Goal: Transaction & Acquisition: Purchase product/service

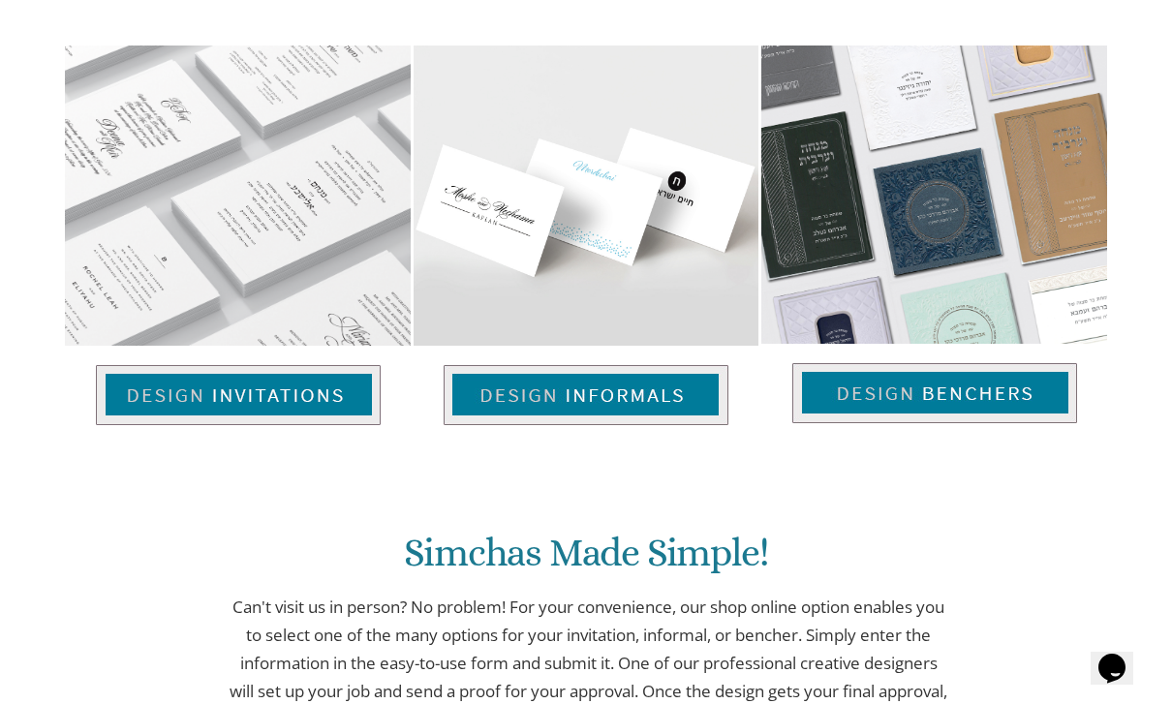
scroll to position [1274, 0]
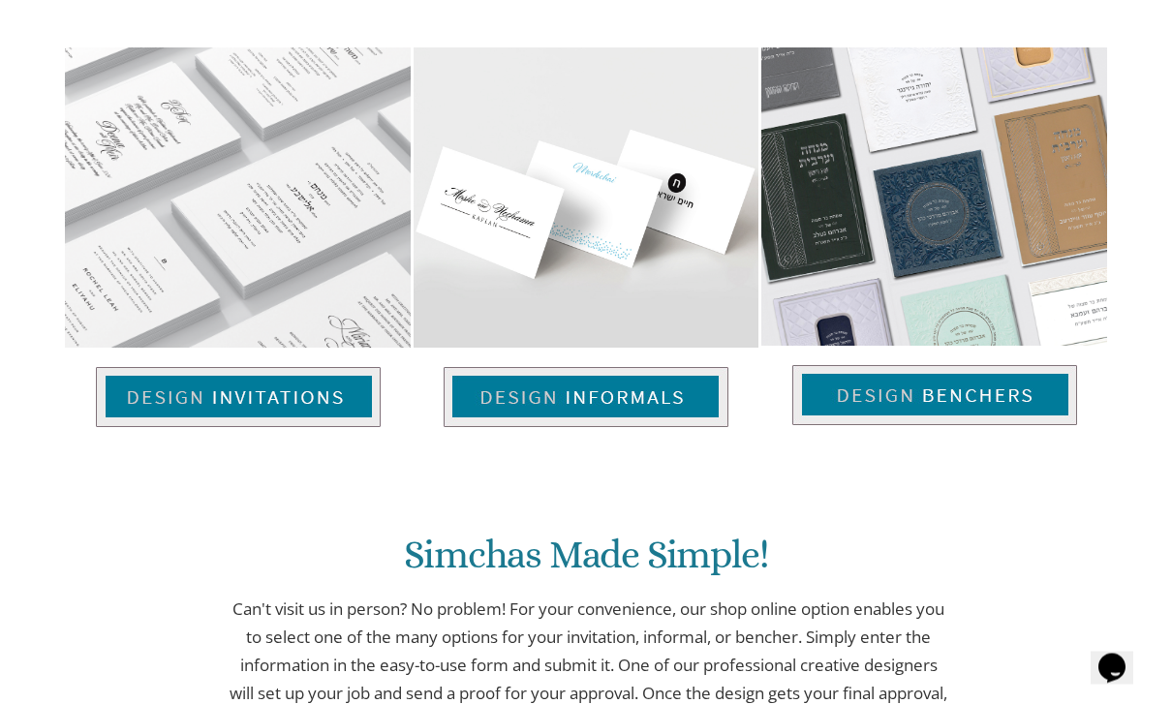
click at [1010, 369] on img at bounding box center [934, 396] width 285 height 60
click at [974, 366] on img at bounding box center [934, 396] width 285 height 60
click at [986, 365] on img at bounding box center [934, 395] width 285 height 60
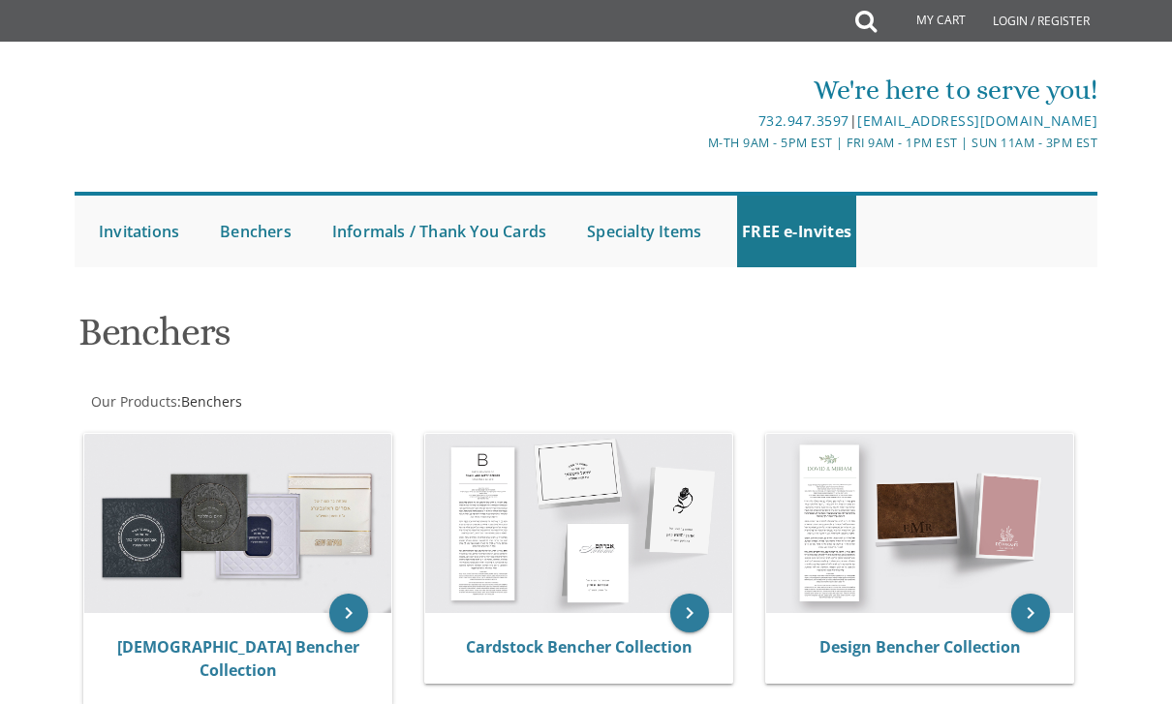
click at [921, 283] on div at bounding box center [586, 286] width 1055 height 19
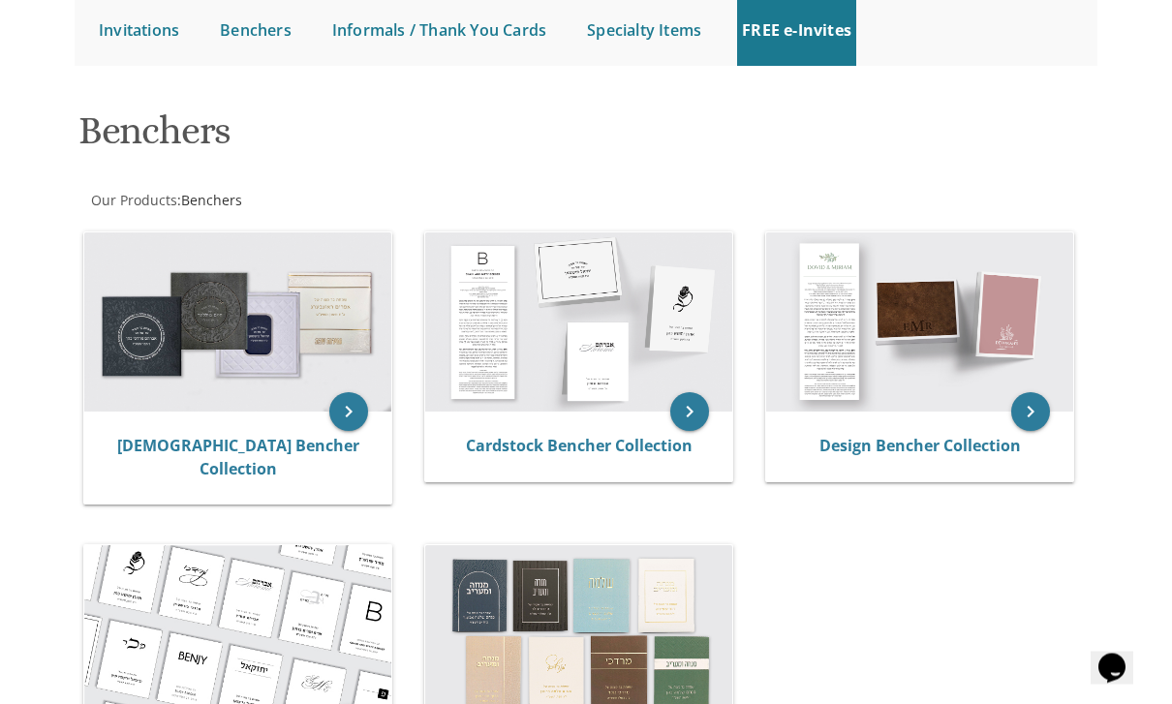
scroll to position [201, 0]
click at [331, 415] on icon "keyboard_arrow_right" at bounding box center [348, 411] width 39 height 39
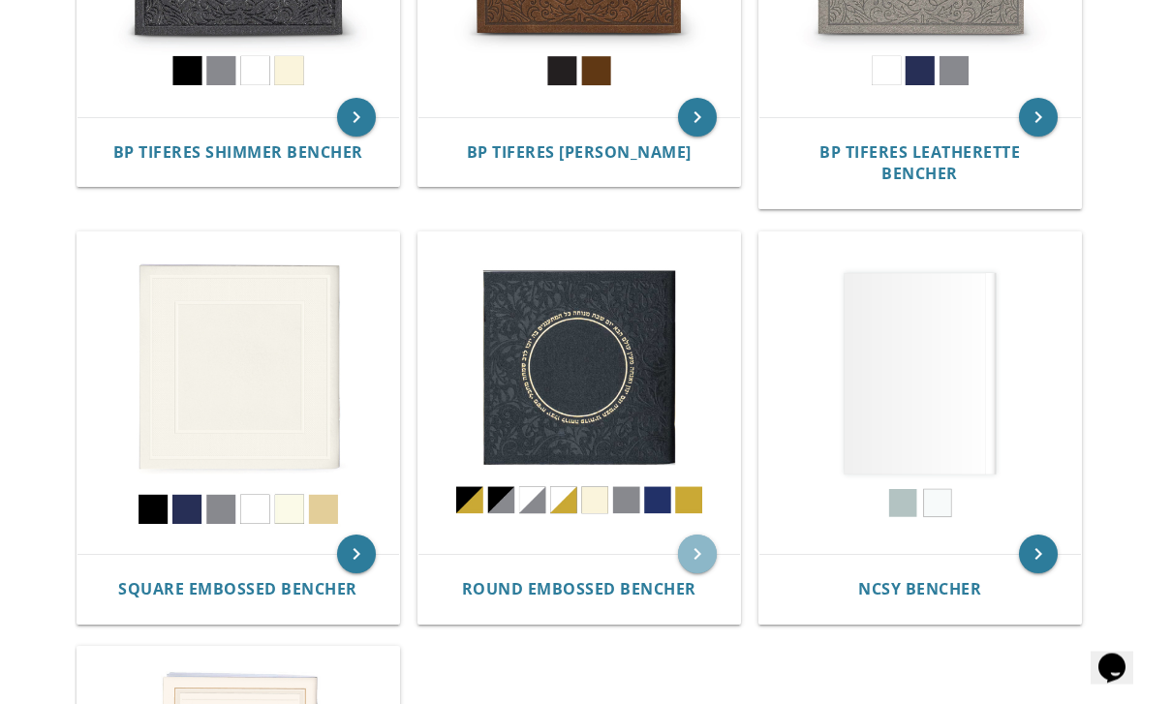
scroll to position [672, 0]
click at [696, 535] on icon "keyboard_arrow_right" at bounding box center [697, 554] width 39 height 39
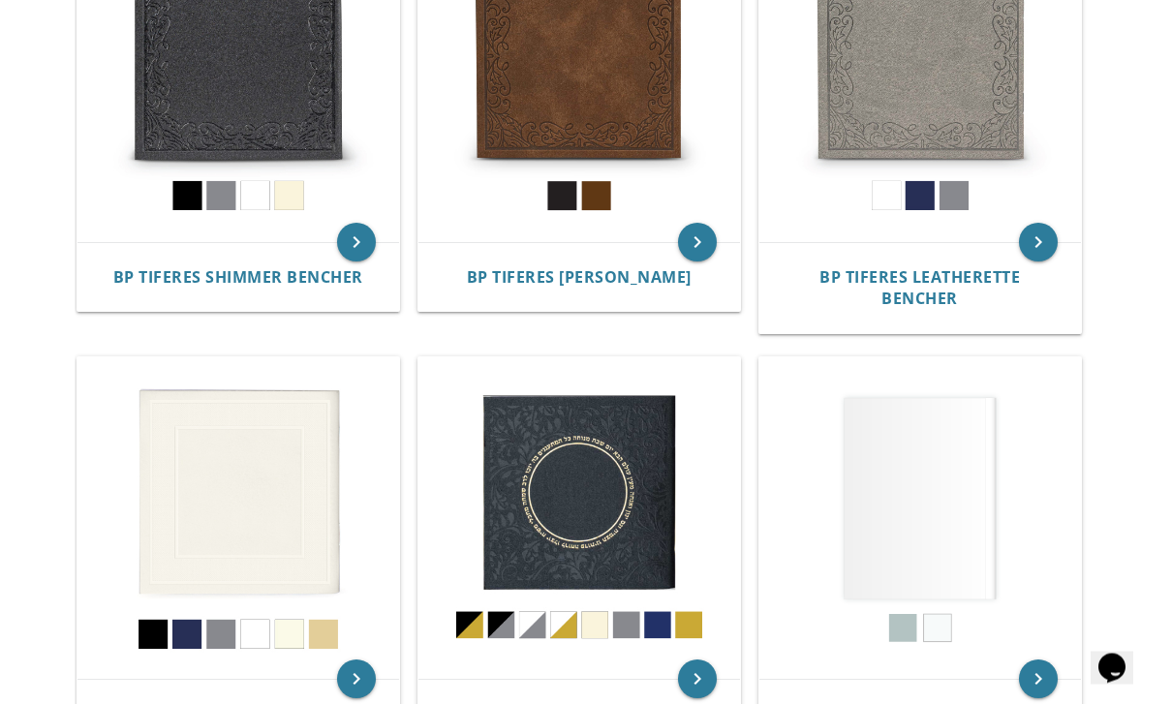
scroll to position [547, 0]
click at [193, 492] on img at bounding box center [238, 518] width 322 height 322
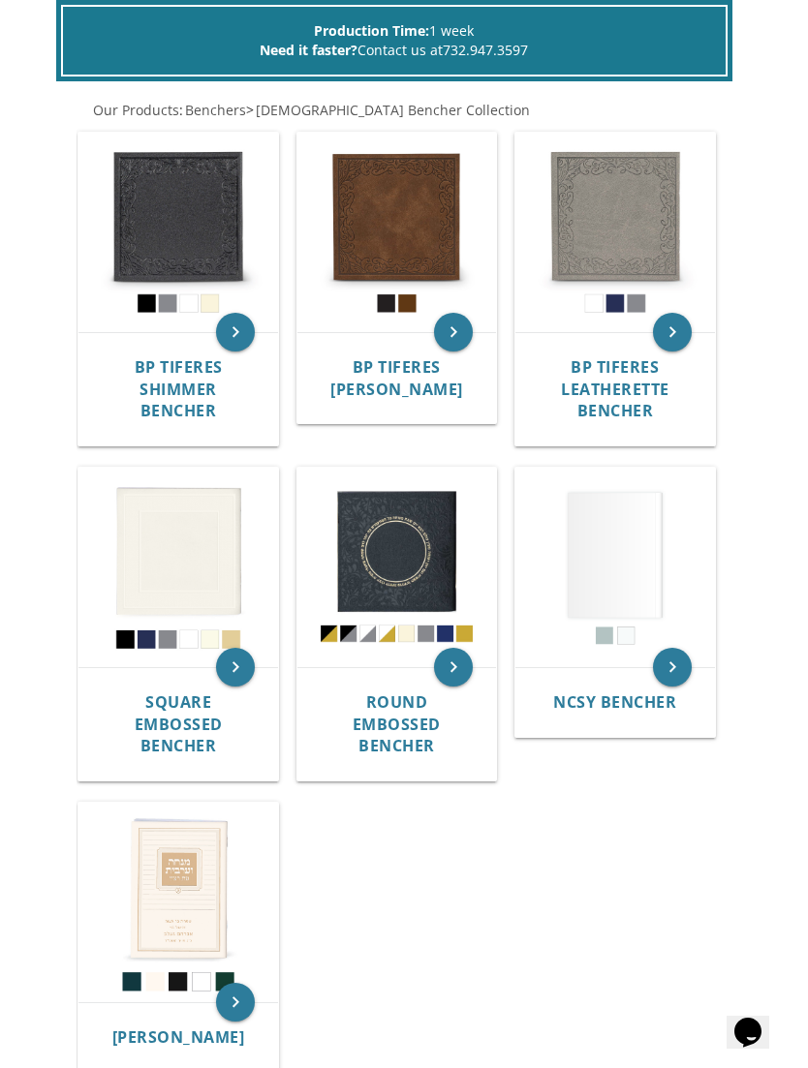
scroll to position [539, 0]
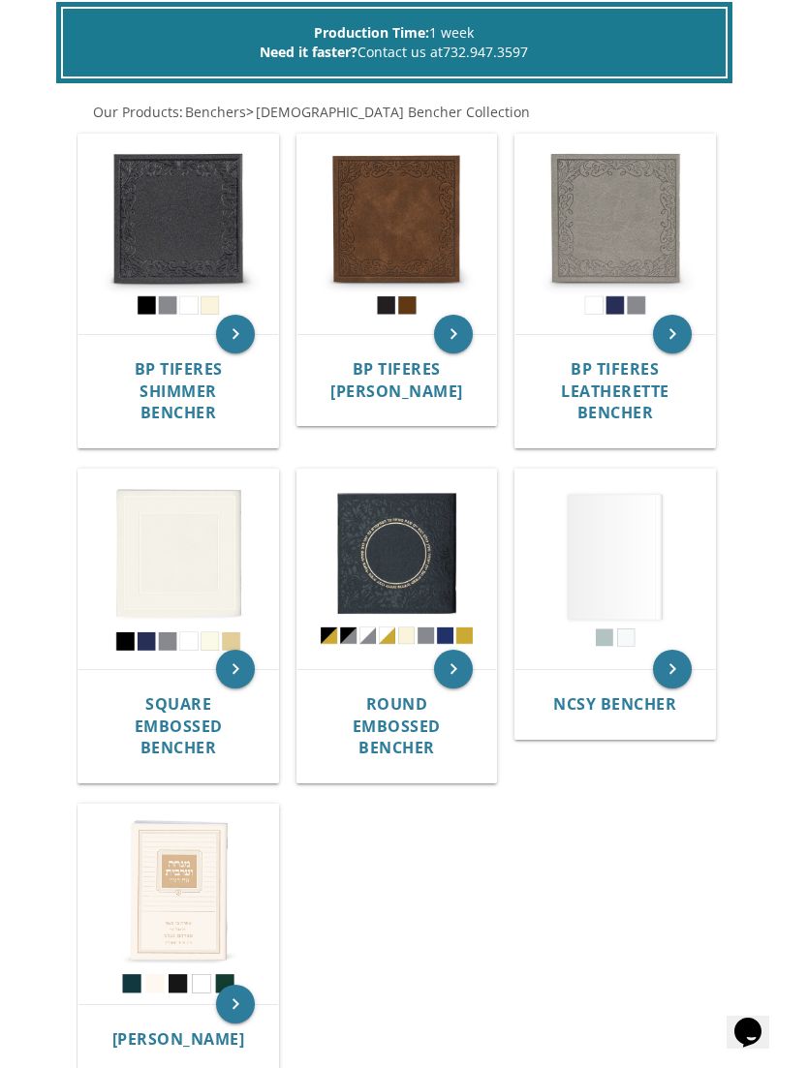
click at [193, 703] on img at bounding box center [178, 905] width 200 height 200
click at [200, 703] on img at bounding box center [178, 905] width 200 height 200
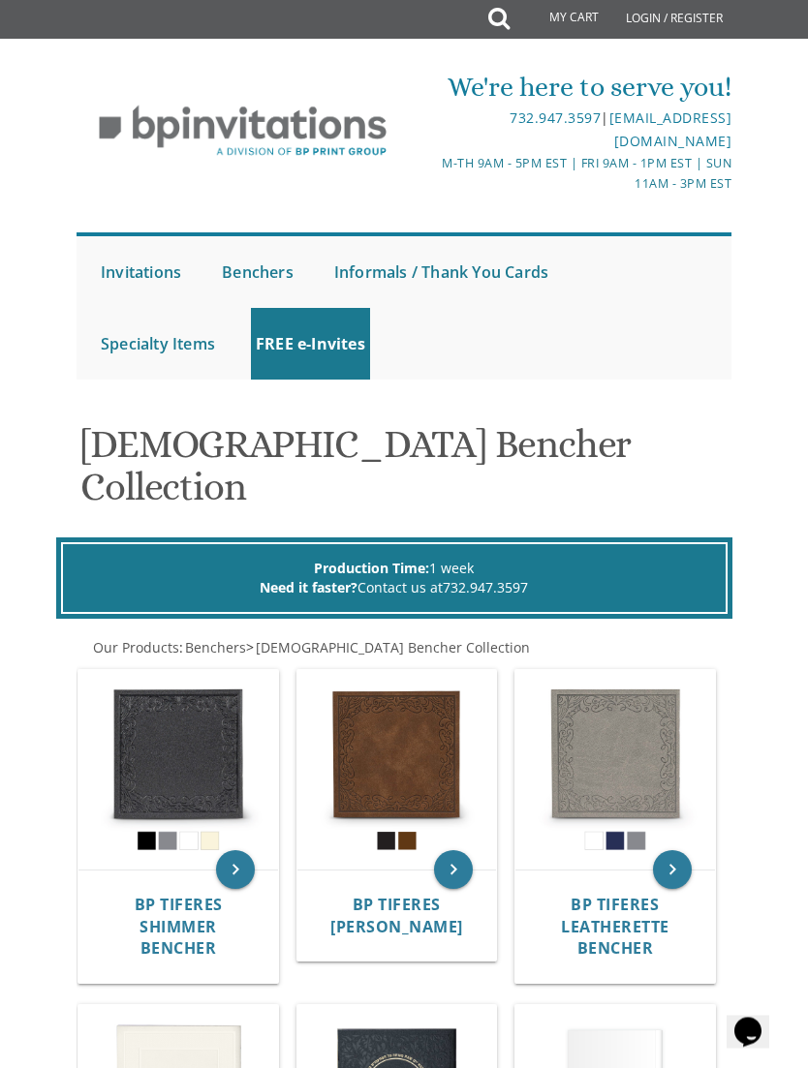
scroll to position [0, 0]
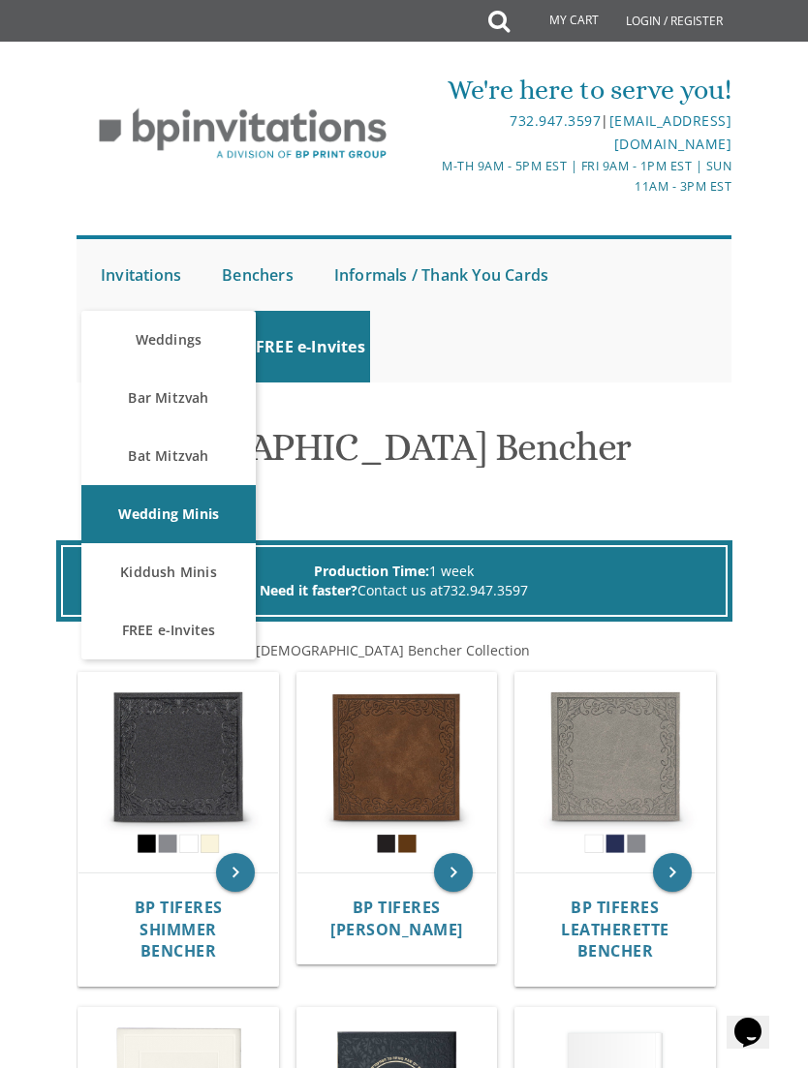
click at [145, 399] on link "Bar Mitzvah" at bounding box center [168, 398] width 174 height 58
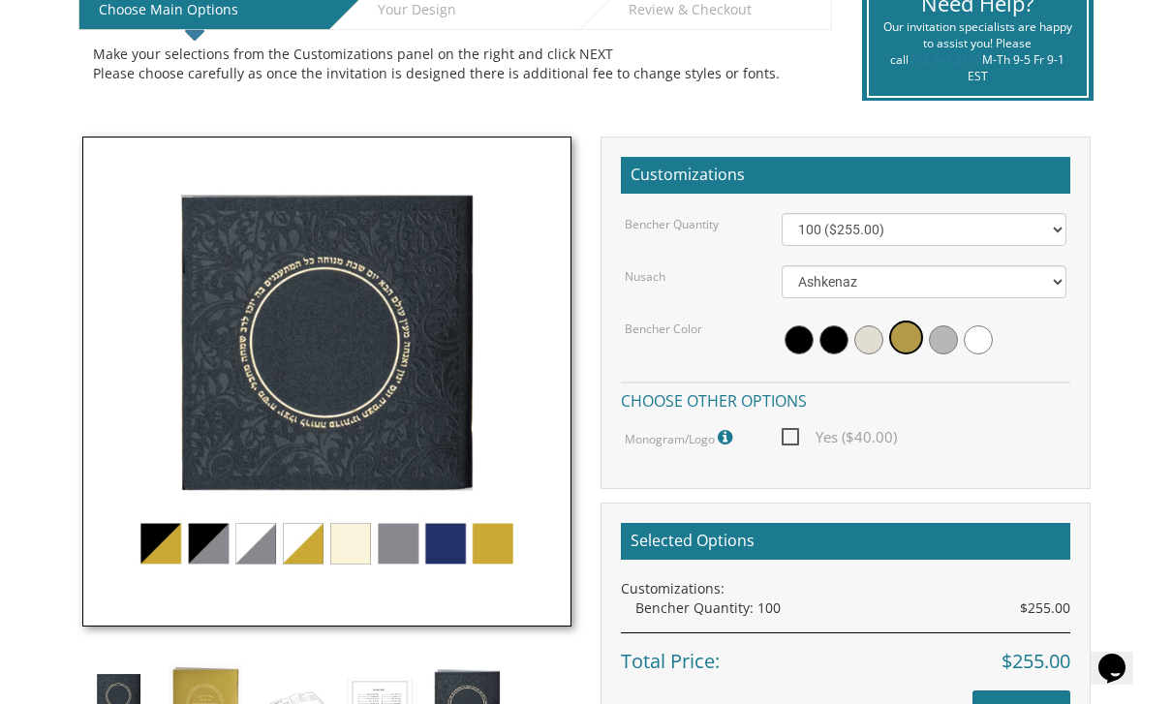
scroll to position [440, 0]
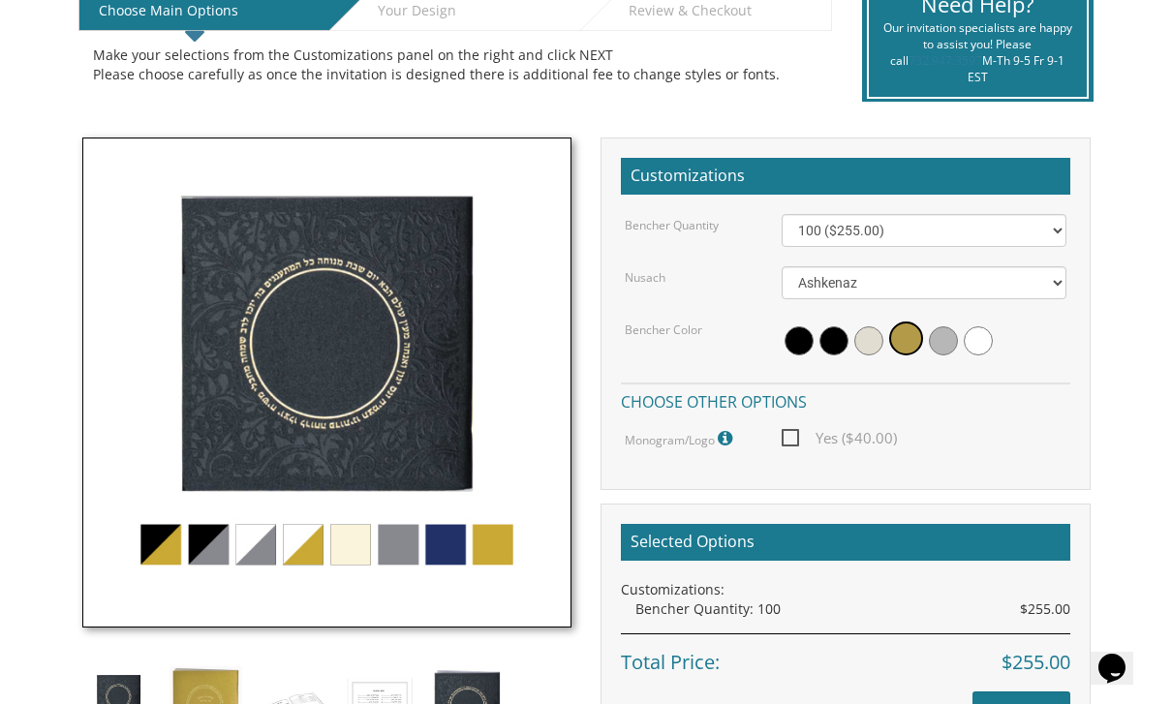
click at [254, 548] on img at bounding box center [327, 383] width 490 height 490
click at [252, 537] on img at bounding box center [327, 383] width 490 height 490
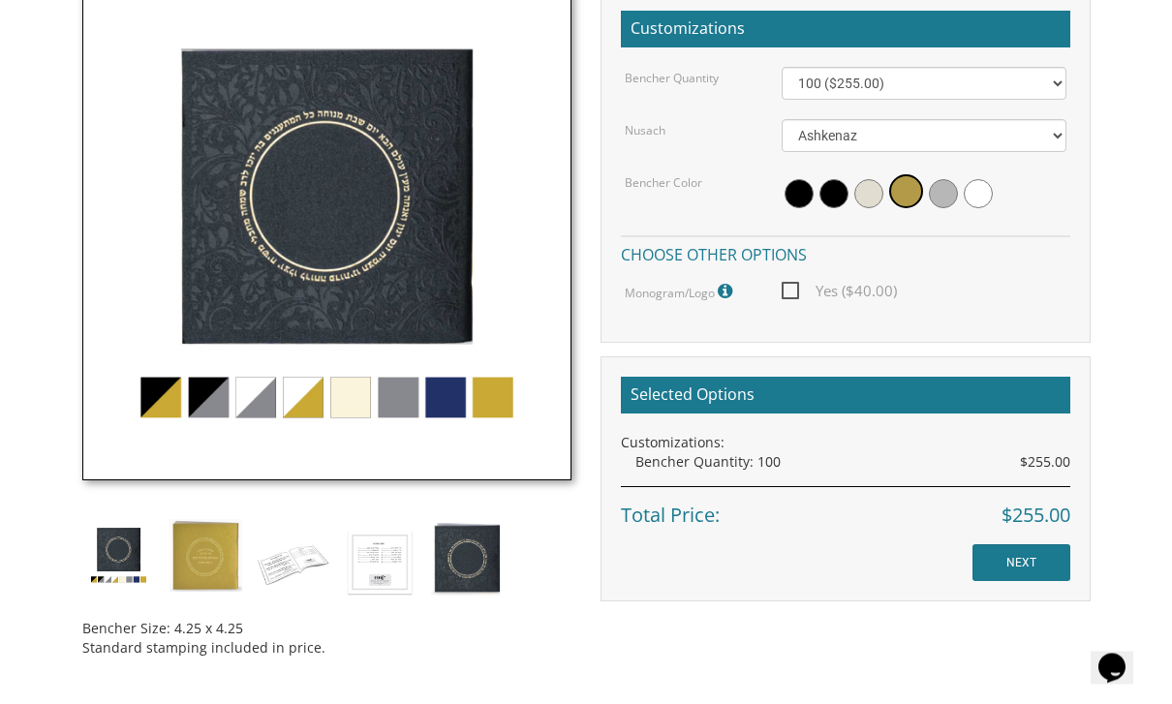
scroll to position [587, 0]
click at [374, 560] on img at bounding box center [380, 561] width 73 height 85
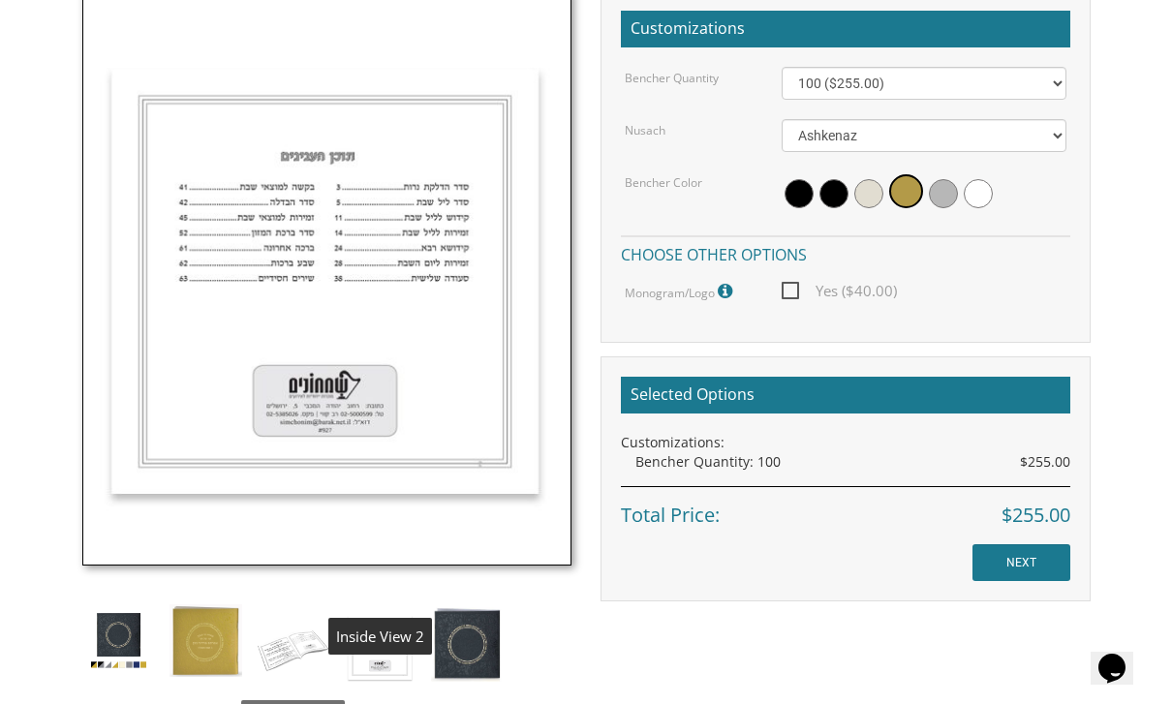
click at [299, 644] on img at bounding box center [293, 646] width 73 height 85
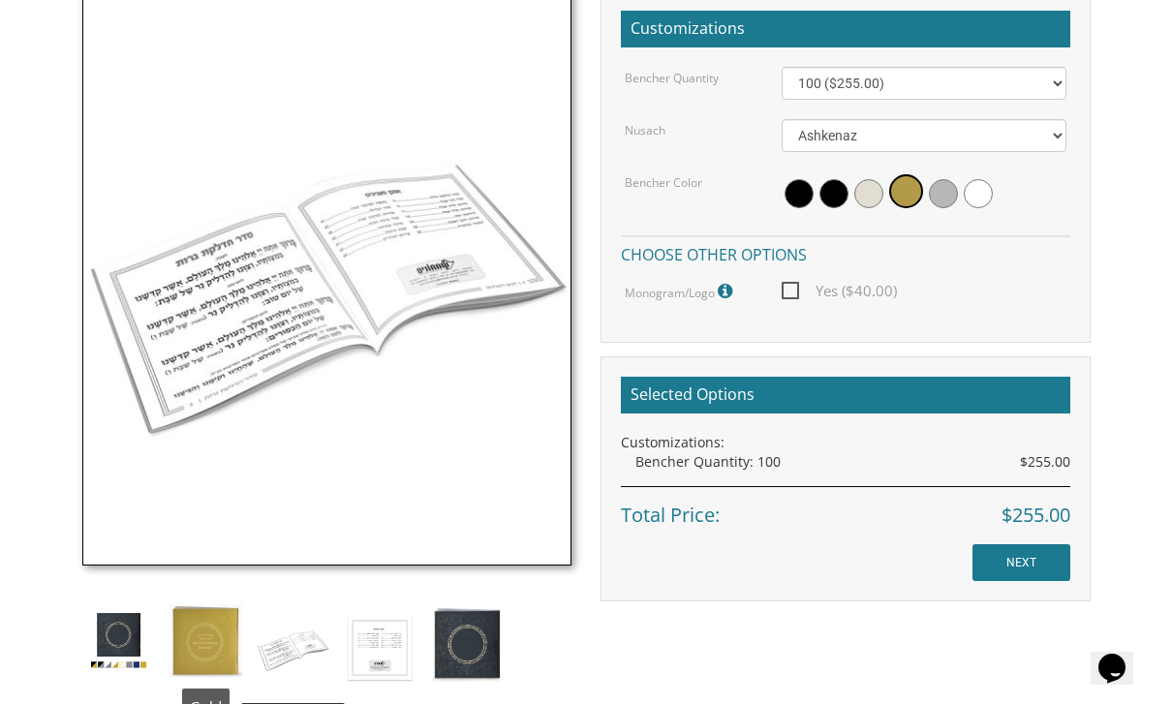
click at [232, 638] on img at bounding box center [206, 640] width 73 height 73
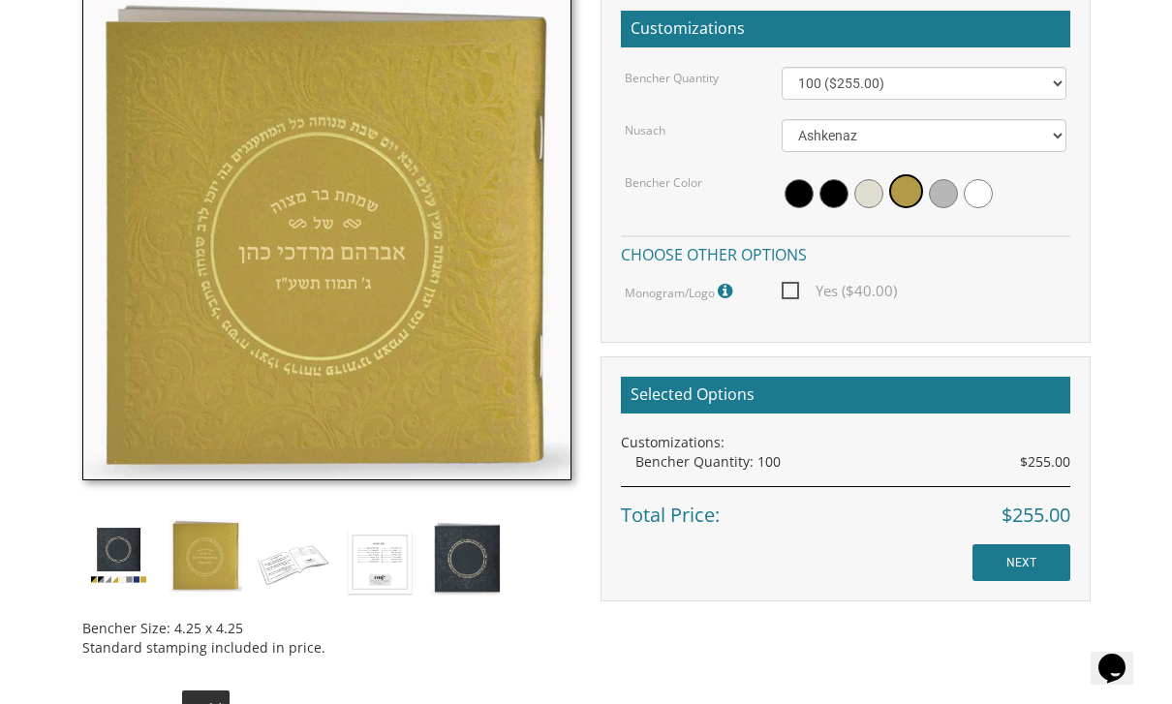
click at [127, 539] on img at bounding box center [118, 555] width 73 height 73
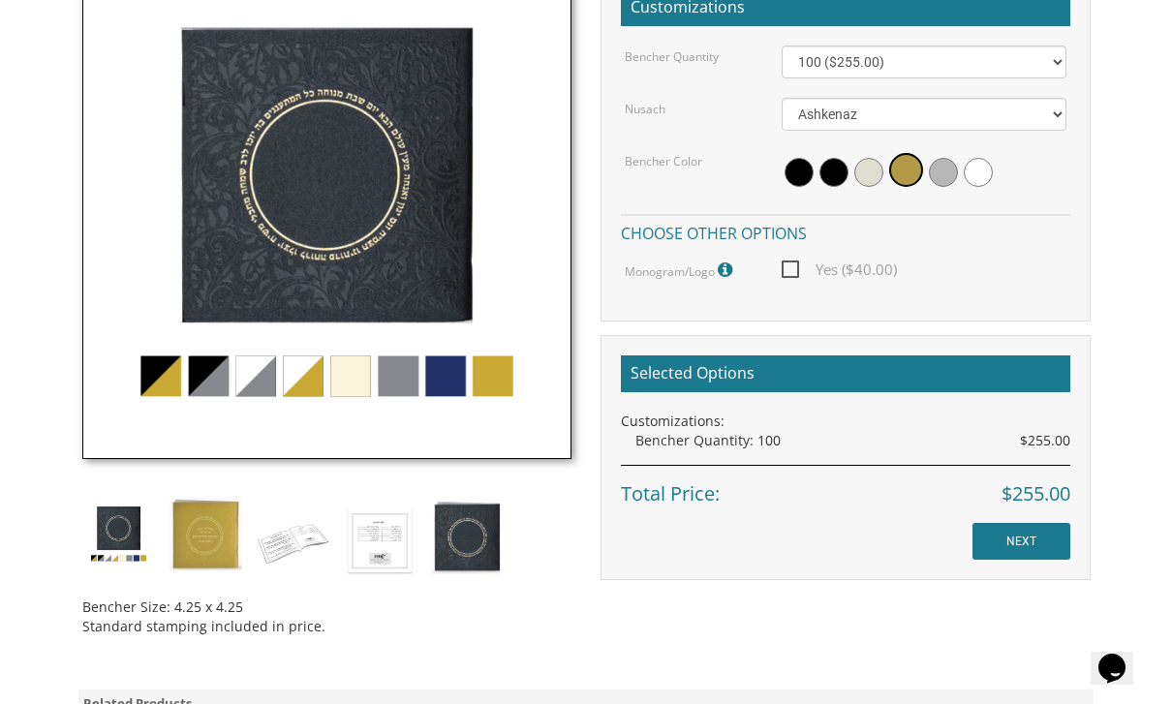
scroll to position [606, 0]
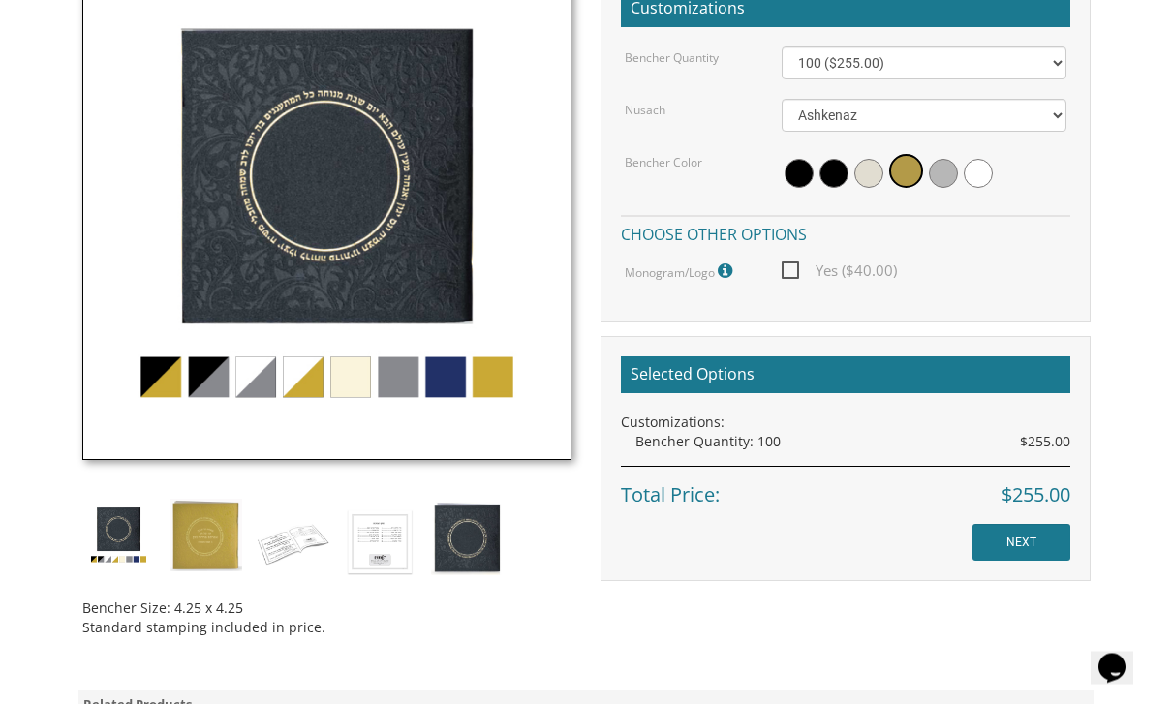
click at [345, 373] on img at bounding box center [327, 216] width 490 height 490
click at [338, 371] on img at bounding box center [327, 216] width 490 height 490
click at [979, 171] on span at bounding box center [978, 174] width 29 height 29
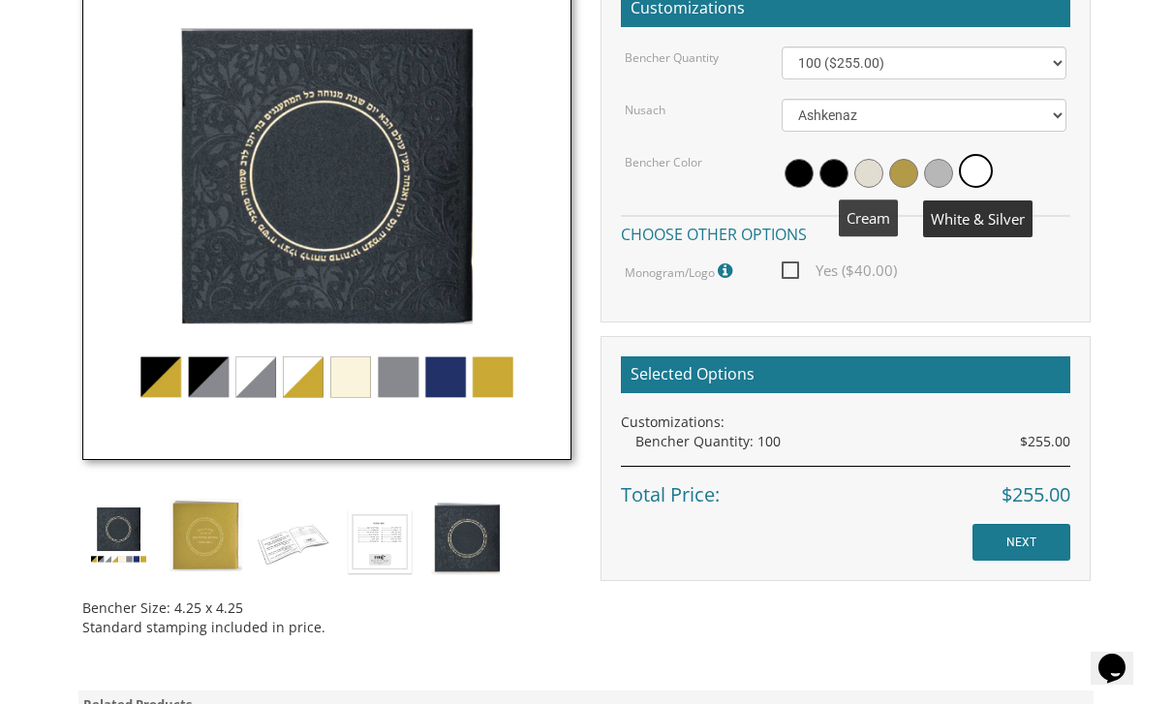
click at [868, 169] on span at bounding box center [868, 173] width 29 height 29
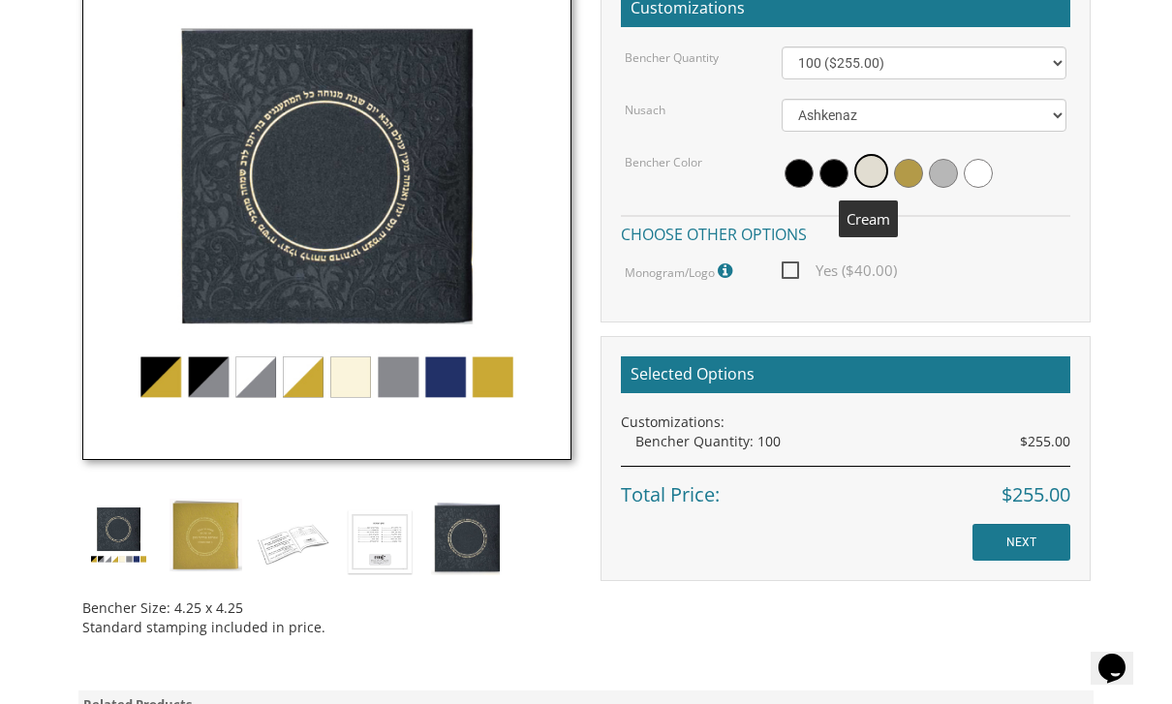
click at [358, 396] on img at bounding box center [327, 215] width 490 height 490
click at [347, 379] on img at bounding box center [327, 215] width 490 height 490
click at [406, 304] on img at bounding box center [327, 215] width 490 height 490
click at [492, 363] on img at bounding box center [327, 215] width 490 height 490
click at [414, 369] on img at bounding box center [327, 215] width 490 height 490
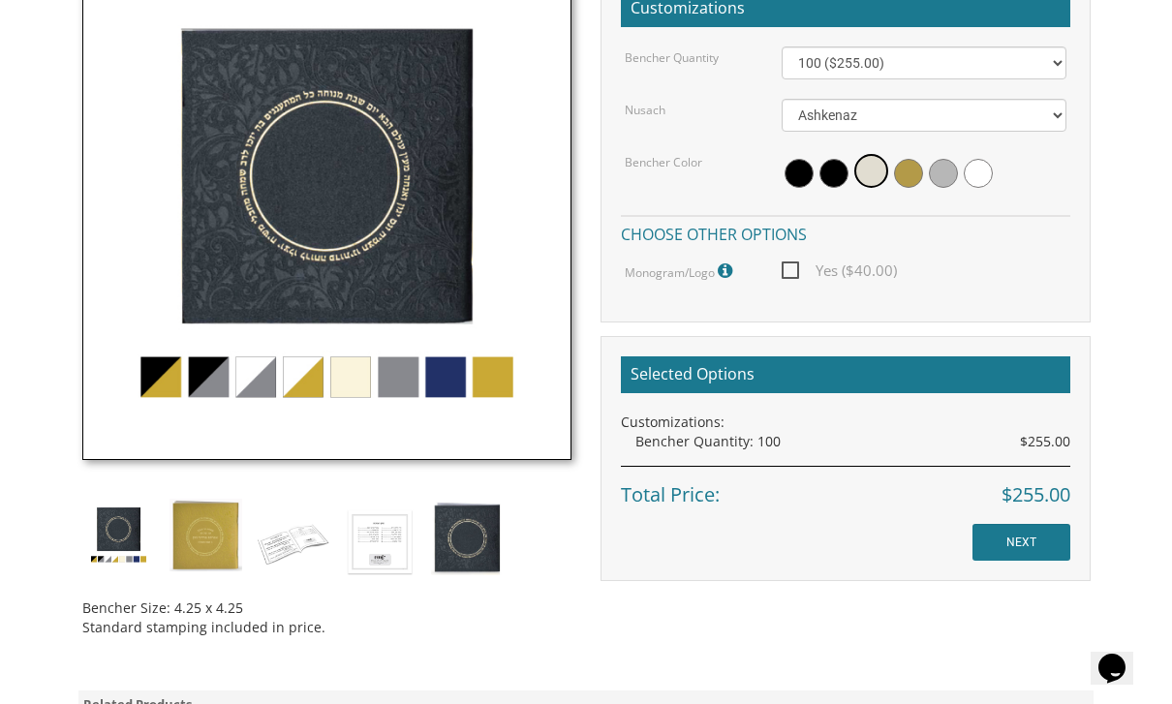
click at [347, 378] on img at bounding box center [327, 215] width 490 height 490
click at [282, 414] on img at bounding box center [327, 215] width 490 height 490
click at [291, 417] on img at bounding box center [327, 215] width 490 height 490
click at [408, 363] on img at bounding box center [327, 215] width 490 height 490
click at [483, 380] on img at bounding box center [327, 215] width 490 height 490
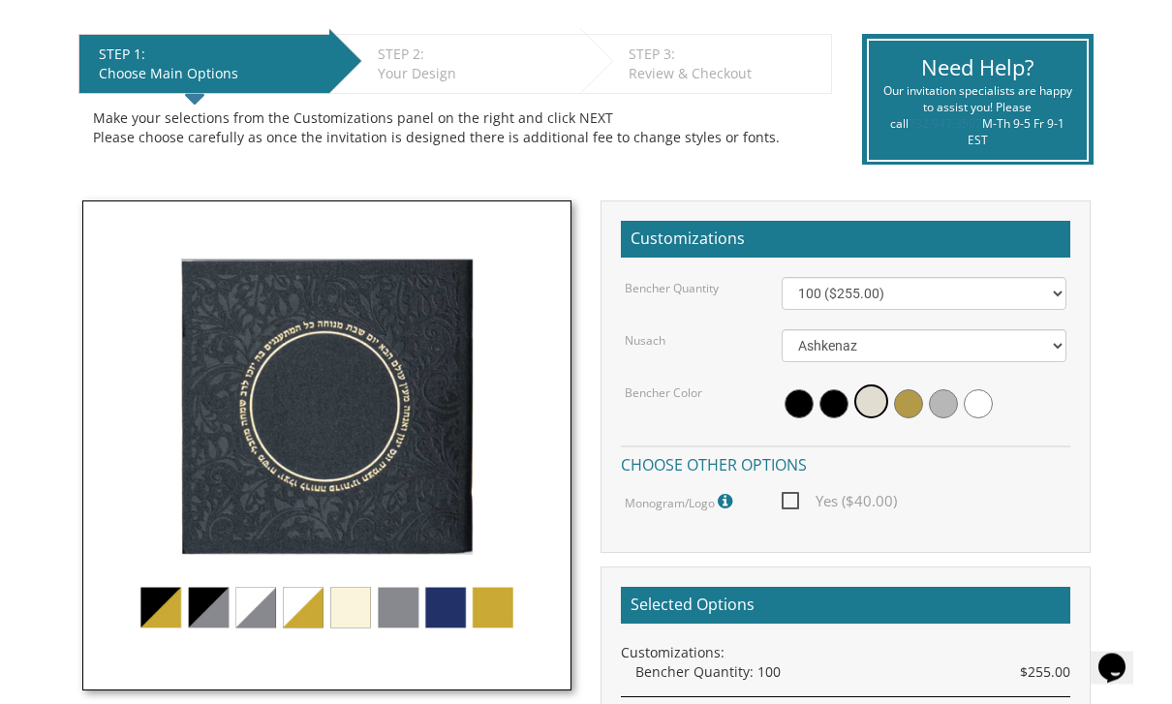
scroll to position [377, 0]
click at [834, 405] on span at bounding box center [833, 403] width 29 height 29
click at [795, 403] on span at bounding box center [799, 403] width 29 height 29
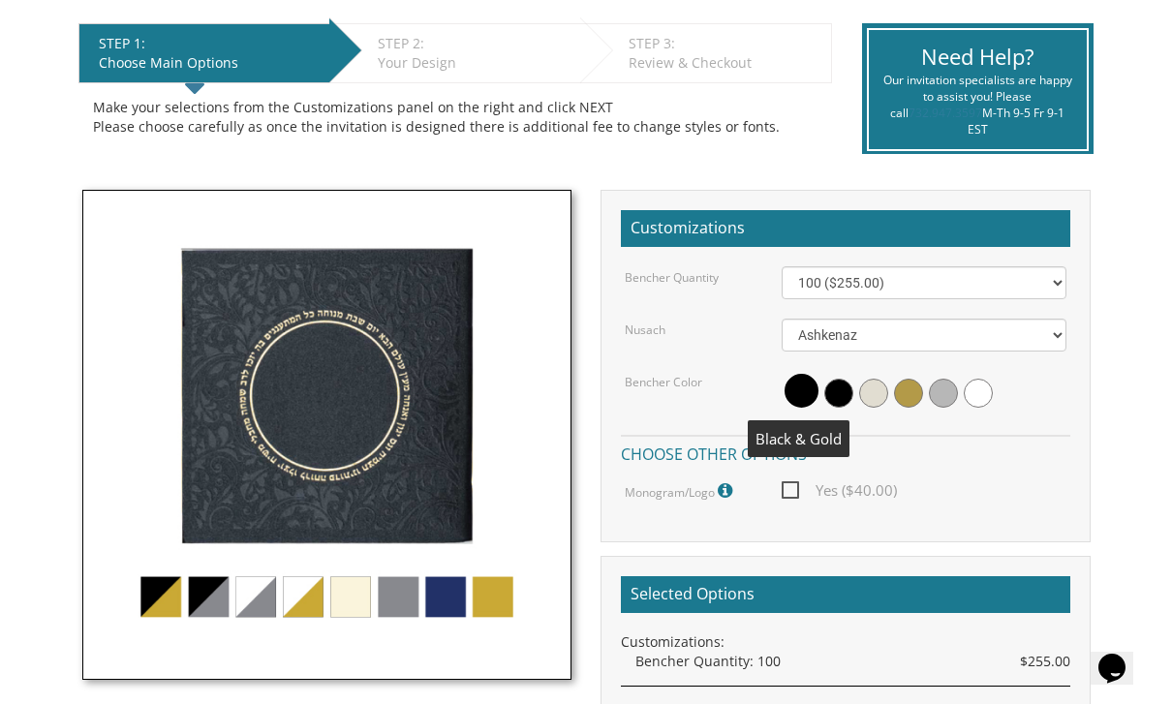
click at [983, 380] on span at bounding box center [978, 393] width 29 height 29
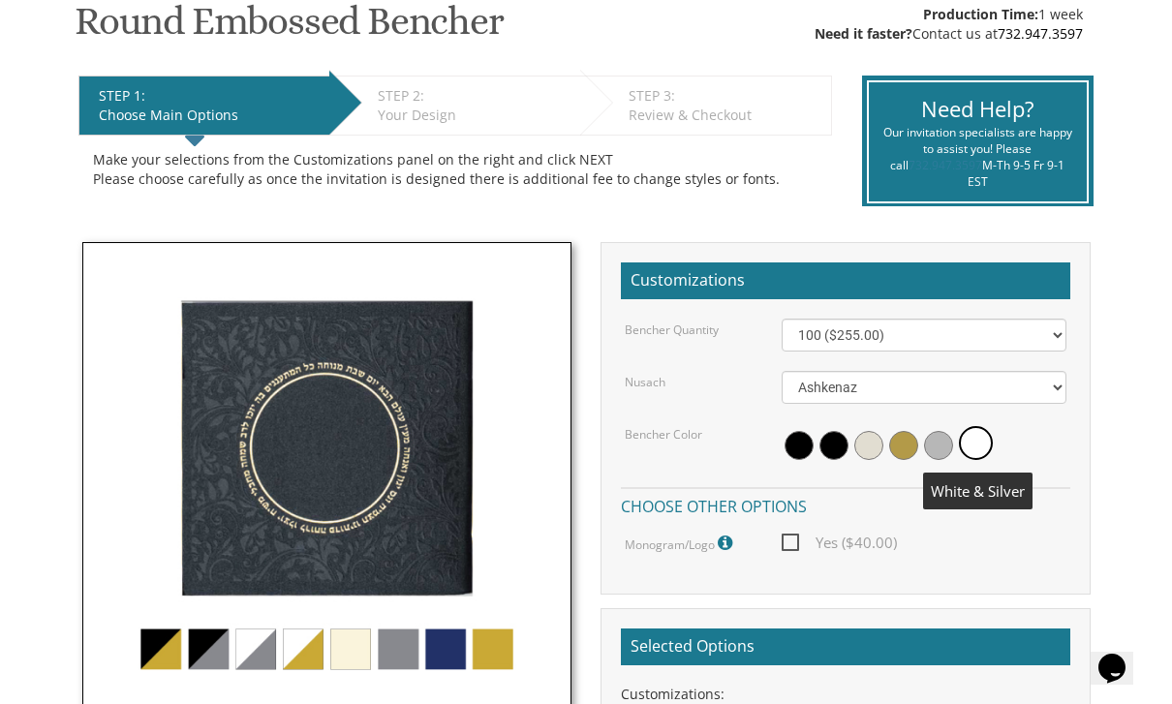
scroll to position [332, 0]
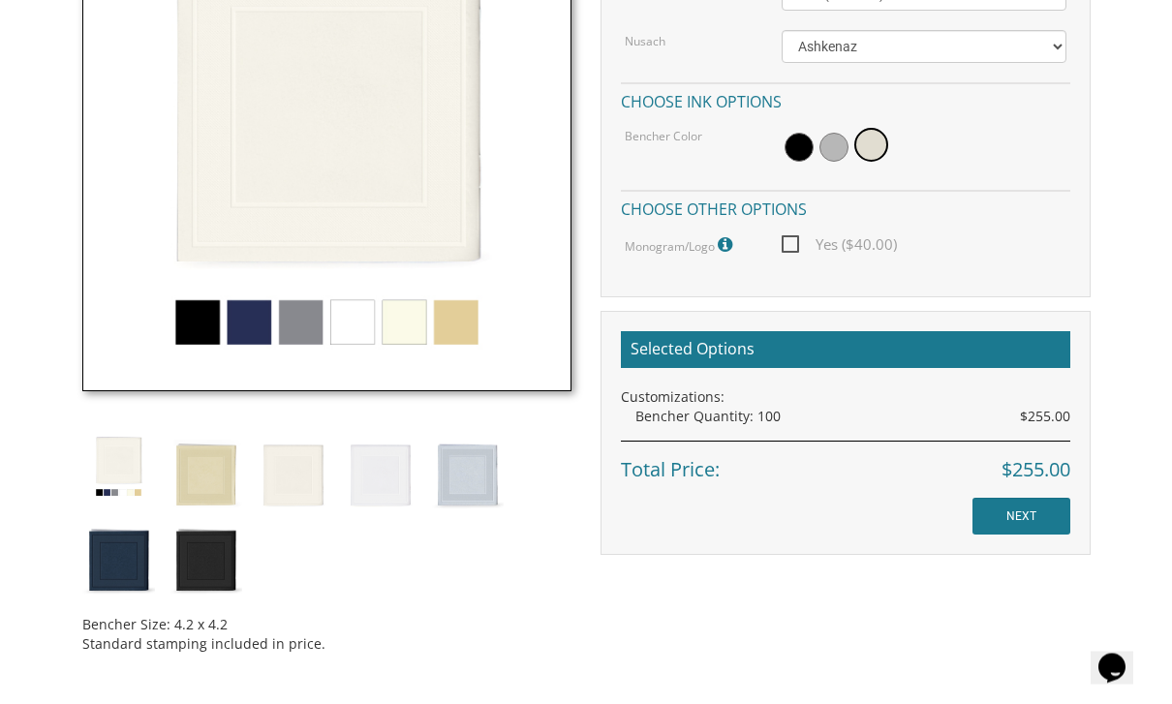
scroll to position [676, 0]
click at [466, 477] on img at bounding box center [467, 472] width 73 height 85
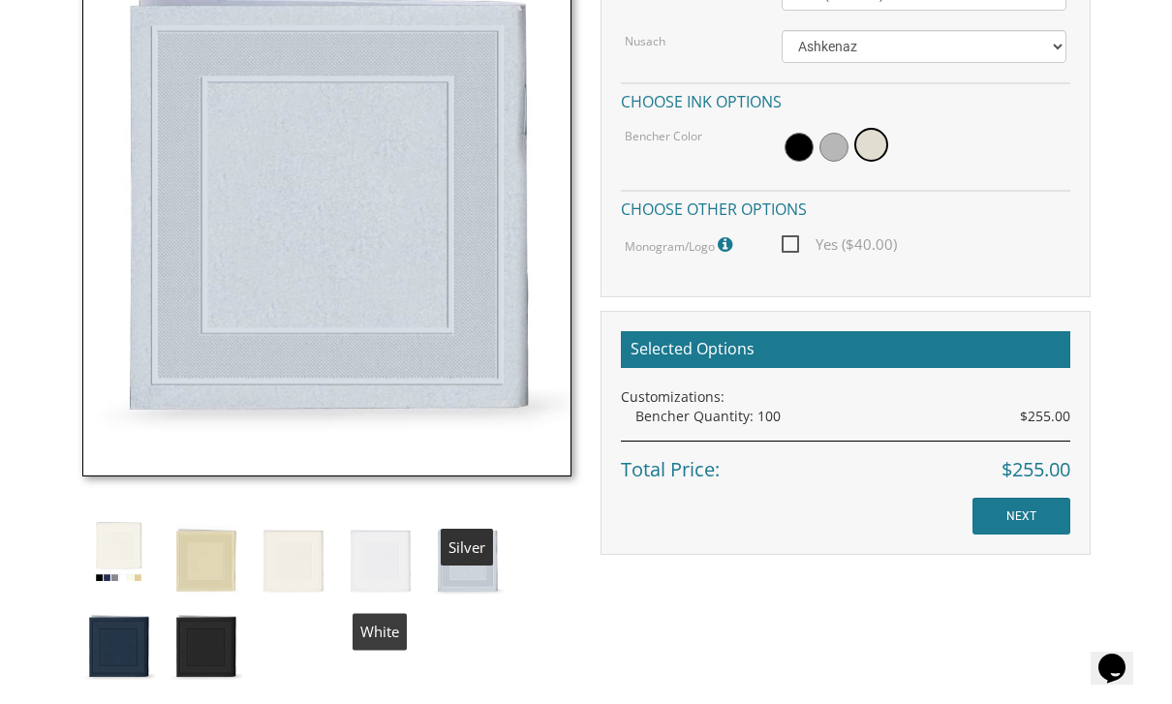
click at [379, 563] on img at bounding box center [380, 557] width 73 height 85
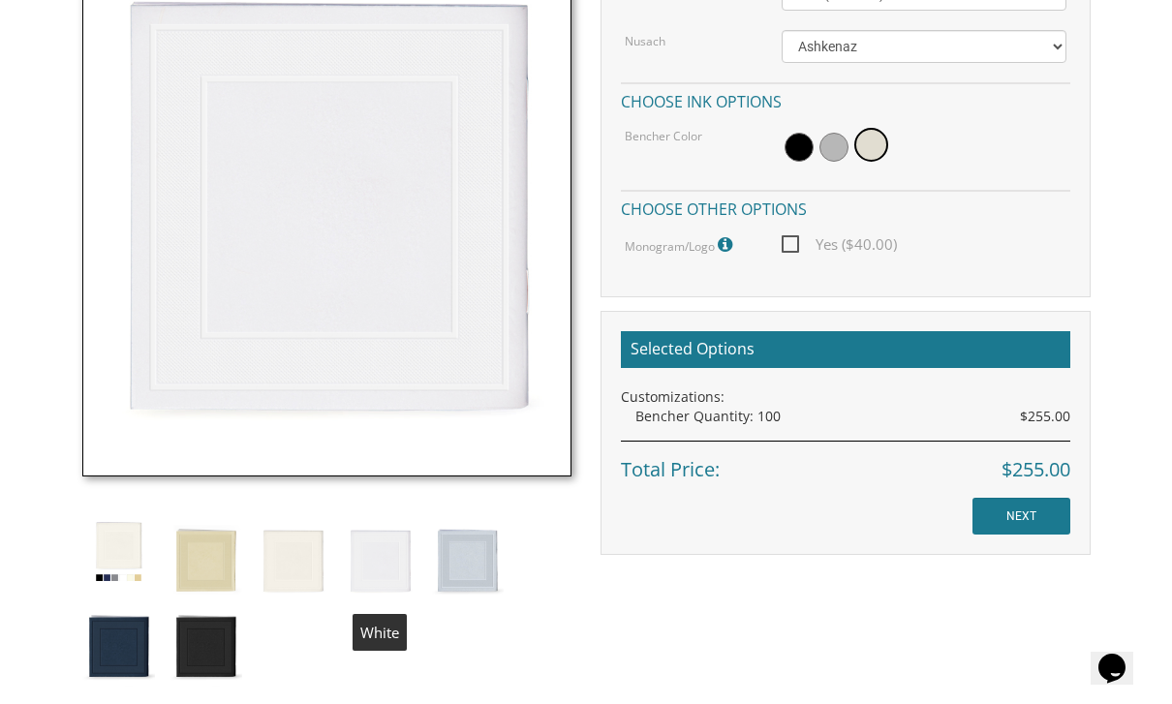
click at [297, 556] on img at bounding box center [293, 557] width 73 height 85
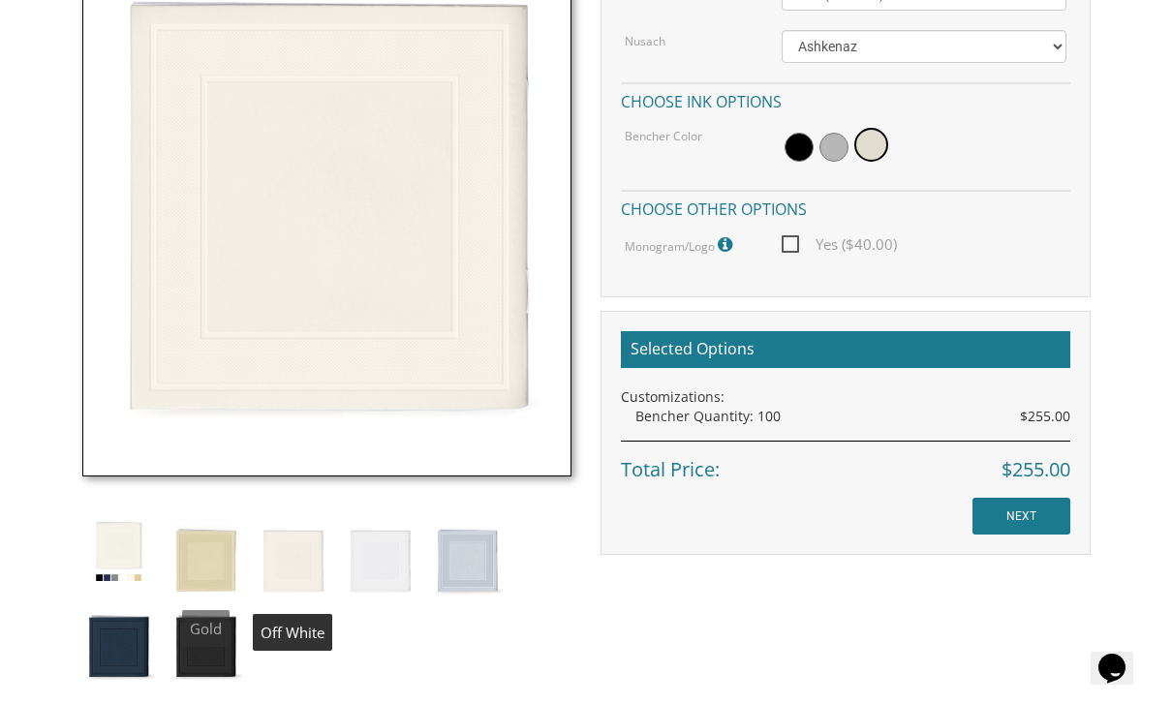
click at [201, 572] on img at bounding box center [206, 557] width 73 height 85
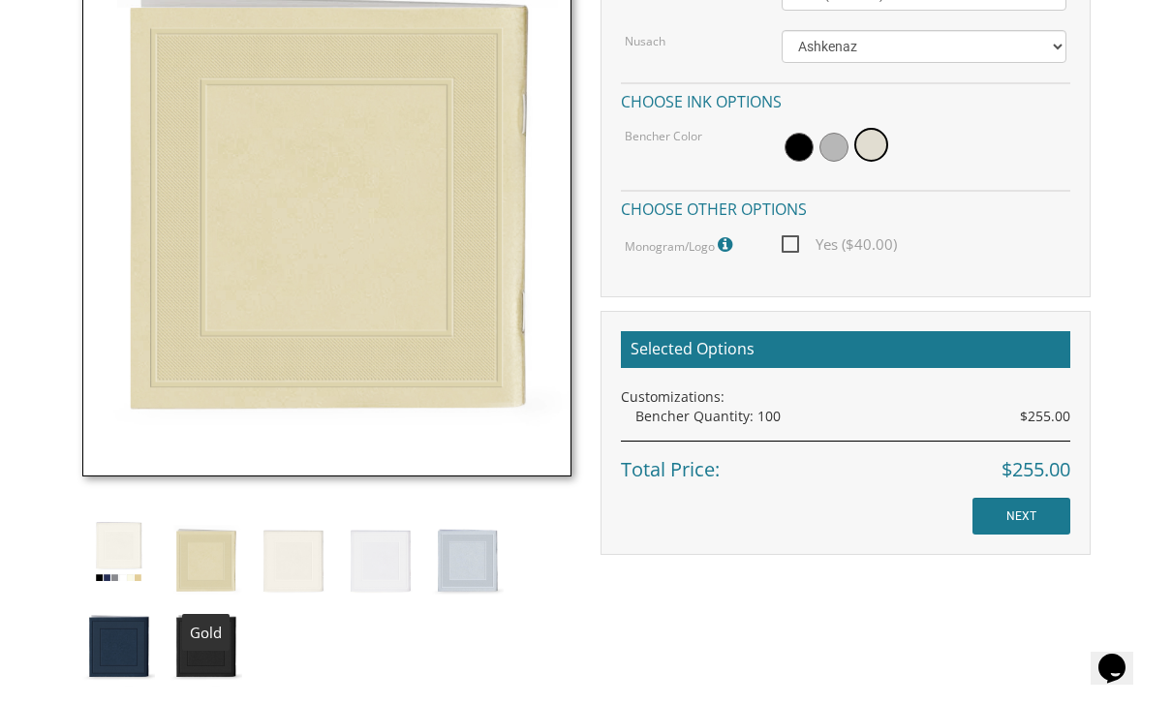
click at [105, 551] on img at bounding box center [118, 551] width 73 height 73
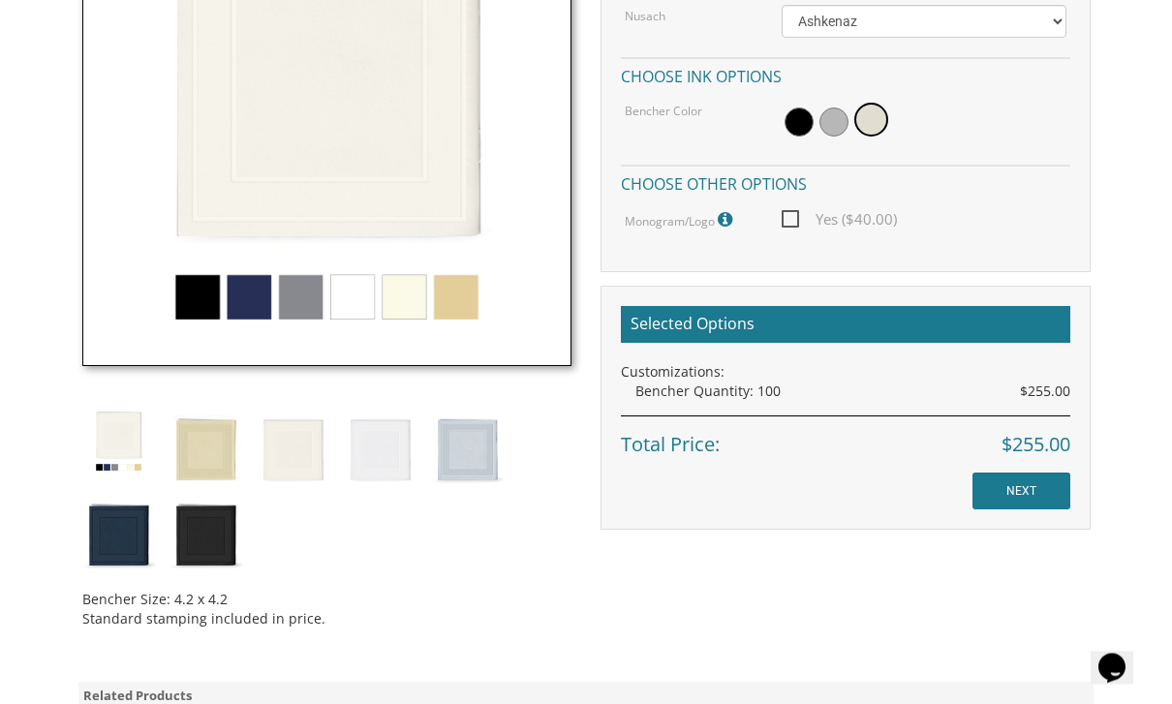
scroll to position [704, 0]
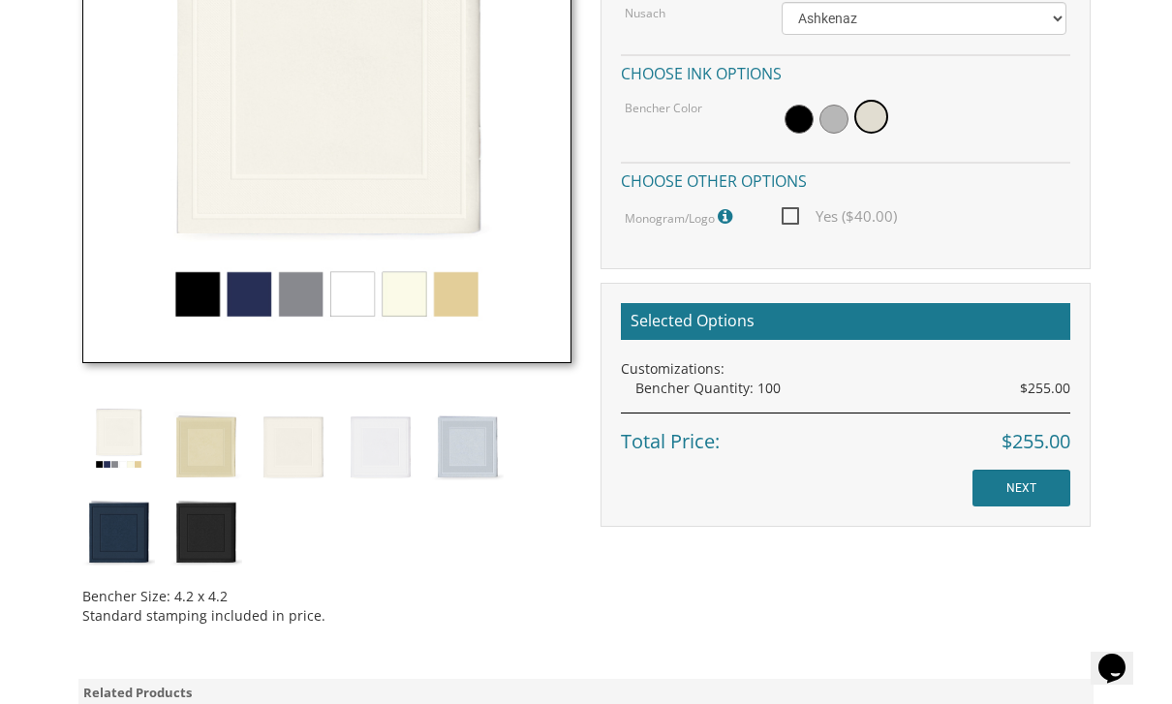
click at [286, 459] on img at bounding box center [293, 444] width 73 height 85
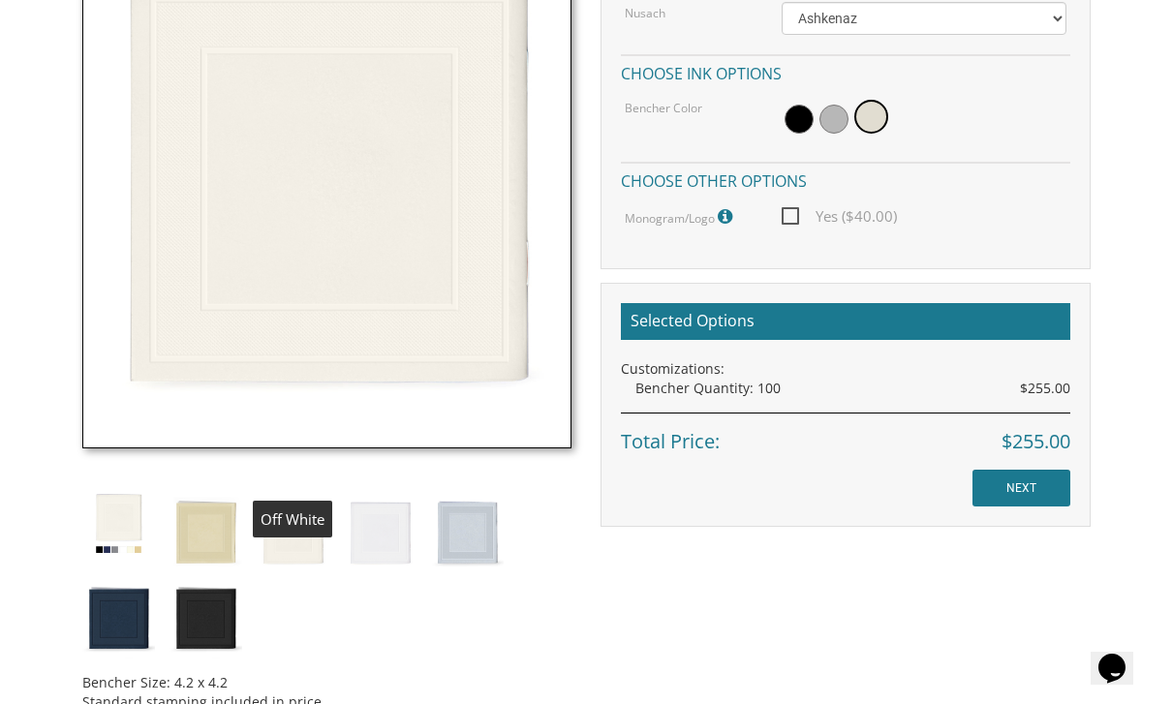
click at [103, 502] on img at bounding box center [118, 523] width 73 height 73
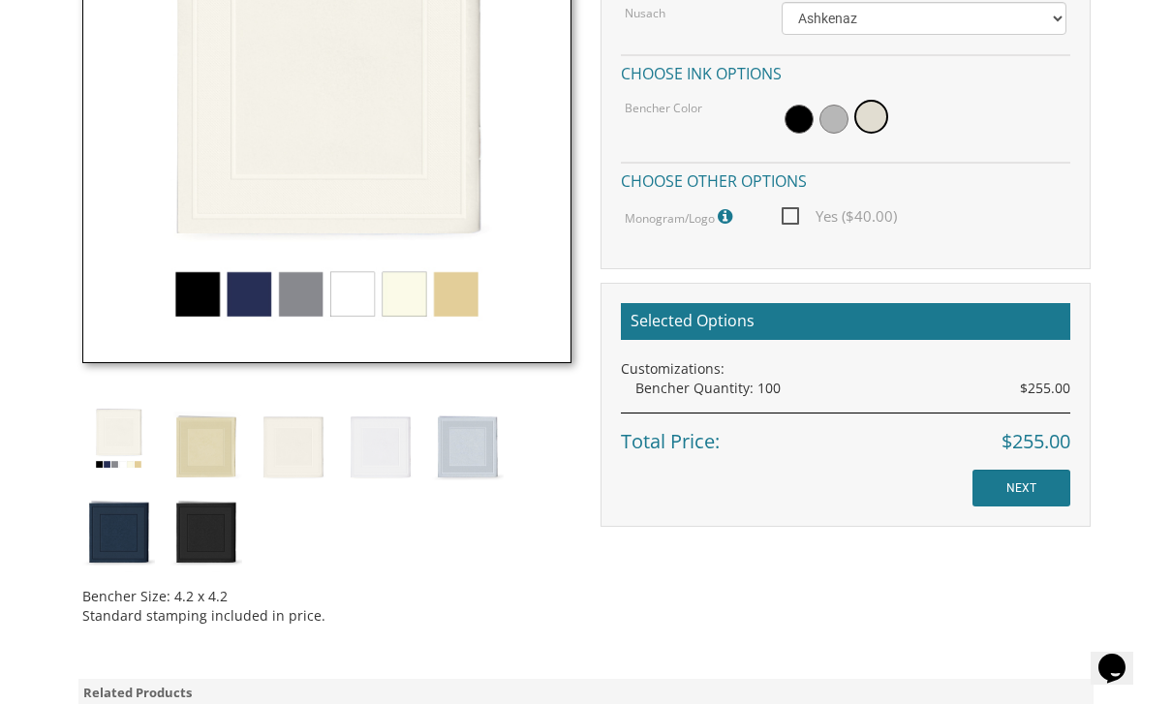
click at [119, 441] on img at bounding box center [118, 438] width 73 height 73
click at [295, 431] on img at bounding box center [293, 444] width 73 height 85
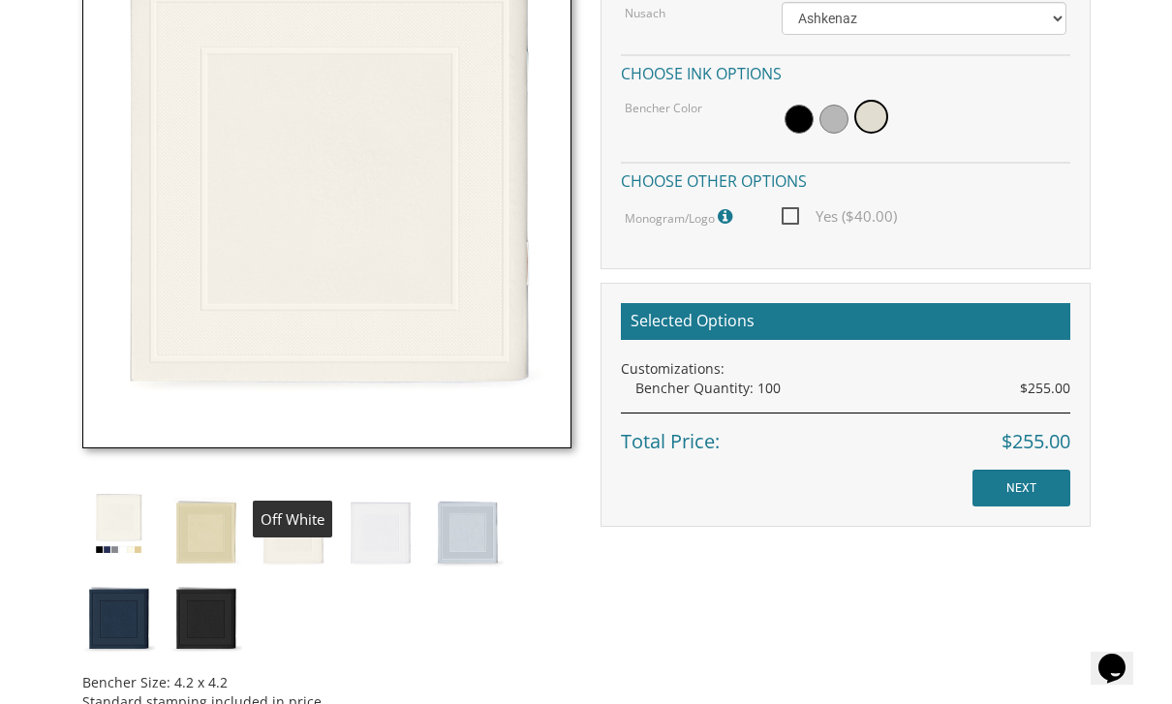
click at [96, 540] on img at bounding box center [118, 523] width 73 height 73
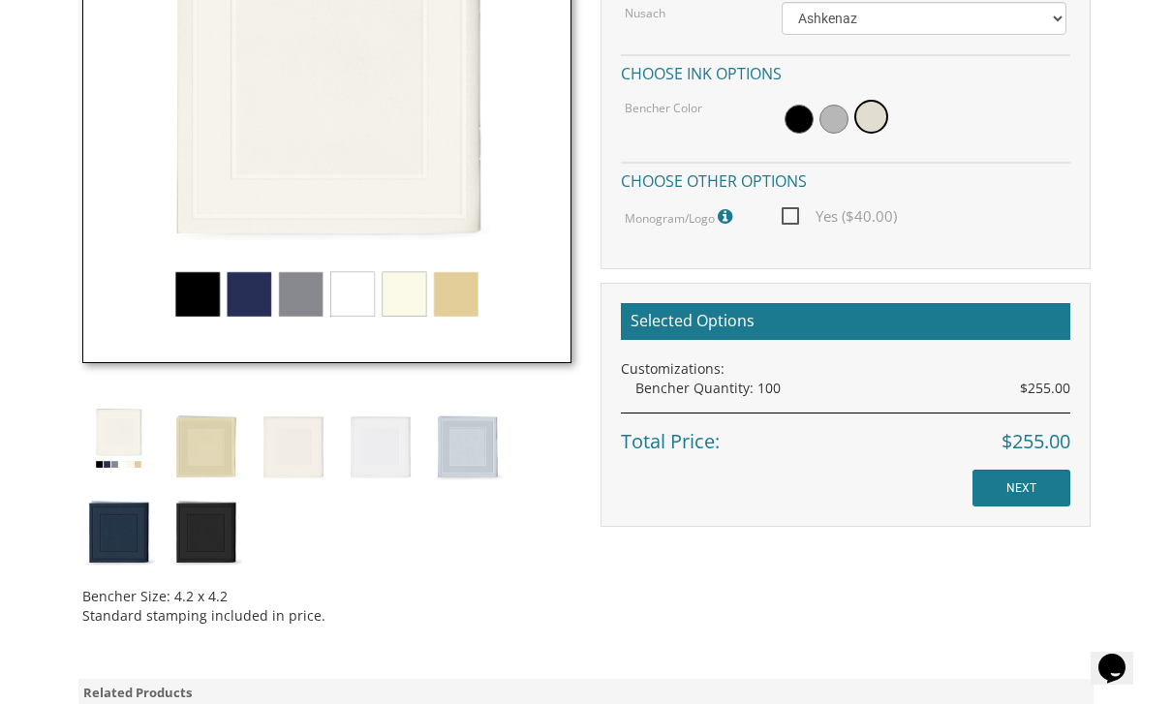
click at [131, 511] on img at bounding box center [118, 529] width 73 height 85
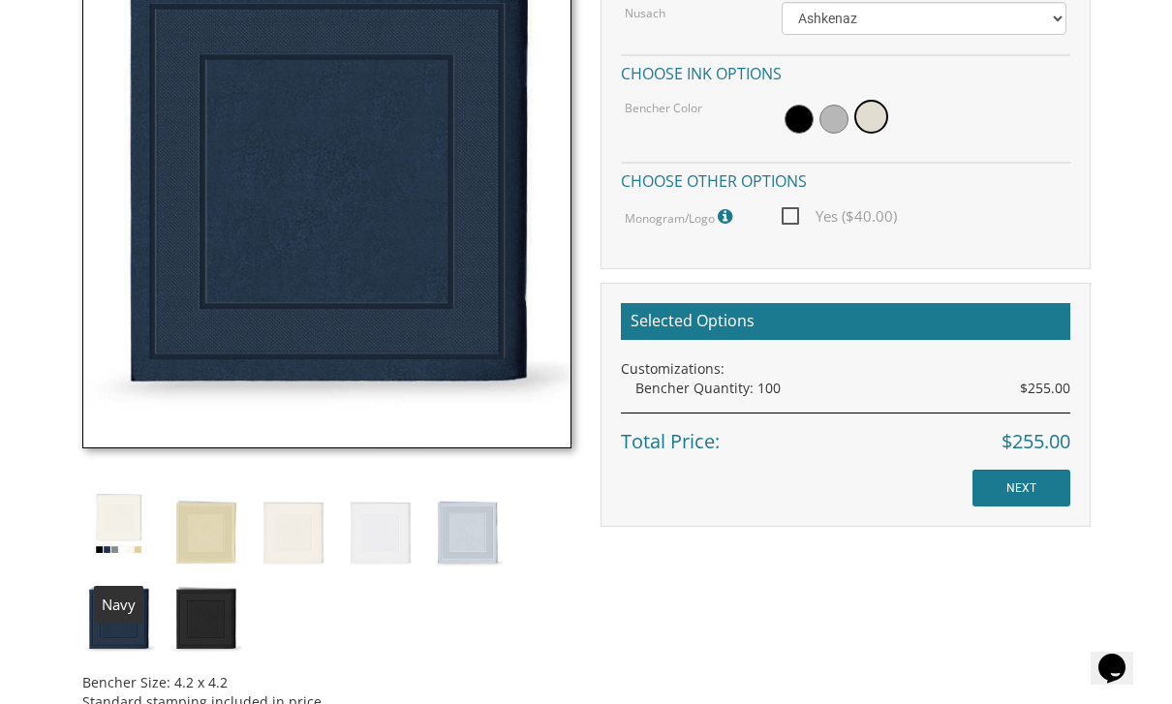
click at [117, 518] on img at bounding box center [118, 523] width 73 height 73
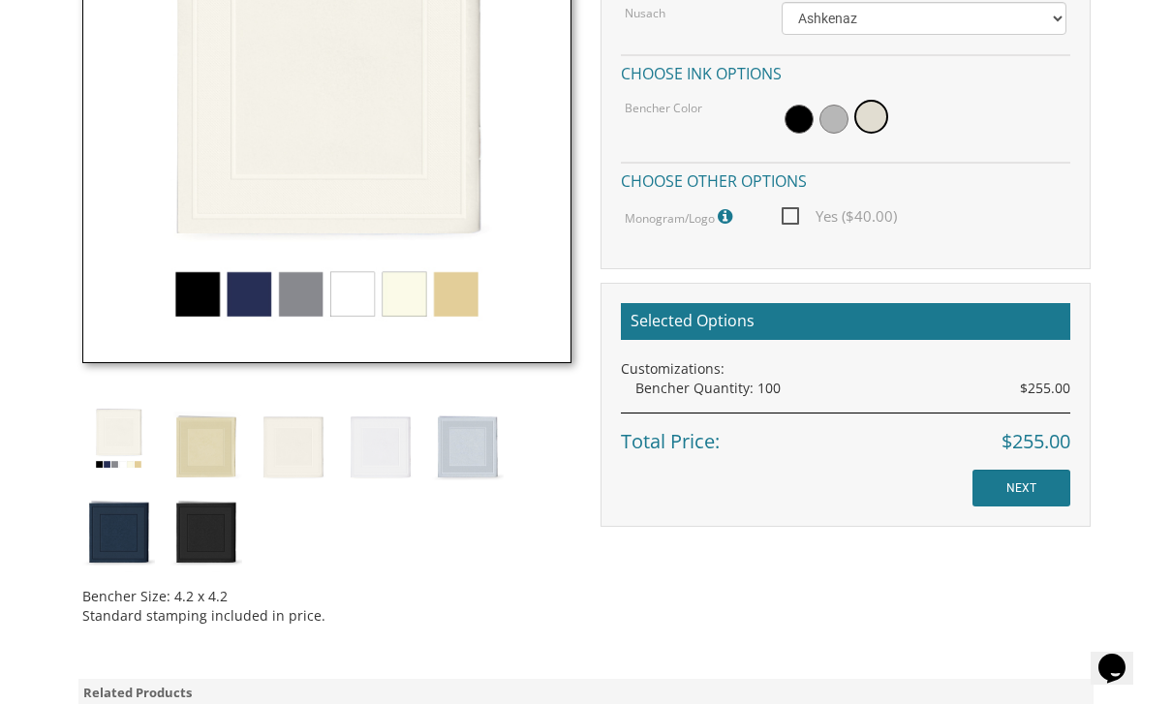
click at [108, 428] on img at bounding box center [118, 438] width 73 height 73
click at [202, 454] on img at bounding box center [206, 444] width 73 height 85
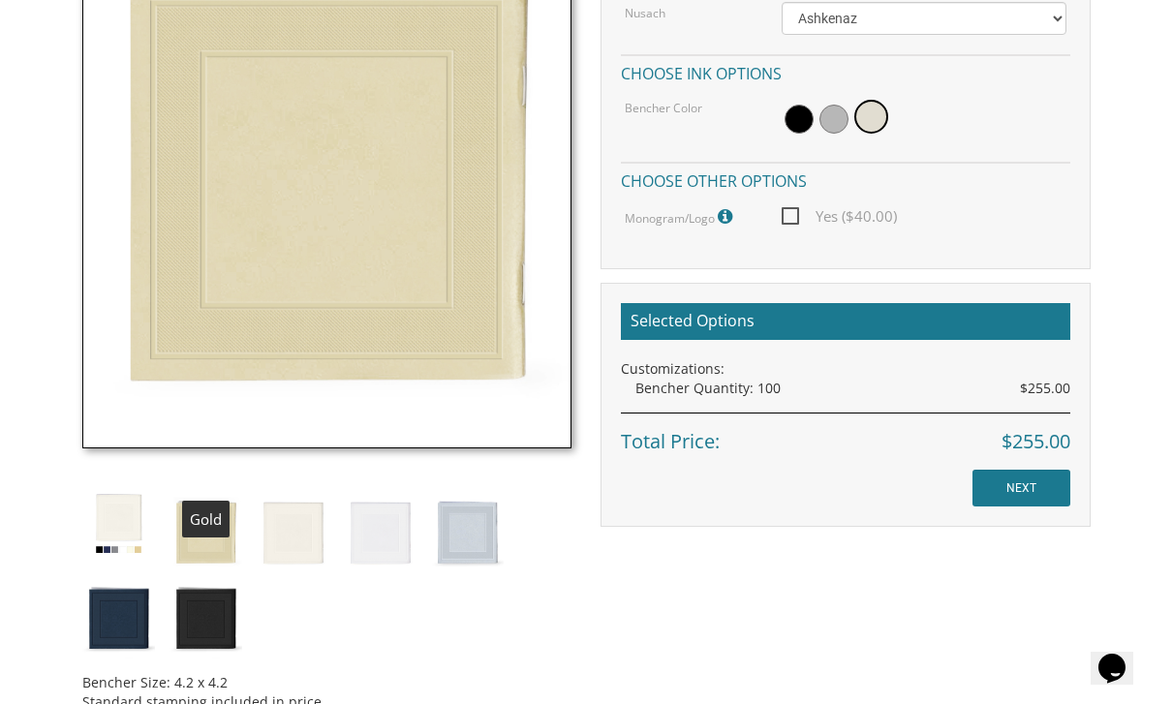
click at [119, 510] on img at bounding box center [118, 523] width 73 height 73
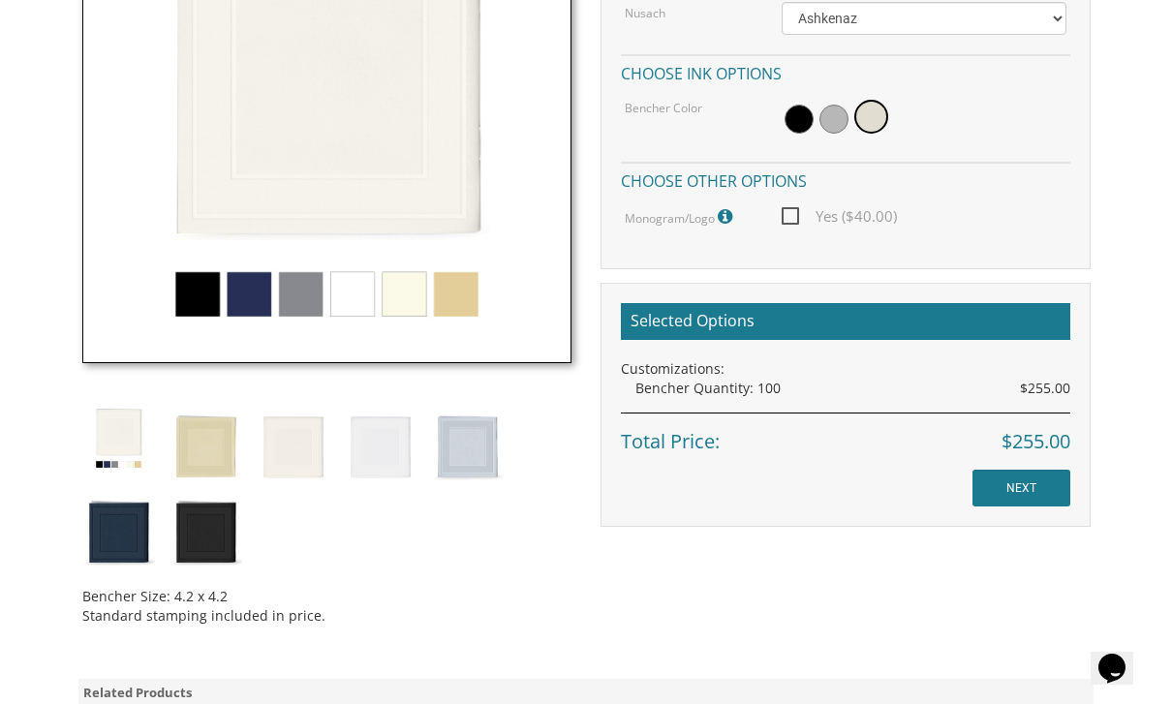
click at [119, 546] on img at bounding box center [118, 529] width 73 height 85
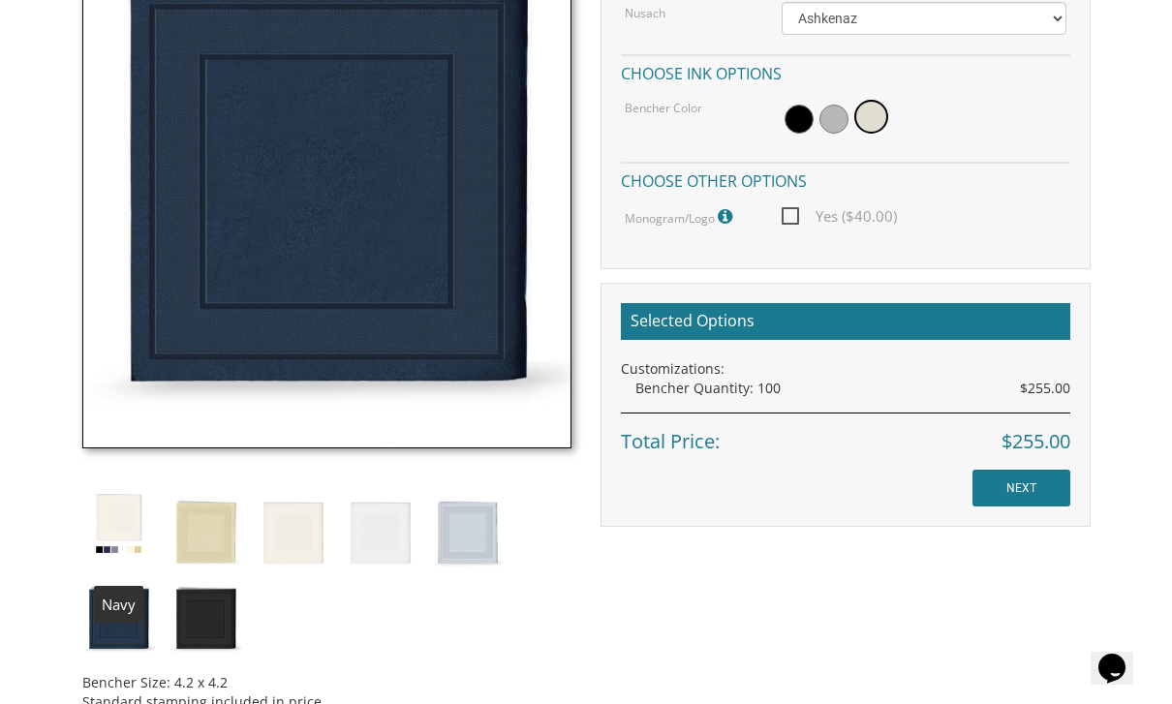
click at [109, 527] on img at bounding box center [118, 523] width 73 height 73
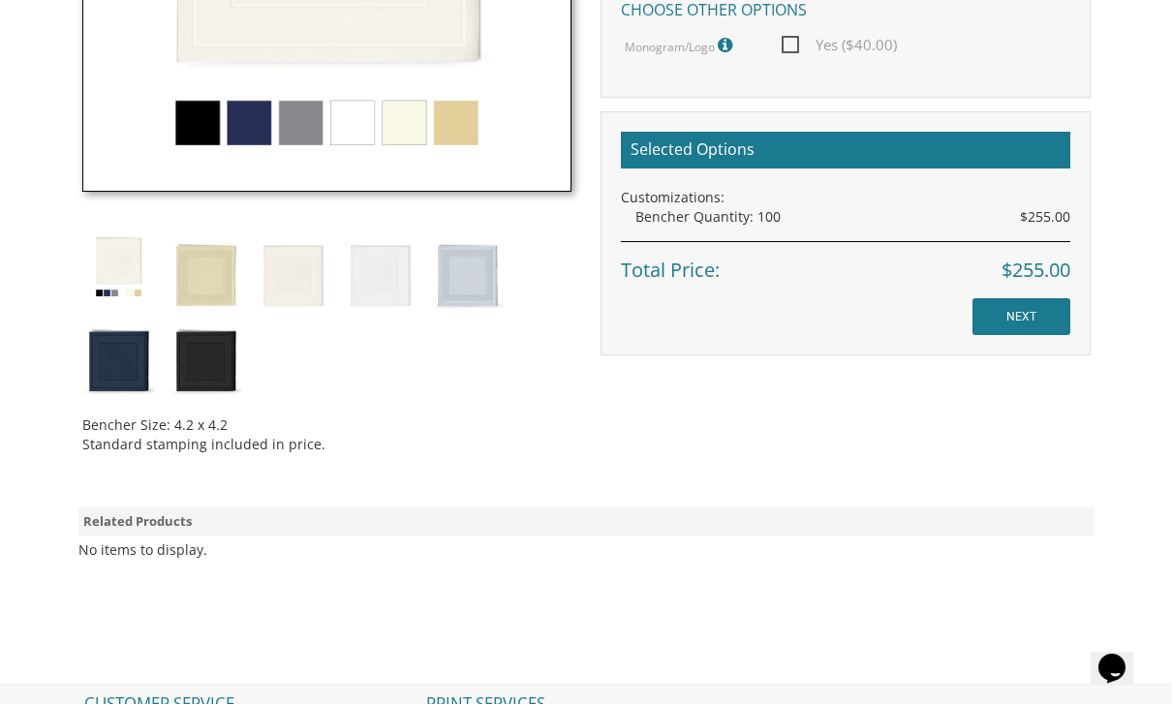
scroll to position [1091, 0]
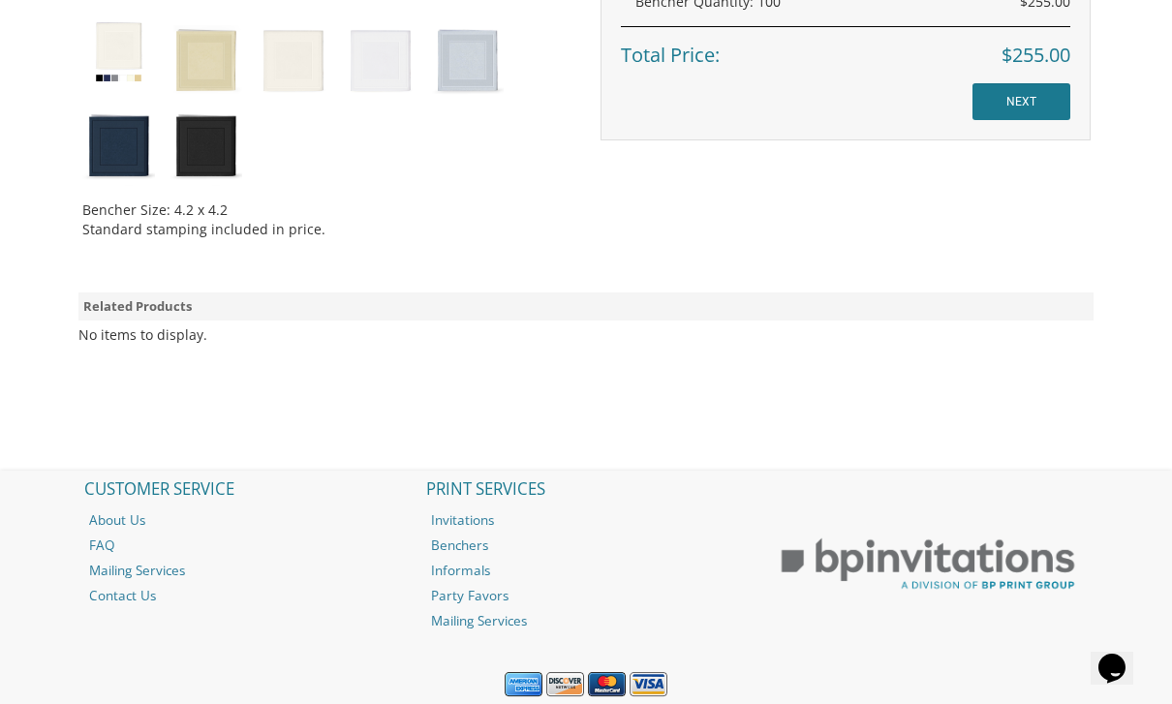
click at [450, 590] on link "Party Favors" at bounding box center [586, 595] width 339 height 25
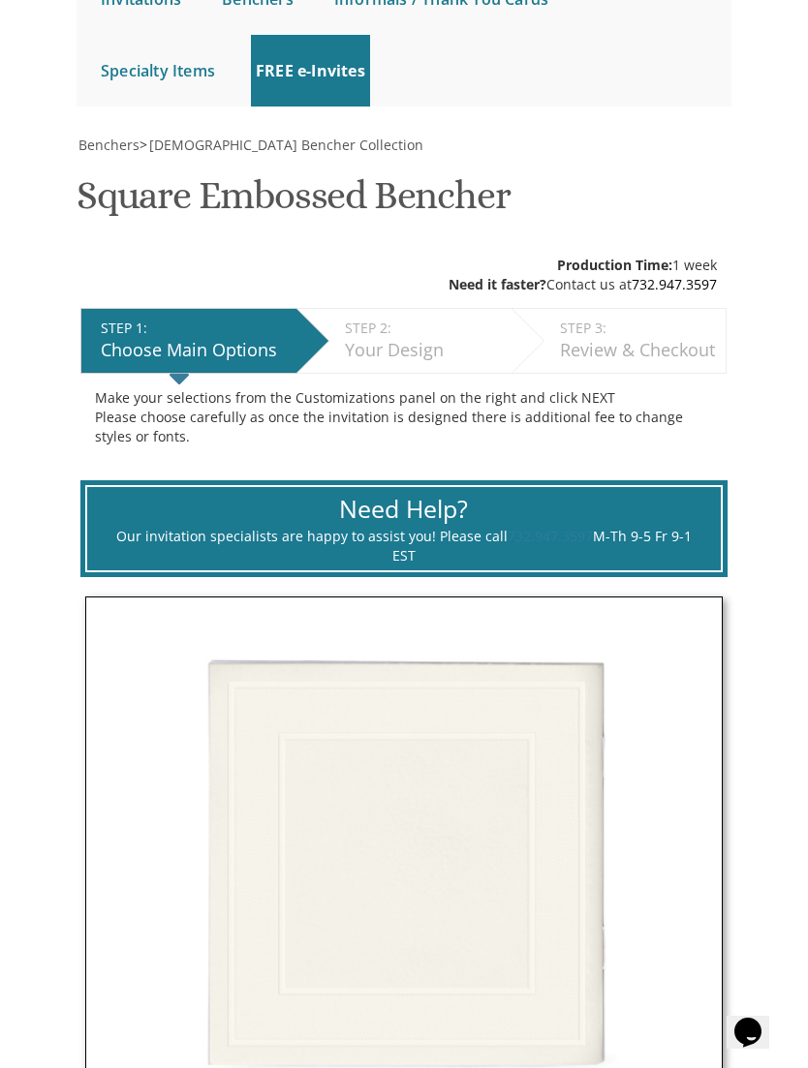
scroll to position [272, 0]
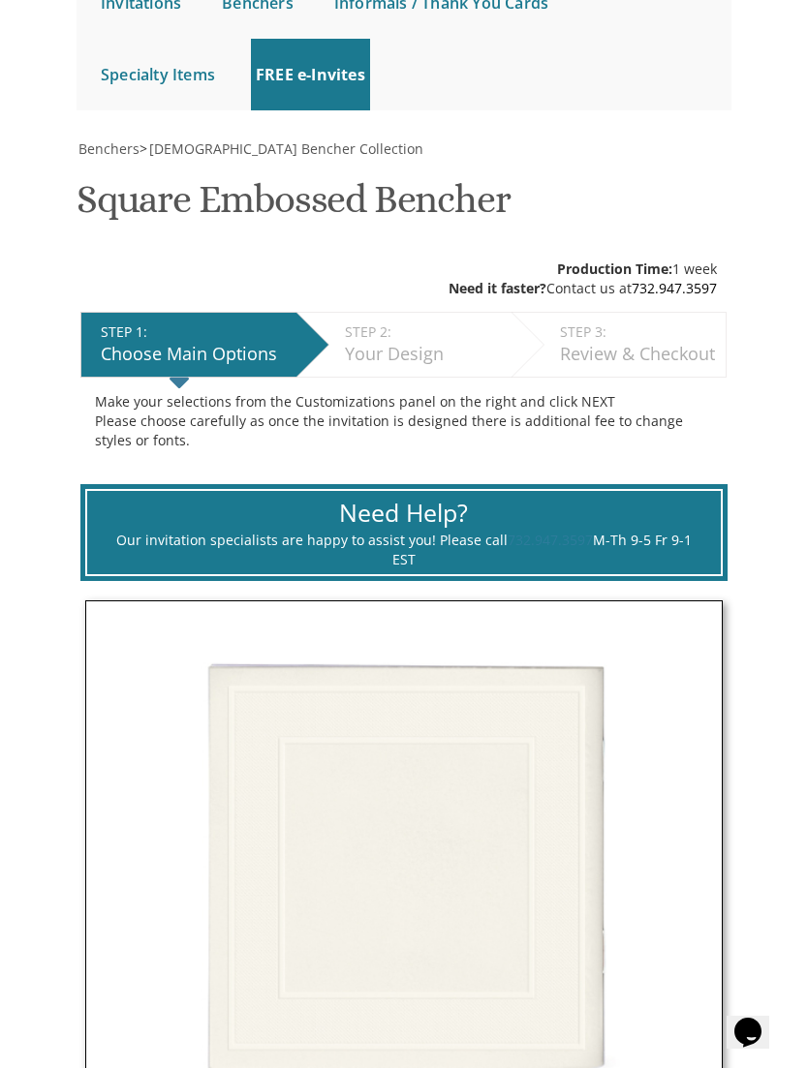
click at [682, 703] on img at bounding box center [403, 919] width 637 height 637
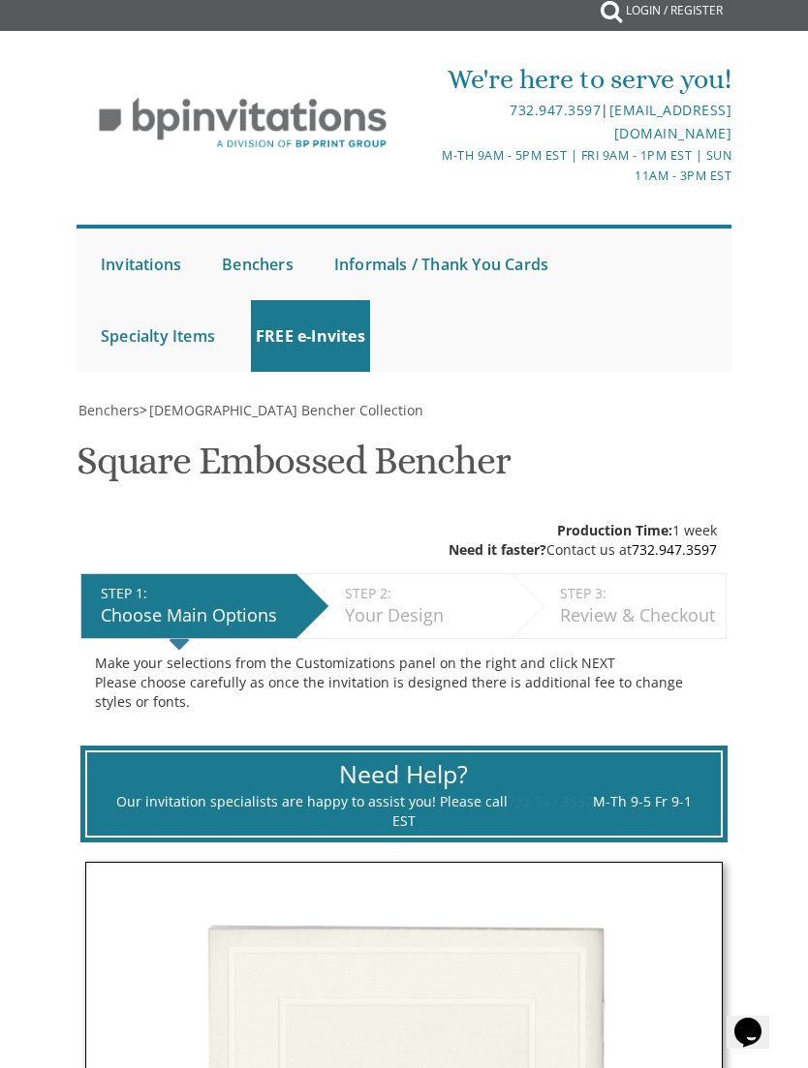
scroll to position [0, 0]
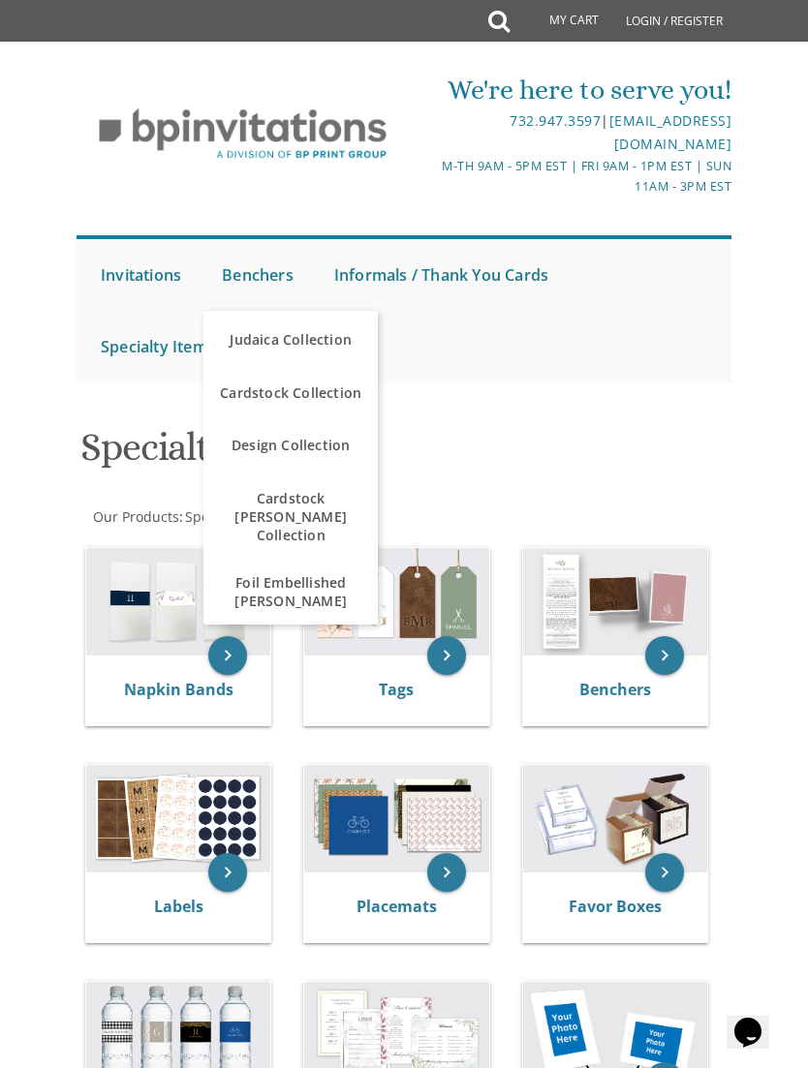
click at [253, 326] on link "Judaica Collection" at bounding box center [290, 340] width 174 height 58
click at [268, 339] on link "Judaica Collection" at bounding box center [290, 340] width 174 height 58
click at [276, 335] on link "Judaica Collection" at bounding box center [290, 340] width 174 height 58
click at [271, 349] on link "Judaica Collection" at bounding box center [290, 340] width 174 height 58
click at [329, 362] on link "Judaica Collection" at bounding box center [290, 340] width 174 height 58
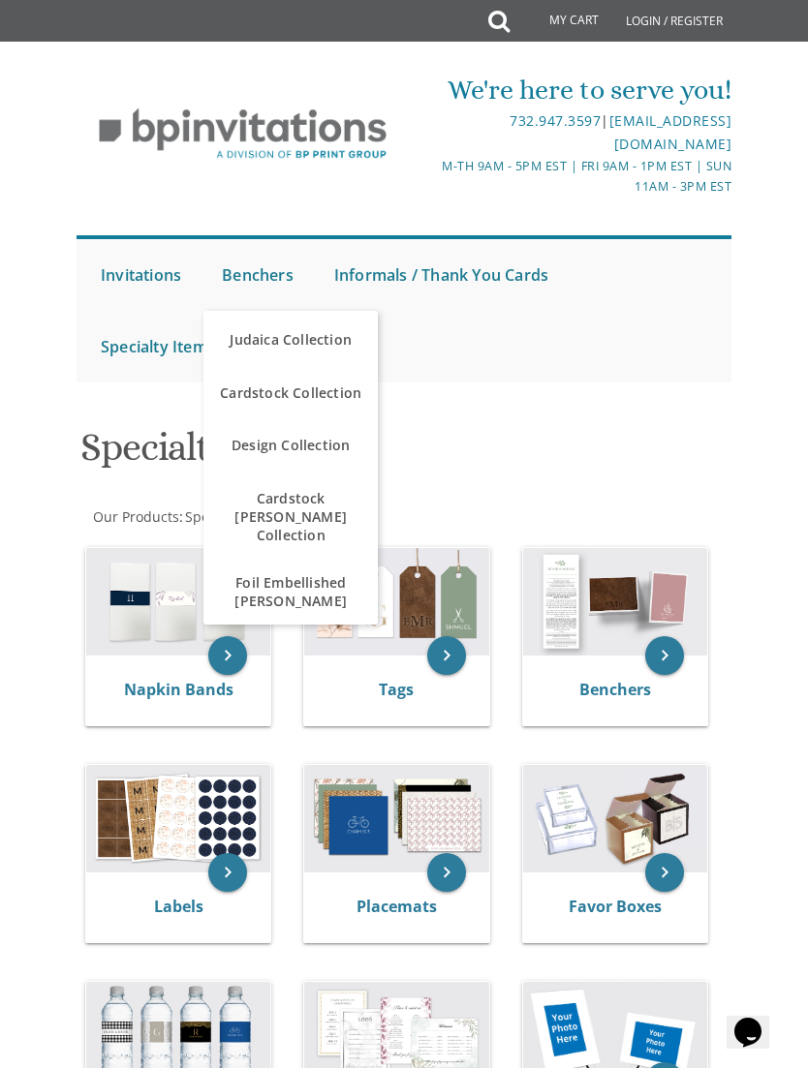
click at [655, 649] on icon "keyboard_arrow_right" at bounding box center [664, 655] width 39 height 39
click at [668, 652] on icon "keyboard_arrow_right" at bounding box center [664, 655] width 39 height 39
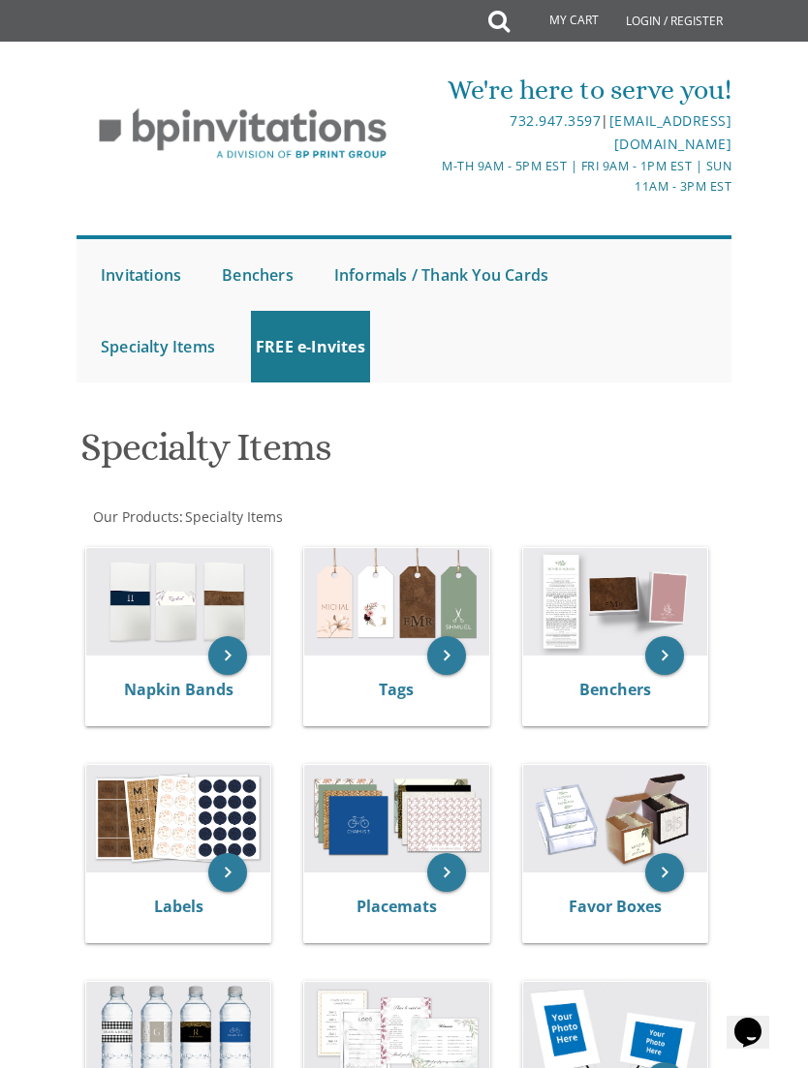
click at [674, 661] on icon "keyboard_arrow_right" at bounding box center [664, 655] width 39 height 39
click at [717, 394] on div at bounding box center [404, 401] width 687 height 19
click at [674, 651] on icon "keyboard_arrow_right" at bounding box center [664, 655] width 39 height 39
click at [671, 629] on img at bounding box center [615, 602] width 184 height 108
click at [670, 652] on icon "keyboard_arrow_right" at bounding box center [664, 655] width 39 height 39
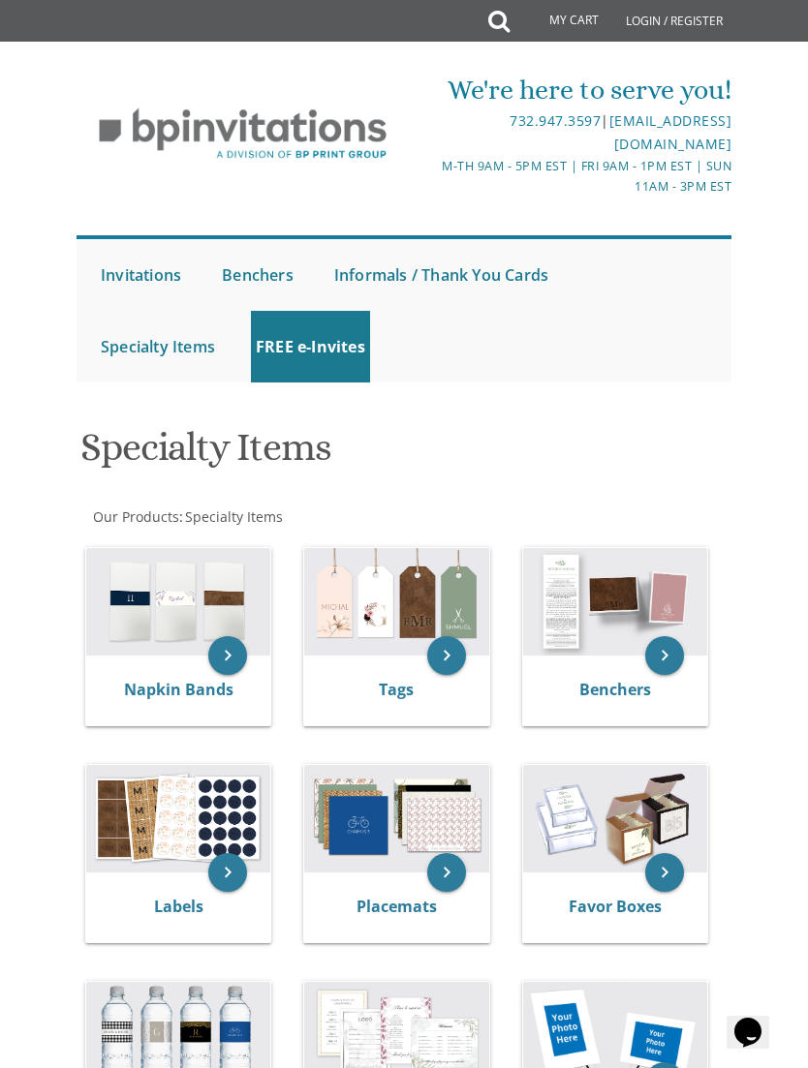
click at [619, 668] on div "Benchers" at bounding box center [615, 691] width 184 height 70
click at [620, 652] on img at bounding box center [615, 602] width 184 height 108
click at [647, 680] on link "Benchers" at bounding box center [615, 689] width 72 height 21
click at [632, 653] on img at bounding box center [615, 602] width 184 height 108
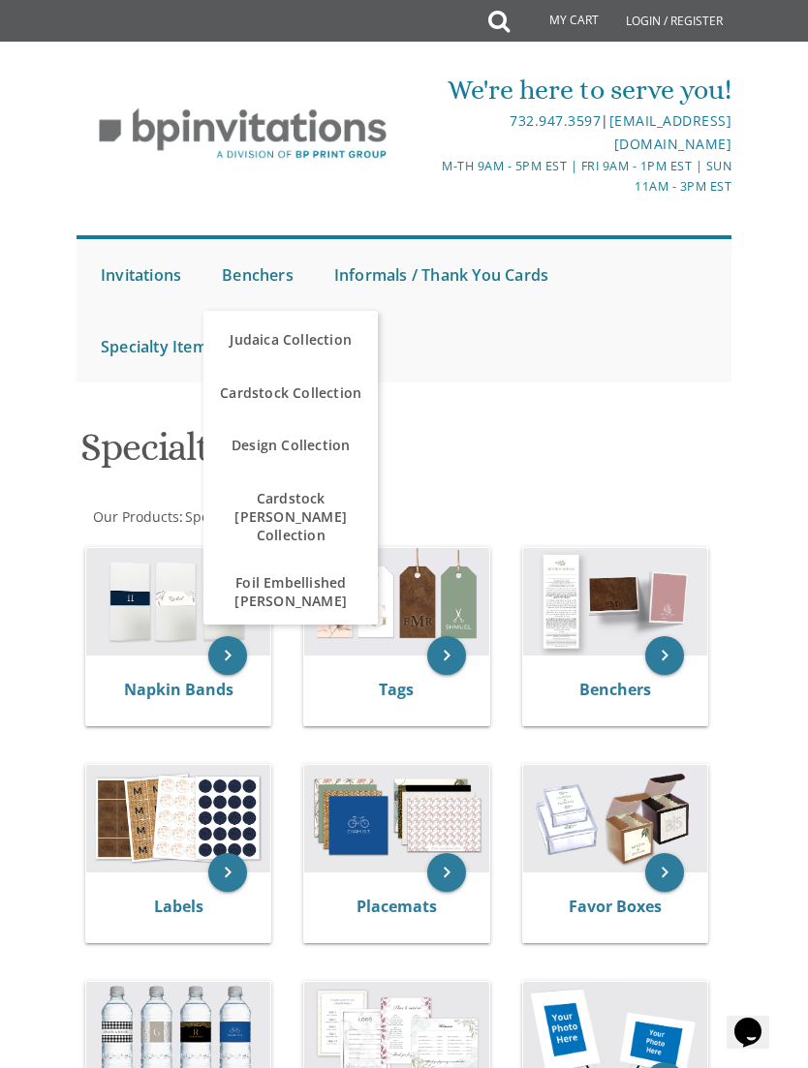
click at [265, 266] on link "Benchers" at bounding box center [257, 275] width 81 height 72
click at [268, 266] on link "Benchers" at bounding box center [257, 275] width 81 height 72
click at [265, 342] on link "Judaica Collection" at bounding box center [290, 340] width 174 height 58
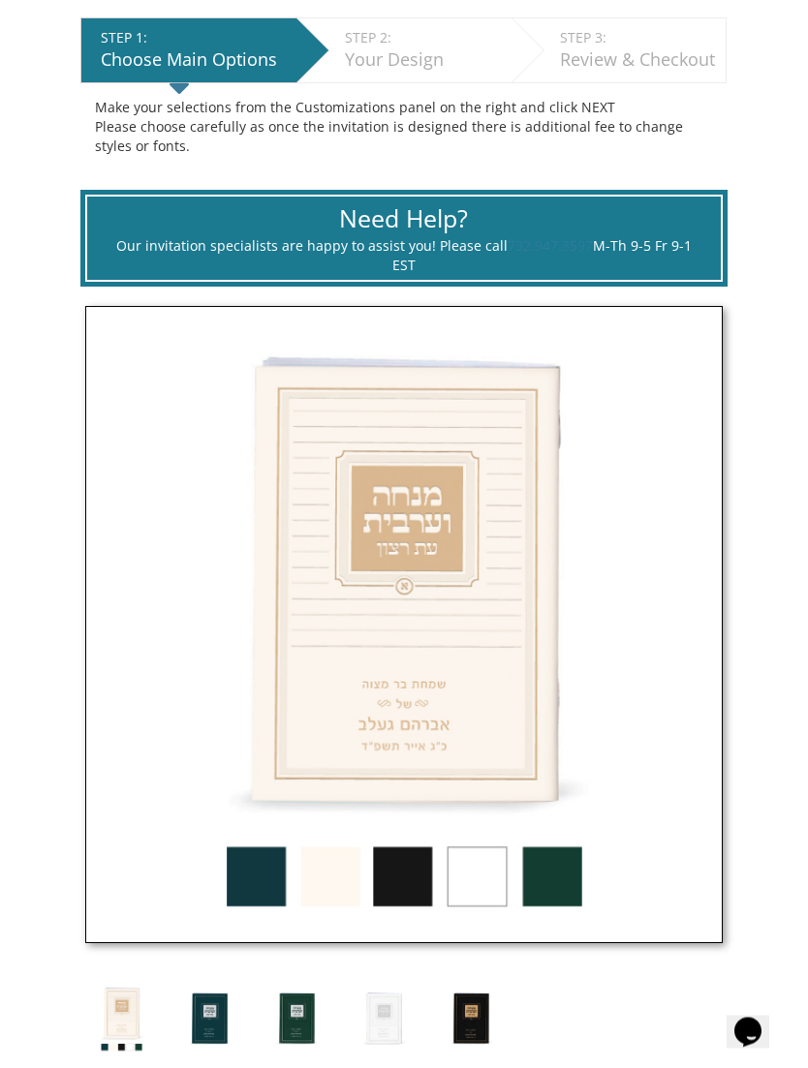
scroll to position [578, 0]
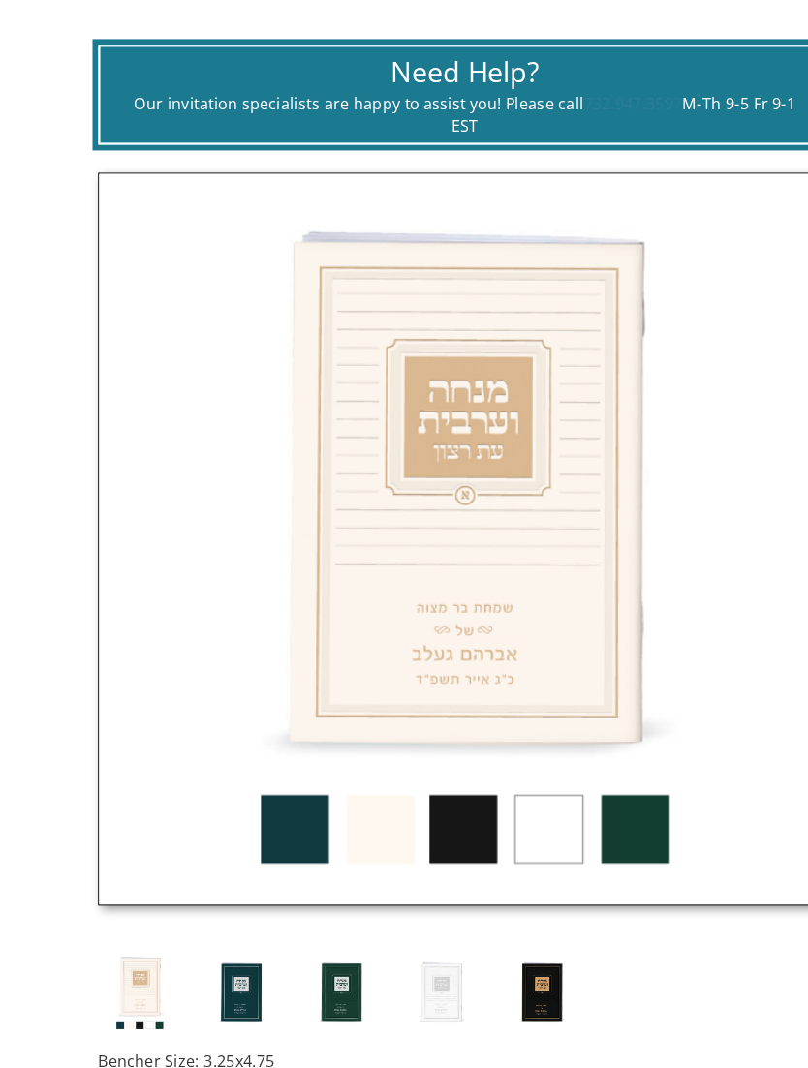
click at [409, 704] on img at bounding box center [403, 554] width 637 height 637
click at [399, 725] on img at bounding box center [403, 554] width 637 height 637
click at [390, 726] on img at bounding box center [403, 554] width 637 height 637
click at [409, 759] on img at bounding box center [403, 554] width 637 height 637
click at [343, 745] on img at bounding box center [403, 554] width 637 height 637
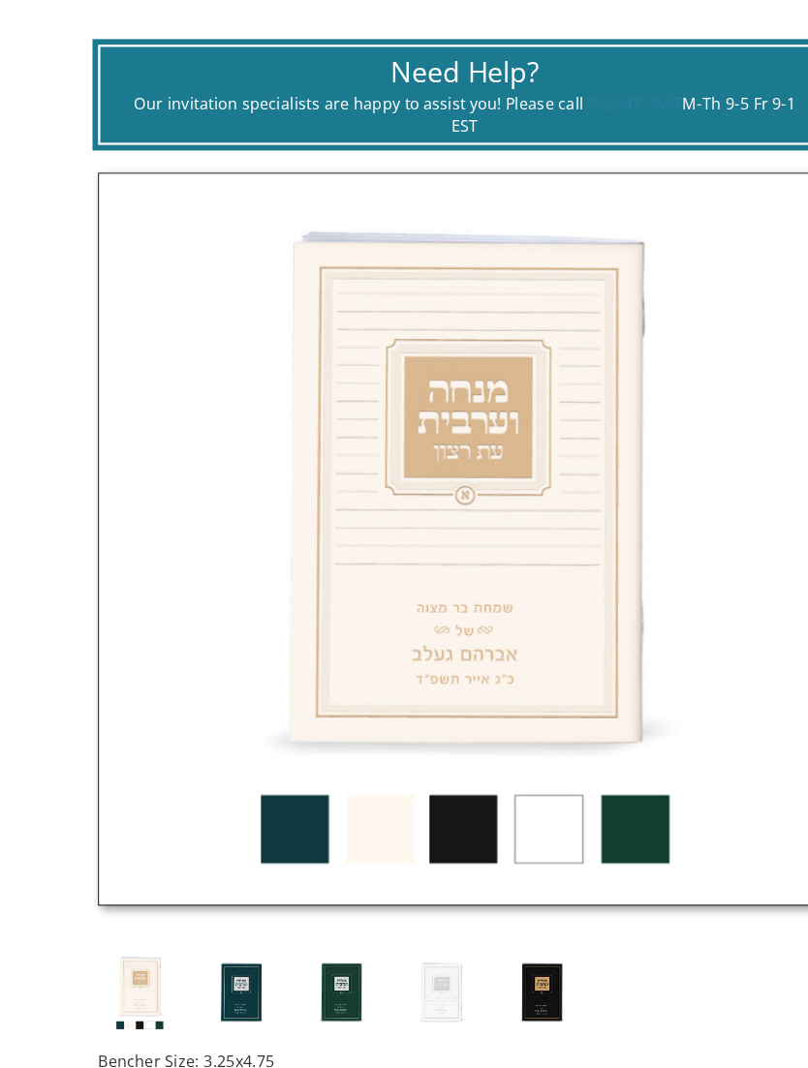
click at [263, 741] on img at bounding box center [403, 554] width 637 height 637
click at [308, 739] on img at bounding box center [403, 554] width 637 height 637
click at [541, 734] on img at bounding box center [403, 554] width 637 height 637
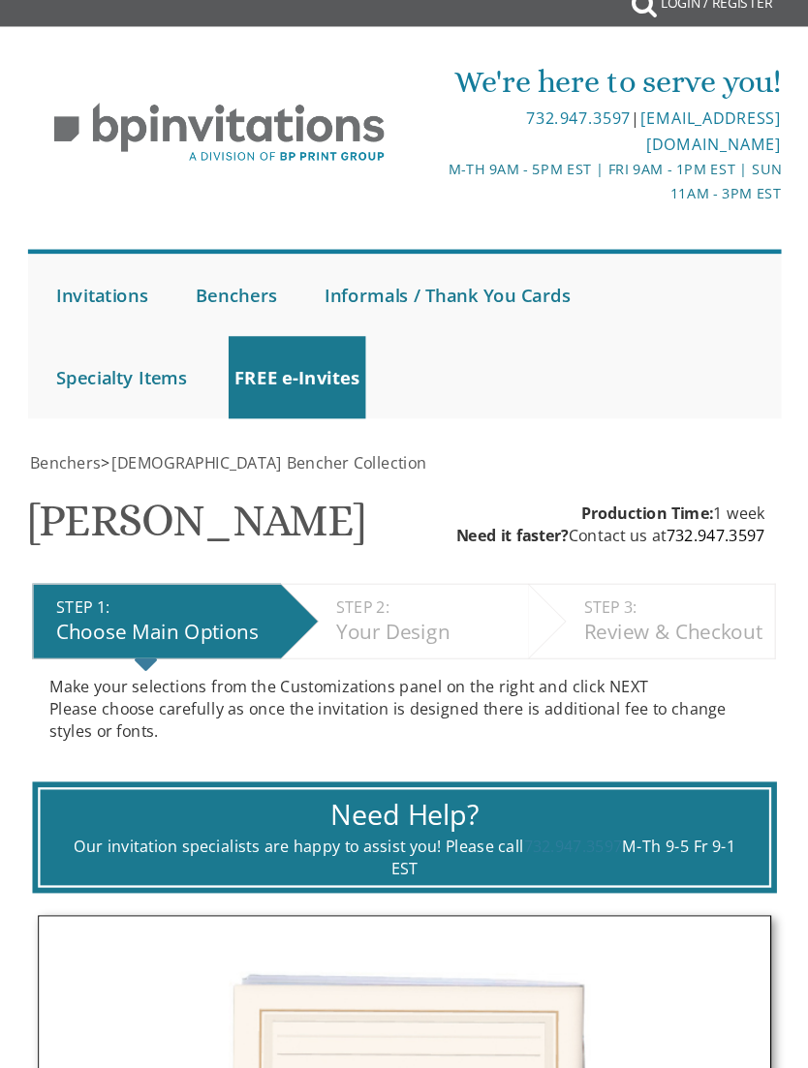
scroll to position [0, 0]
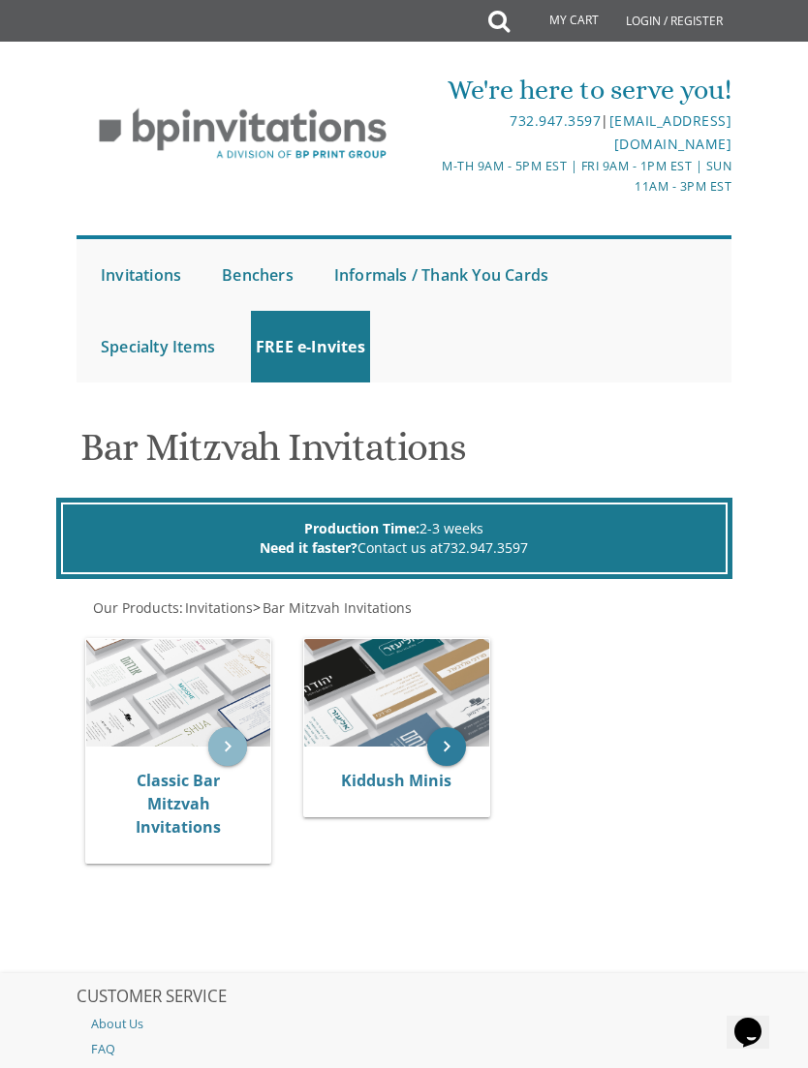
click at [236, 756] on icon "keyboard_arrow_right" at bounding box center [227, 746] width 39 height 39
click at [239, 762] on icon "keyboard_arrow_right" at bounding box center [227, 746] width 39 height 39
click at [237, 751] on icon "keyboard_arrow_right" at bounding box center [227, 746] width 39 height 39
click at [235, 744] on icon "keyboard_arrow_right" at bounding box center [227, 746] width 39 height 39
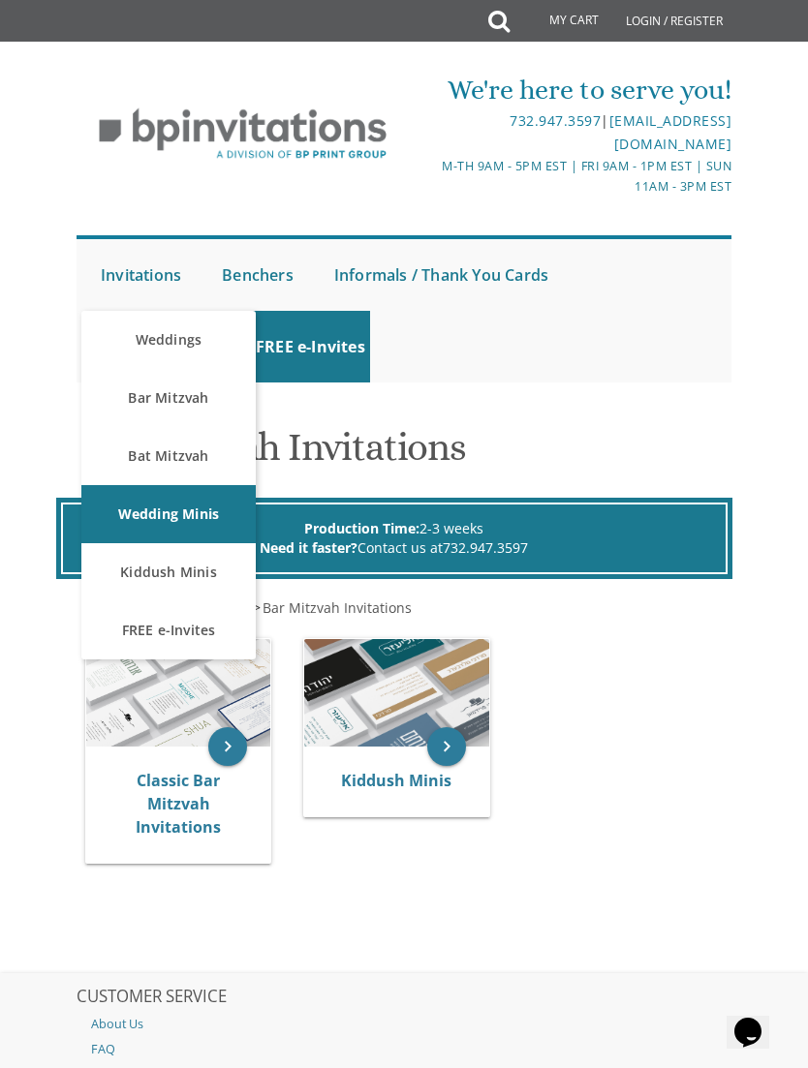
click at [130, 273] on link "Invitations" at bounding box center [141, 275] width 90 height 72
click at [144, 268] on link "Invitations" at bounding box center [141, 275] width 90 height 72
click at [128, 260] on link "Invitations" at bounding box center [141, 275] width 90 height 72
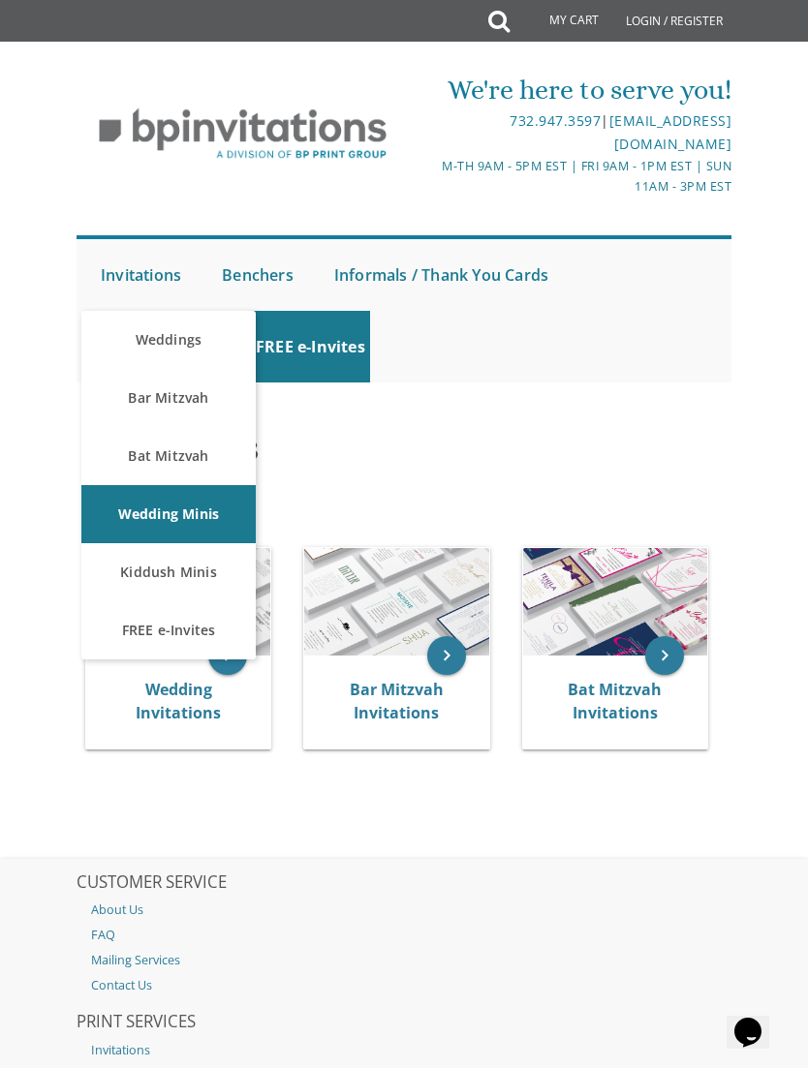
click at [139, 393] on link "Bar Mitzvah" at bounding box center [168, 398] width 174 height 58
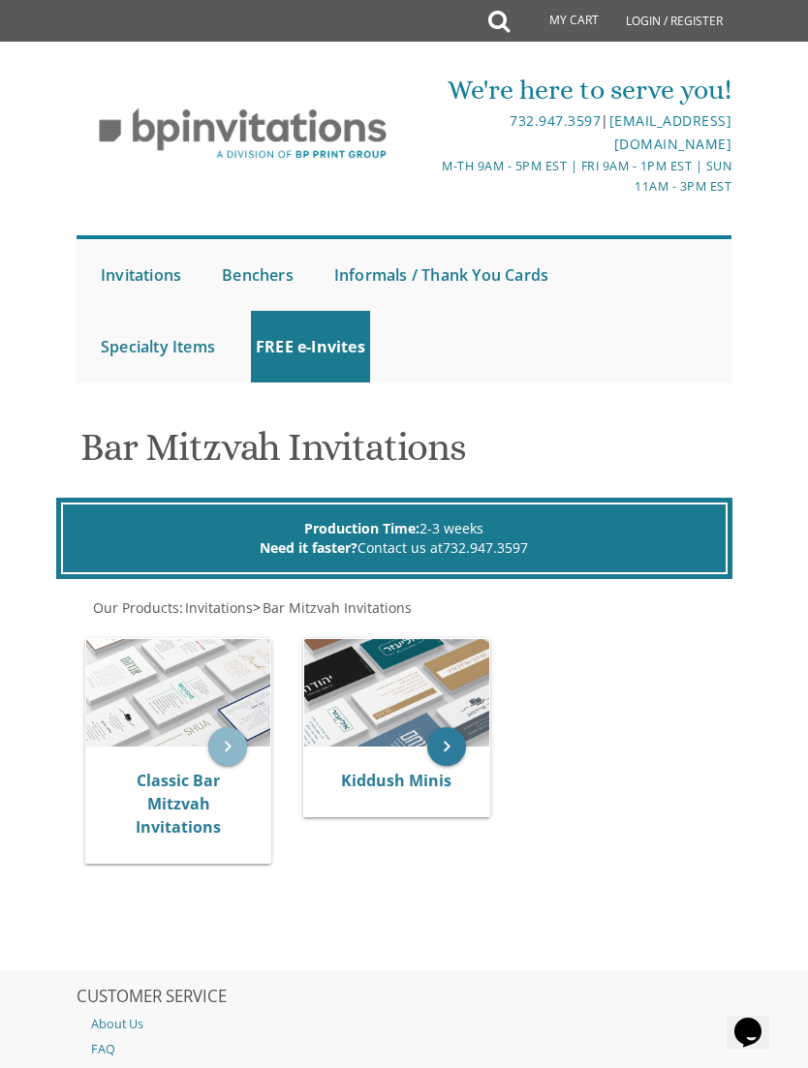
click at [240, 751] on icon "keyboard_arrow_right" at bounding box center [227, 746] width 39 height 39
click at [237, 739] on icon "keyboard_arrow_right" at bounding box center [227, 746] width 39 height 39
click at [227, 751] on icon "keyboard_arrow_right" at bounding box center [227, 746] width 39 height 39
click at [232, 728] on icon "keyboard_arrow_right" at bounding box center [227, 746] width 39 height 39
click at [230, 748] on icon "keyboard_arrow_right" at bounding box center [227, 746] width 39 height 39
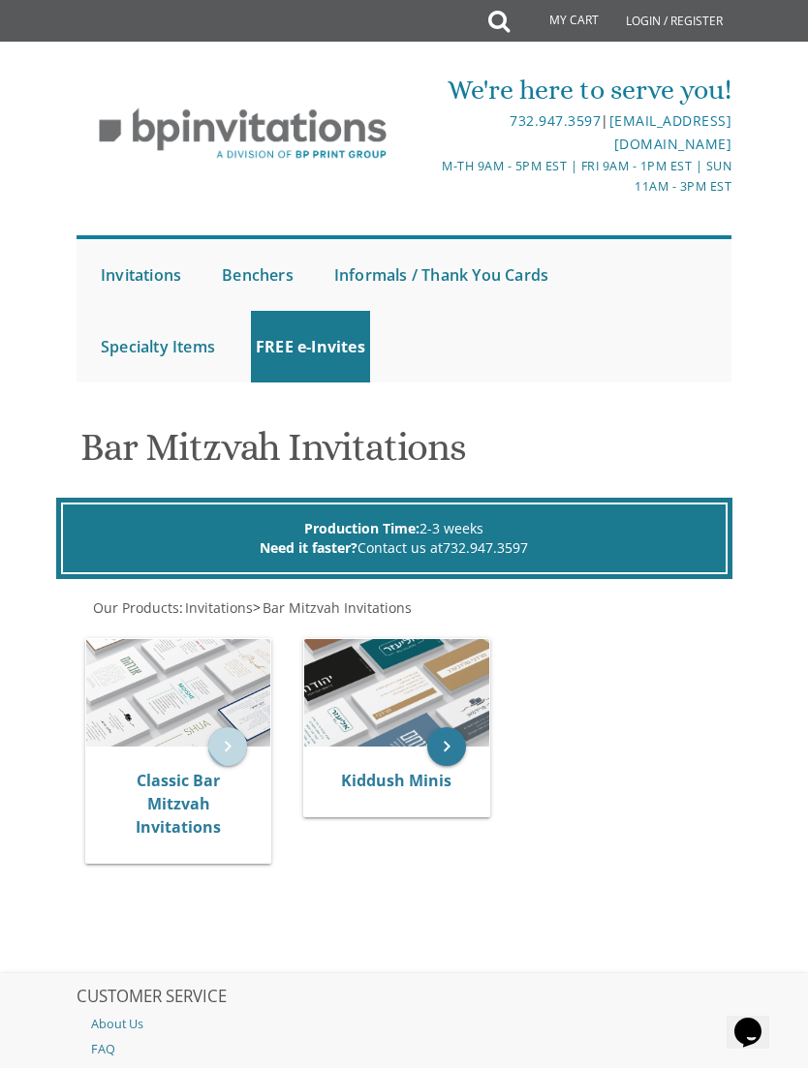
click at [243, 731] on icon "keyboard_arrow_right" at bounding box center [227, 746] width 39 height 39
click at [225, 727] on icon "keyboard_arrow_right" at bounding box center [227, 746] width 39 height 39
click at [237, 730] on icon "keyboard_arrow_right" at bounding box center [227, 746] width 39 height 39
click at [240, 727] on icon "keyboard_arrow_right" at bounding box center [227, 746] width 39 height 39
click at [231, 729] on icon "keyboard_arrow_right" at bounding box center [227, 746] width 39 height 39
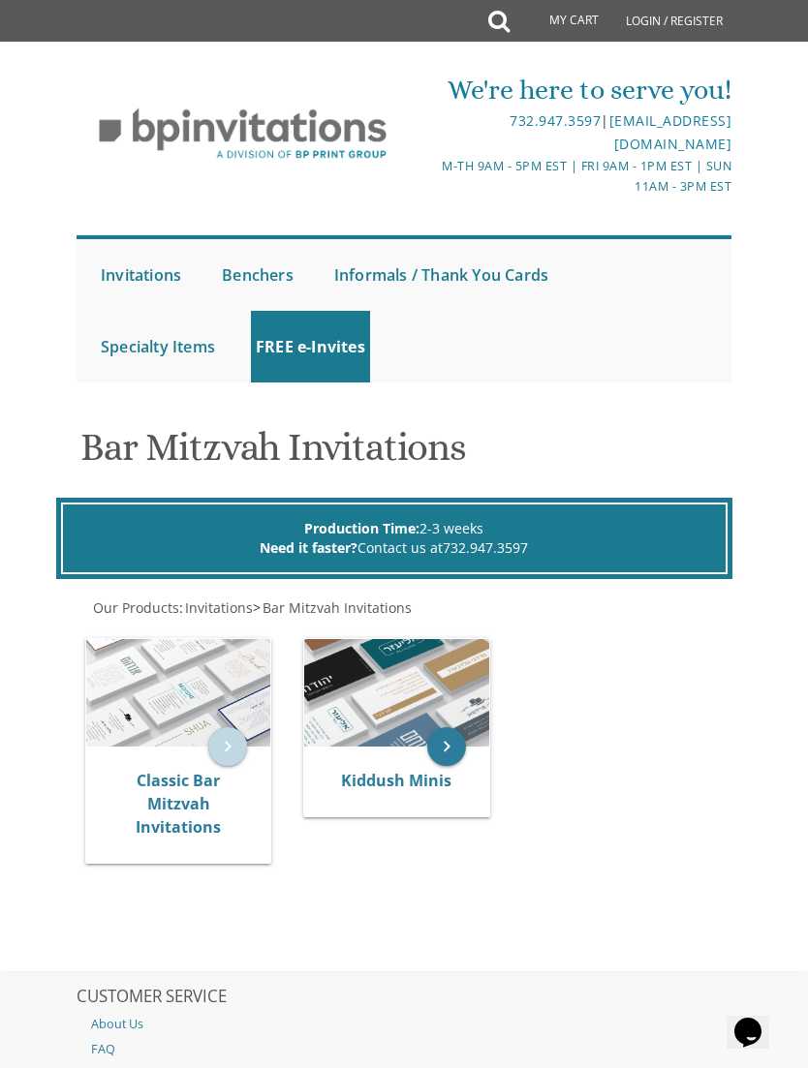
click at [229, 727] on icon "keyboard_arrow_right" at bounding box center [227, 746] width 39 height 39
click at [238, 725] on img at bounding box center [178, 693] width 184 height 108
click at [230, 727] on icon "keyboard_arrow_right" at bounding box center [227, 746] width 39 height 39
click at [223, 732] on icon "keyboard_arrow_right" at bounding box center [227, 746] width 39 height 39
click at [238, 737] on icon "keyboard_arrow_right" at bounding box center [227, 746] width 39 height 39
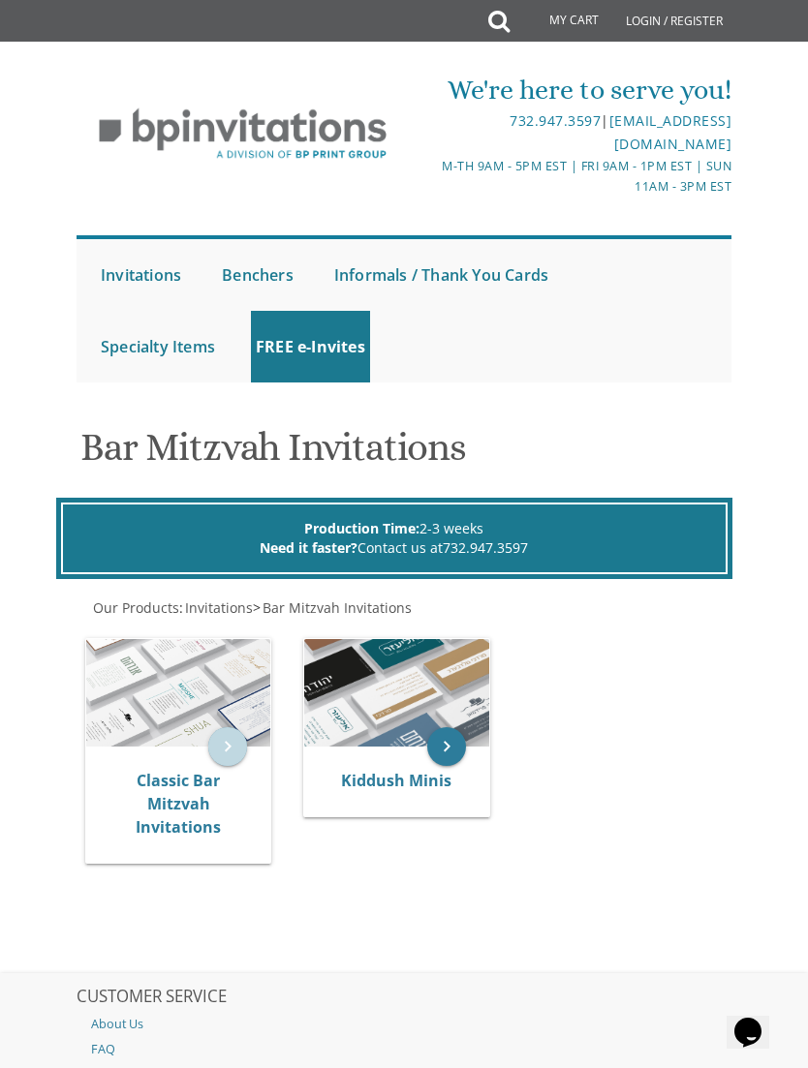
click at [236, 737] on icon "keyboard_arrow_right" at bounding box center [227, 746] width 39 height 39
click at [242, 733] on icon "keyboard_arrow_right" at bounding box center [227, 746] width 39 height 39
click at [230, 753] on icon "keyboard_arrow_right" at bounding box center [227, 746] width 39 height 39
click at [230, 737] on icon "keyboard_arrow_right" at bounding box center [227, 746] width 39 height 39
click at [451, 743] on icon "keyboard_arrow_right" at bounding box center [446, 746] width 39 height 39
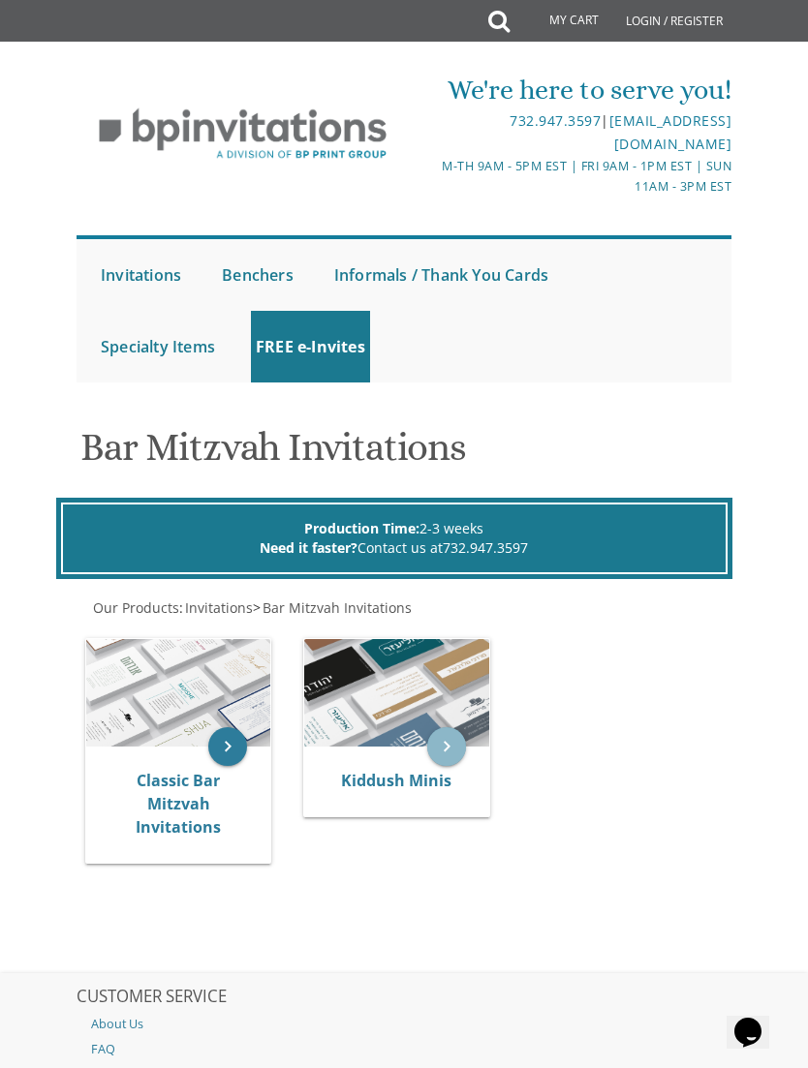
click at [445, 750] on icon "keyboard_arrow_right" at bounding box center [446, 746] width 39 height 39
click at [458, 747] on icon "keyboard_arrow_right" at bounding box center [446, 746] width 39 height 39
click at [441, 757] on icon "keyboard_arrow_right" at bounding box center [446, 746] width 39 height 39
click at [453, 754] on icon "keyboard_arrow_right" at bounding box center [446, 746] width 39 height 39
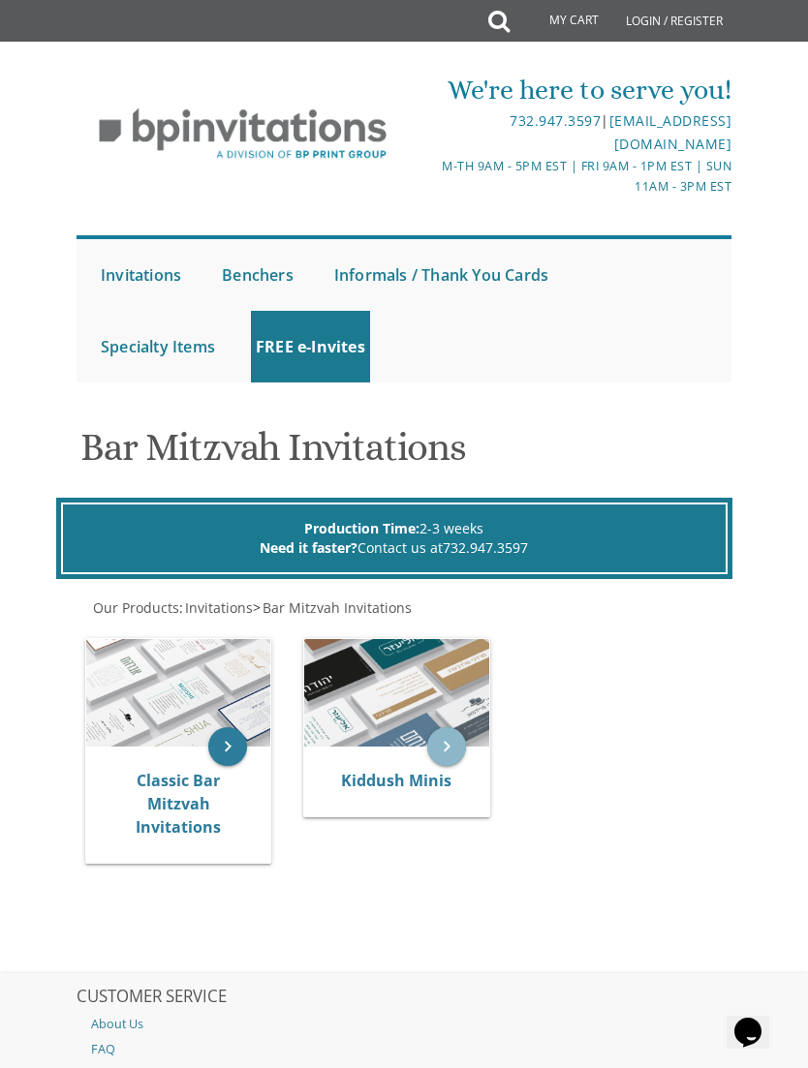
click at [443, 752] on icon "keyboard_arrow_right" at bounding box center [446, 746] width 39 height 39
click at [448, 749] on icon "keyboard_arrow_right" at bounding box center [446, 746] width 39 height 39
click at [452, 747] on icon "keyboard_arrow_right" at bounding box center [446, 746] width 39 height 39
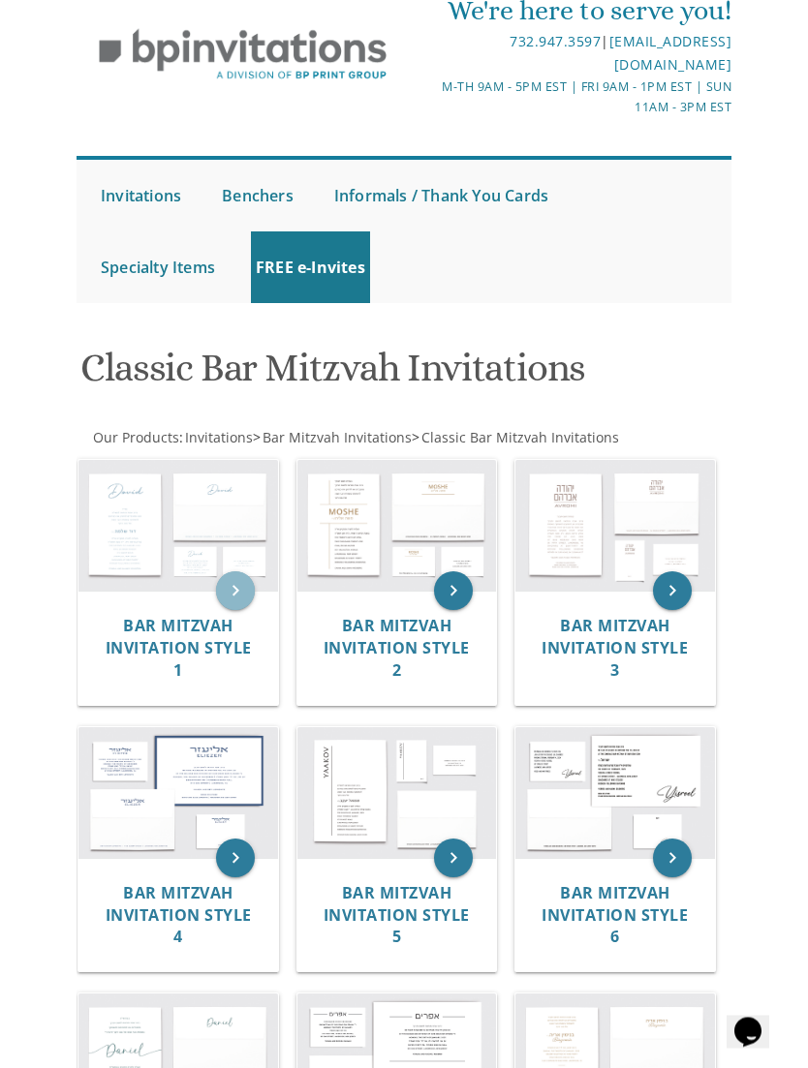
scroll to position [79, 0]
click at [238, 600] on icon "keyboard_arrow_right" at bounding box center [235, 591] width 39 height 39
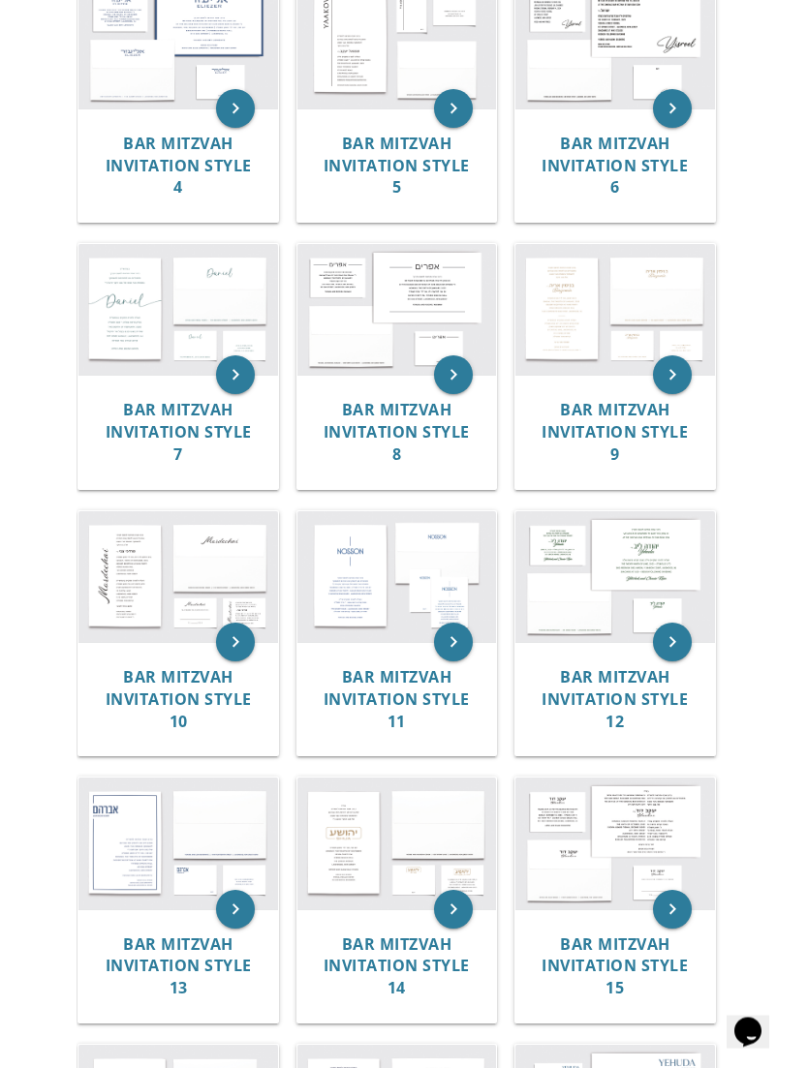
scroll to position [829, 0]
click at [16, 692] on body "My Cart Total: View Cart Item(s) Submit My Cart Total: View Cart Item(s) Login …" at bounding box center [404, 879] width 808 height 3416
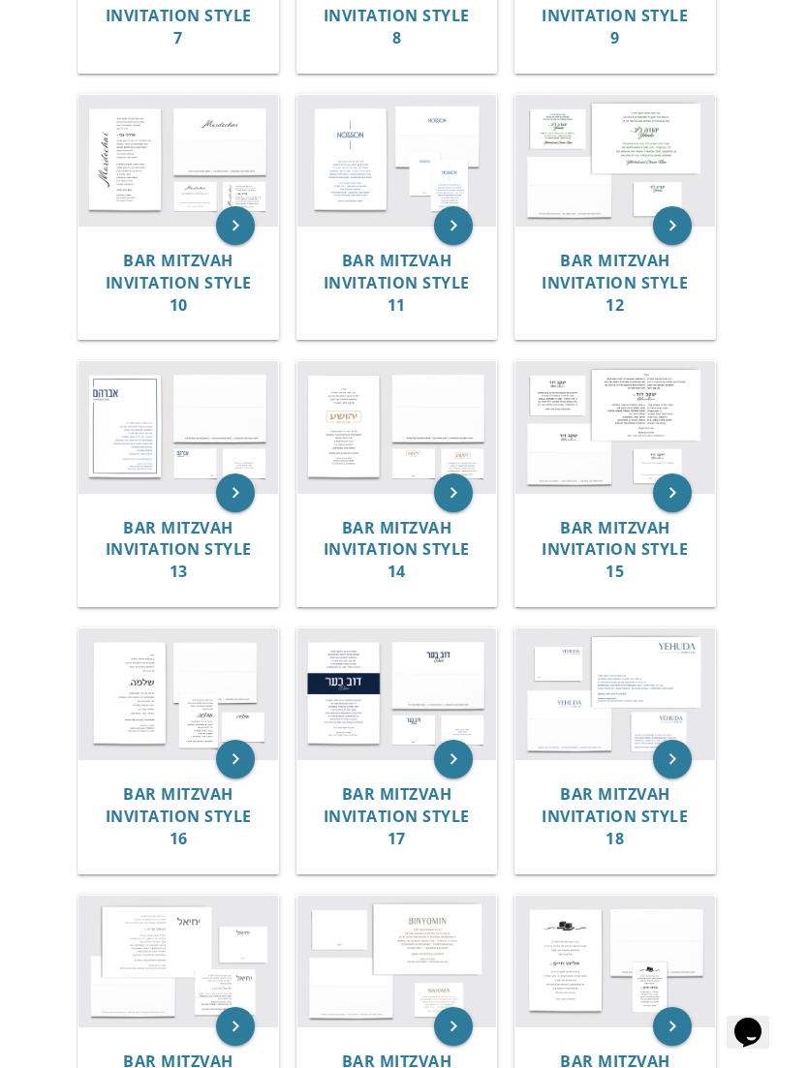
scroll to position [1245, 0]
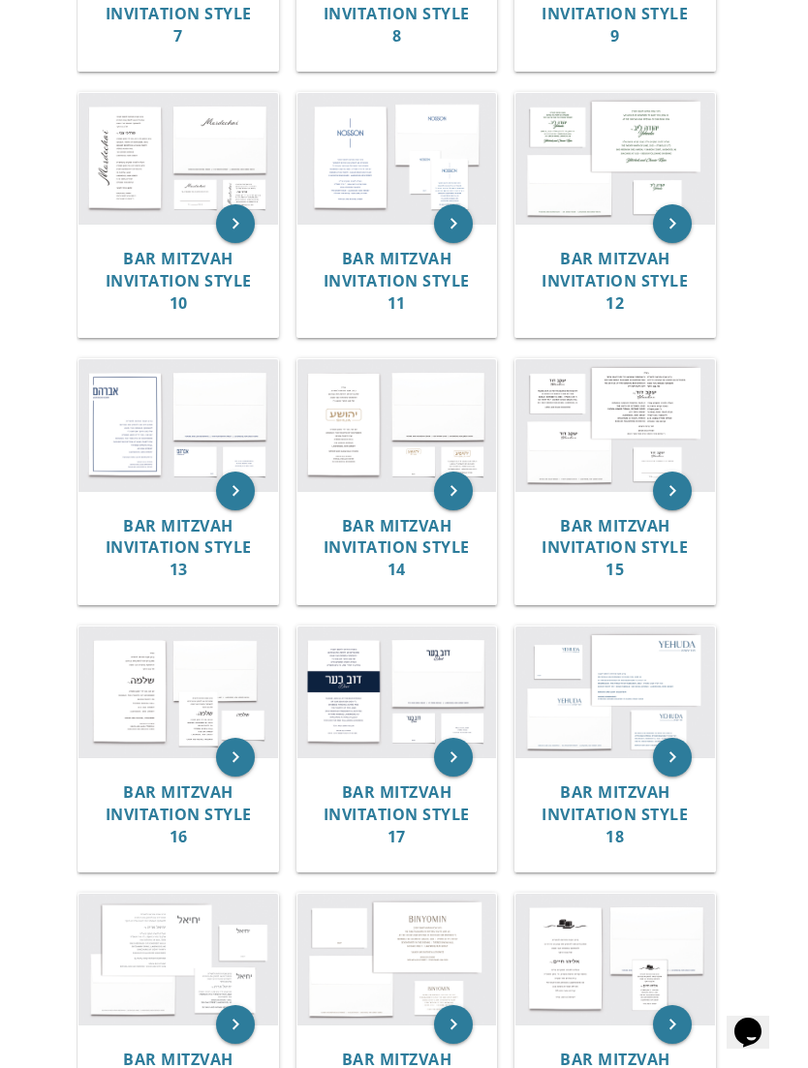
click at [693, 527] on div "Bar Mitzvah Invitation Style 15" at bounding box center [615, 548] width 200 height 114
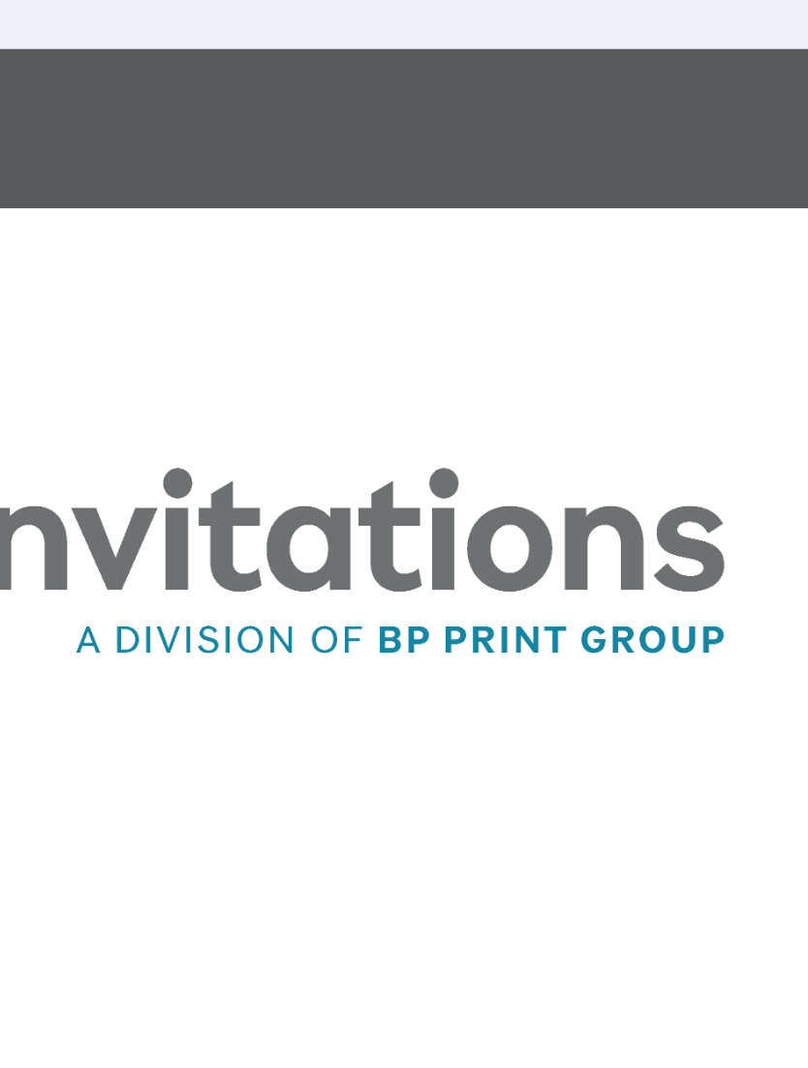
scroll to position [0, 0]
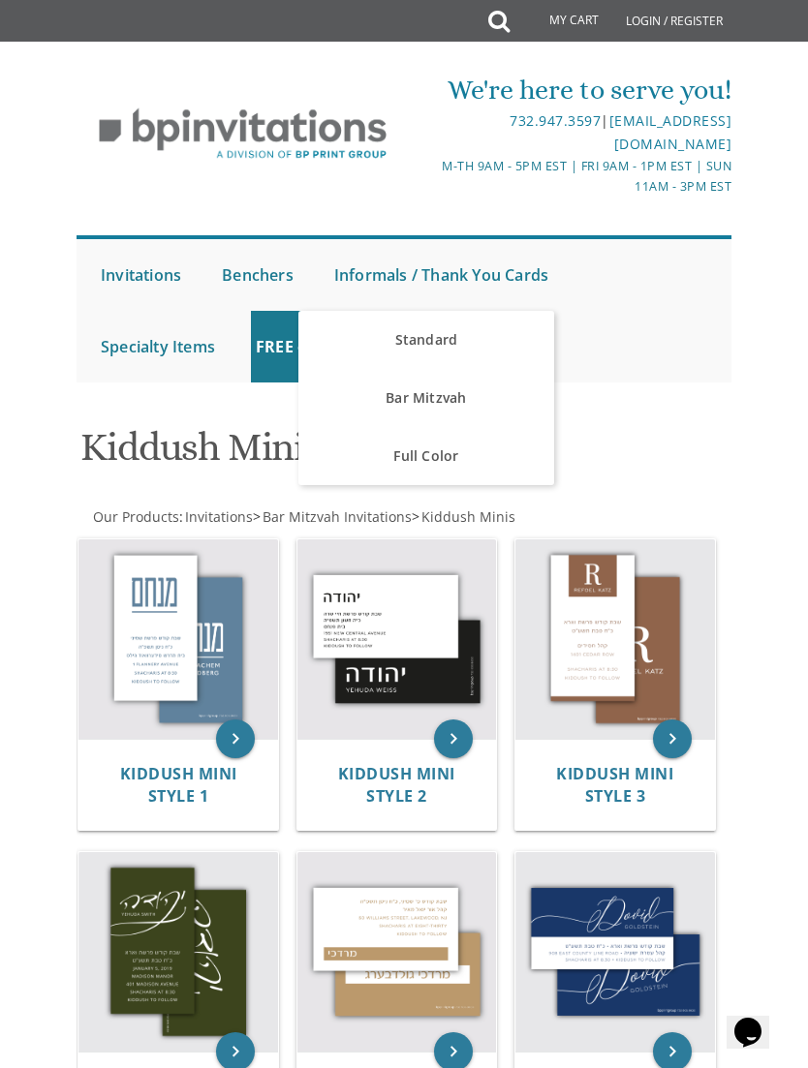
click at [442, 400] on link "Bar Mitzvah" at bounding box center [425, 398] width 255 height 58
click at [472, 386] on link "Bar Mitzvah" at bounding box center [425, 398] width 255 height 58
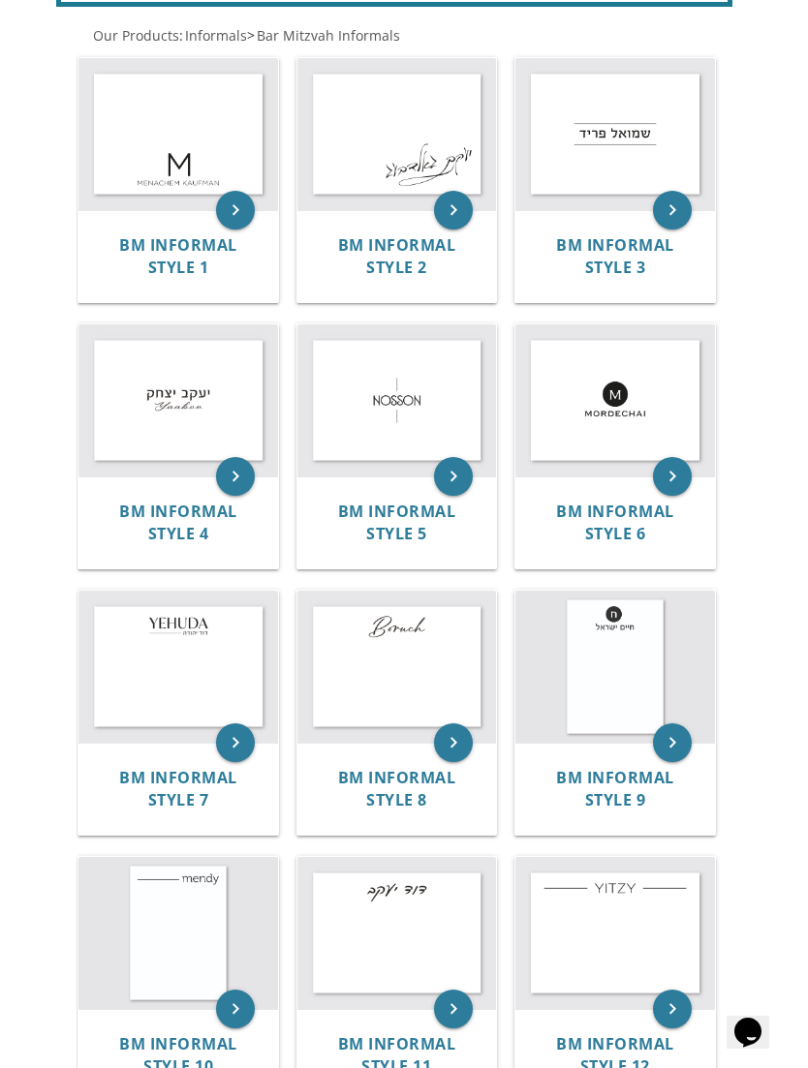
scroll to position [572, 0]
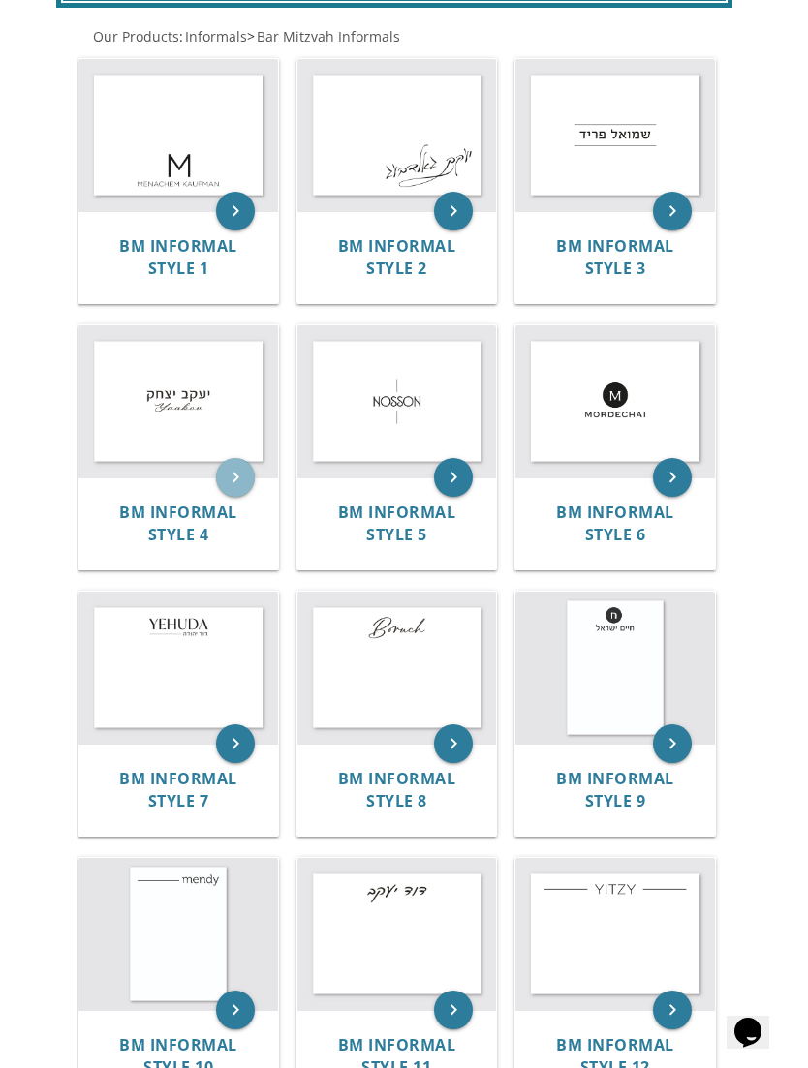
click at [226, 491] on icon "keyboard_arrow_right" at bounding box center [235, 477] width 39 height 39
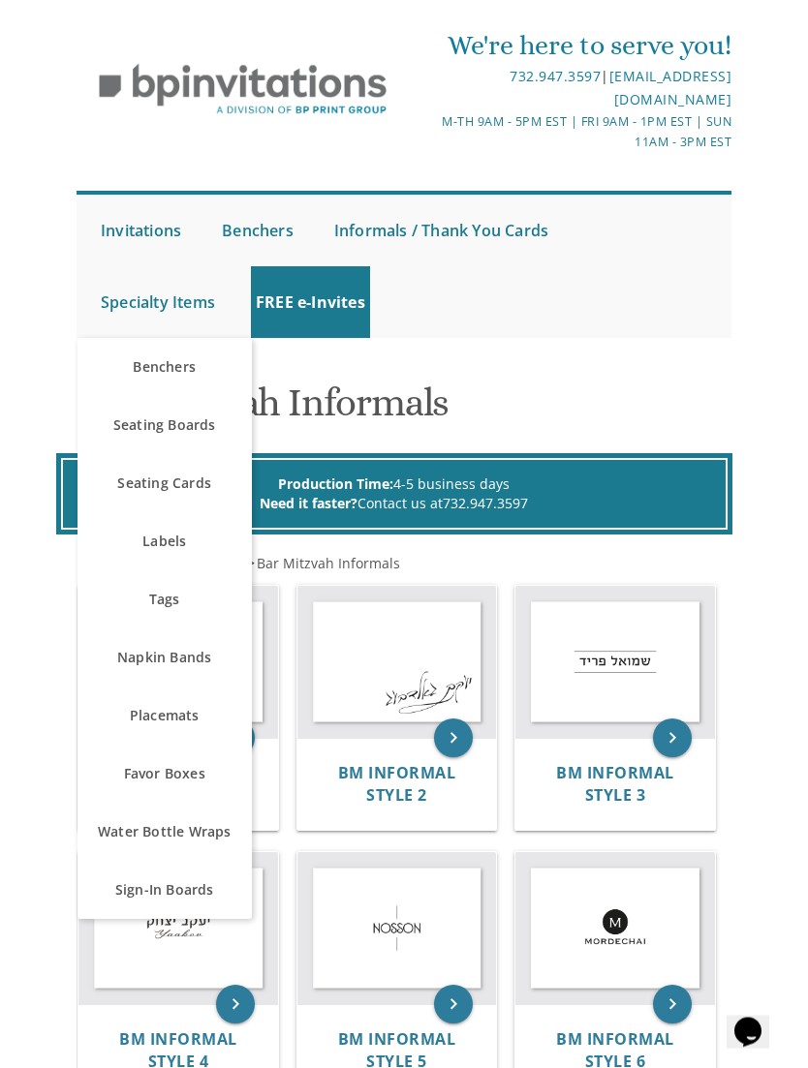
scroll to position [48, 0]
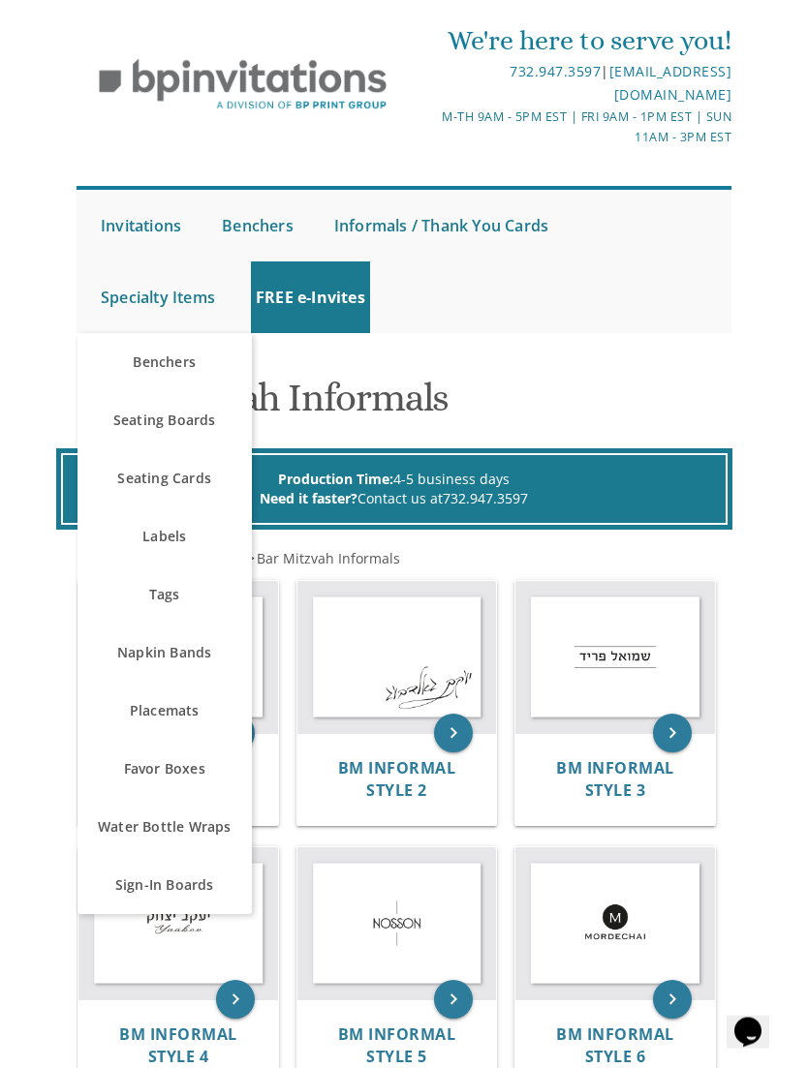
click at [181, 759] on link "Favor Boxes" at bounding box center [164, 770] width 174 height 58
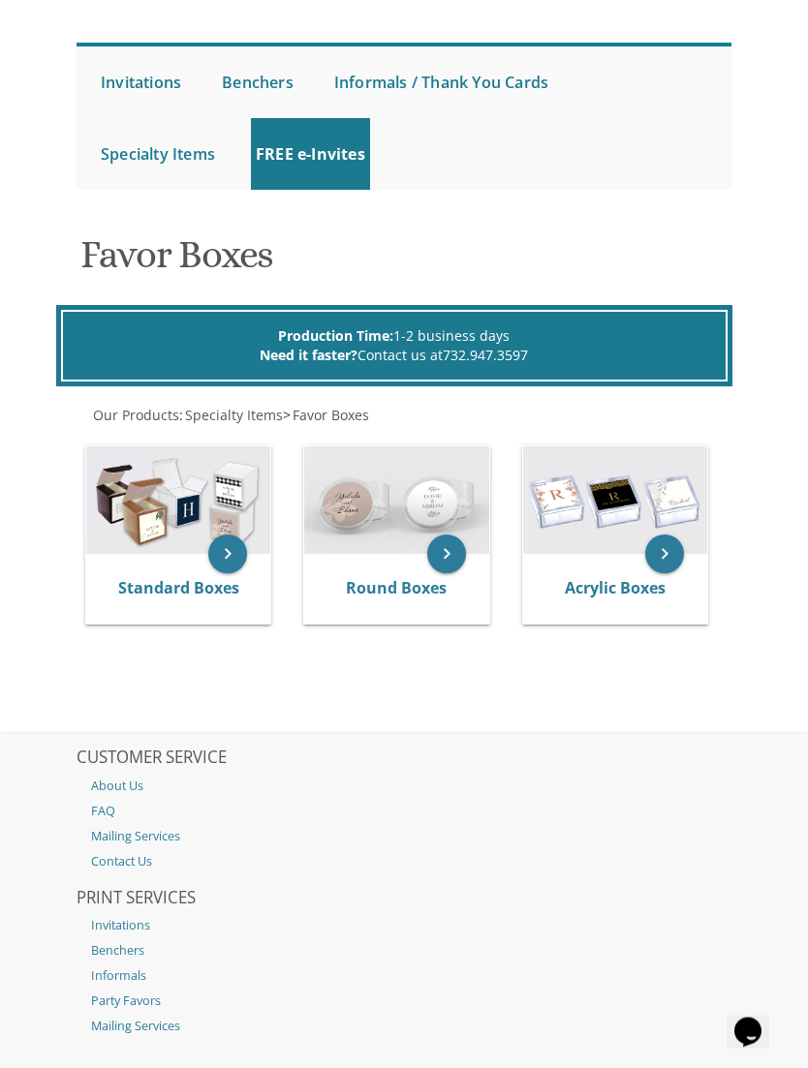
scroll to position [193, 0]
click at [240, 551] on icon "keyboard_arrow_right" at bounding box center [227, 554] width 39 height 39
click at [233, 535] on icon "keyboard_arrow_right" at bounding box center [227, 554] width 39 height 39
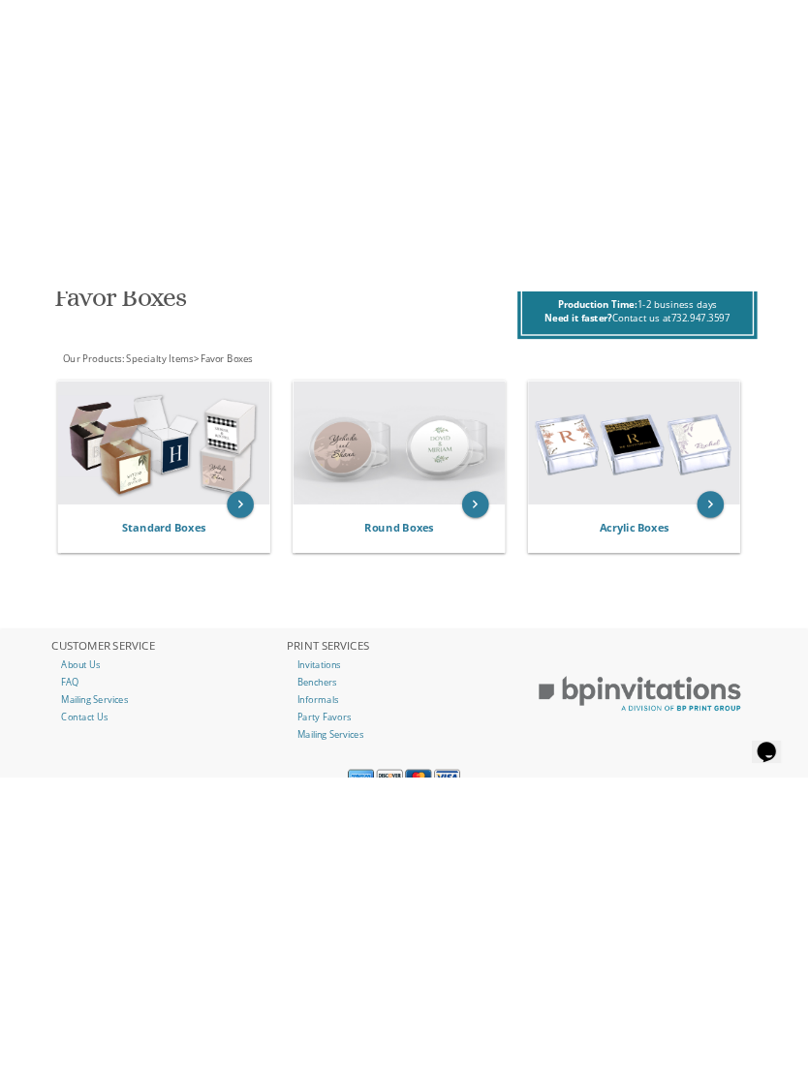
scroll to position [422, 0]
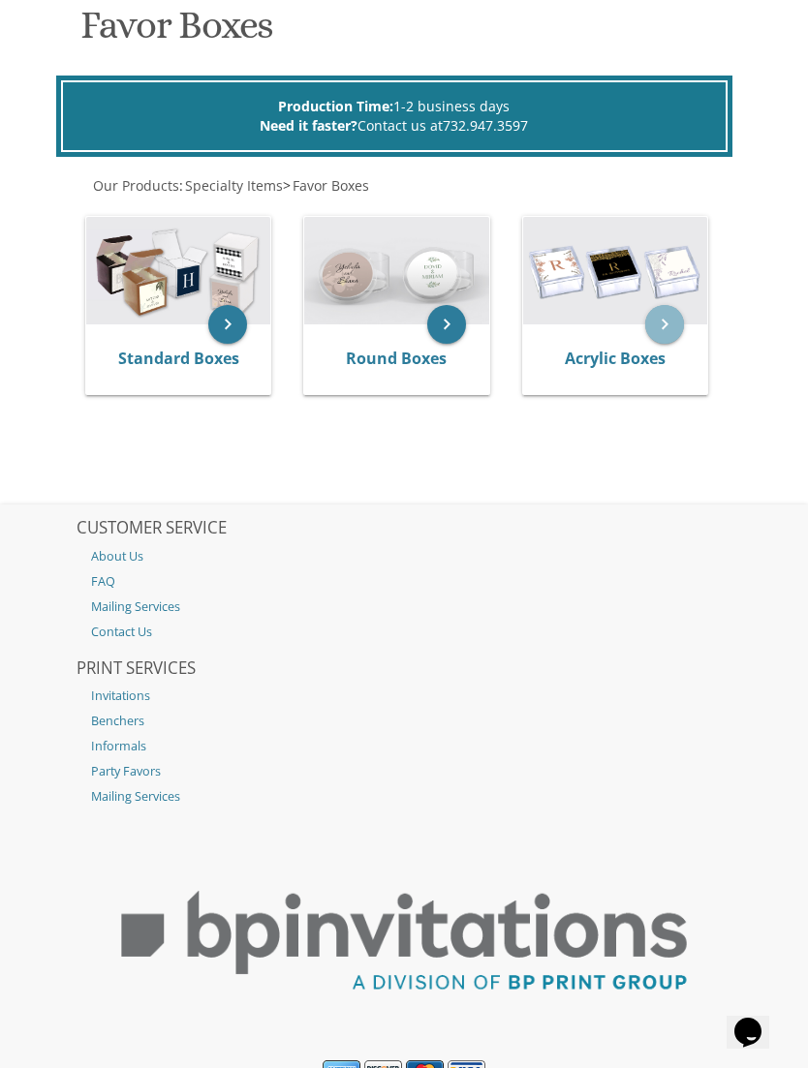
click at [677, 327] on icon "keyboard_arrow_right" at bounding box center [664, 324] width 39 height 39
click at [665, 323] on icon "keyboard_arrow_right" at bounding box center [664, 324] width 39 height 39
click at [682, 321] on icon "keyboard_arrow_right" at bounding box center [664, 324] width 39 height 39
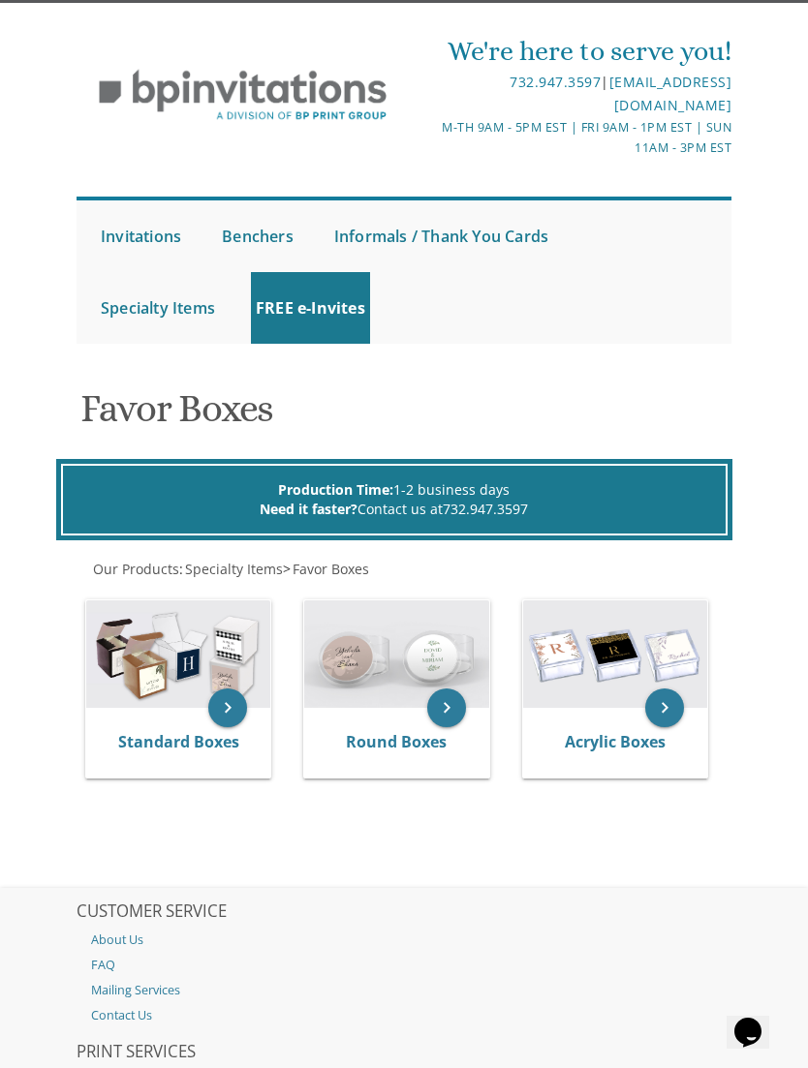
scroll to position [0, 0]
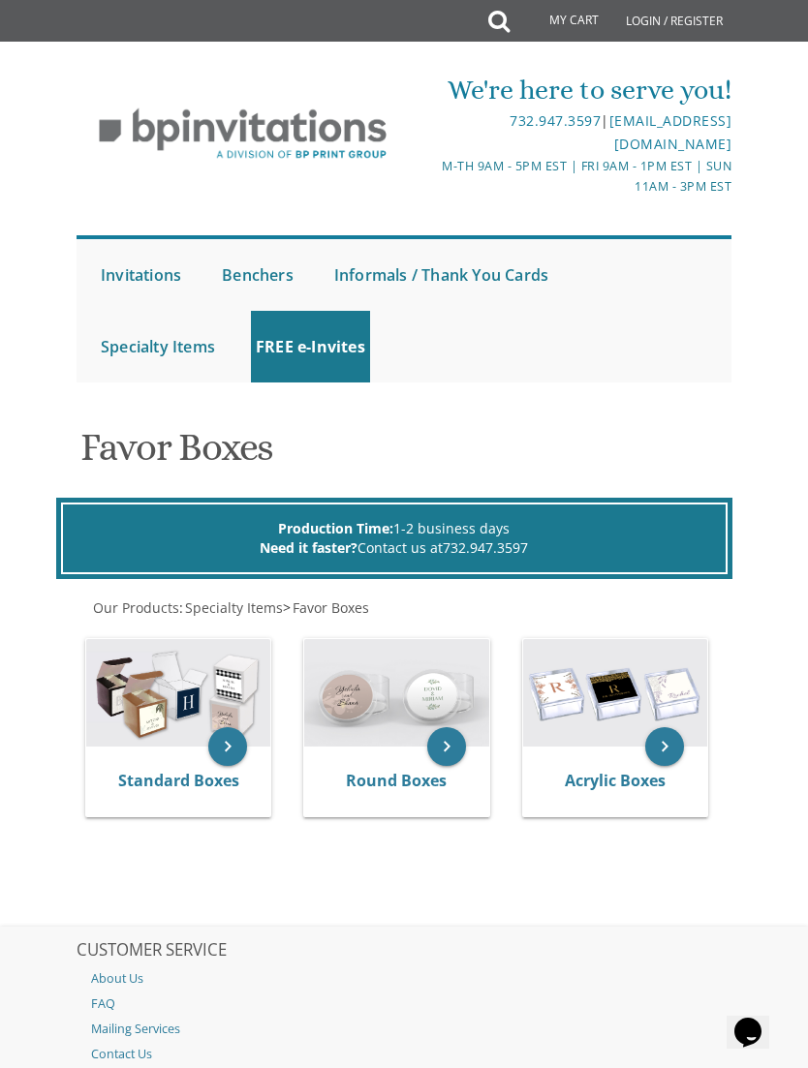
click at [564, 10] on link "My Cart" at bounding box center [560, 21] width 105 height 39
click at [571, 14] on link "My Cart" at bounding box center [560, 21] width 105 height 39
click at [515, 13] on link "My Cart" at bounding box center [560, 21] width 105 height 39
click at [582, 9] on link "My Cart" at bounding box center [560, 21] width 105 height 39
click at [578, 17] on link "My Cart" at bounding box center [560, 21] width 105 height 39
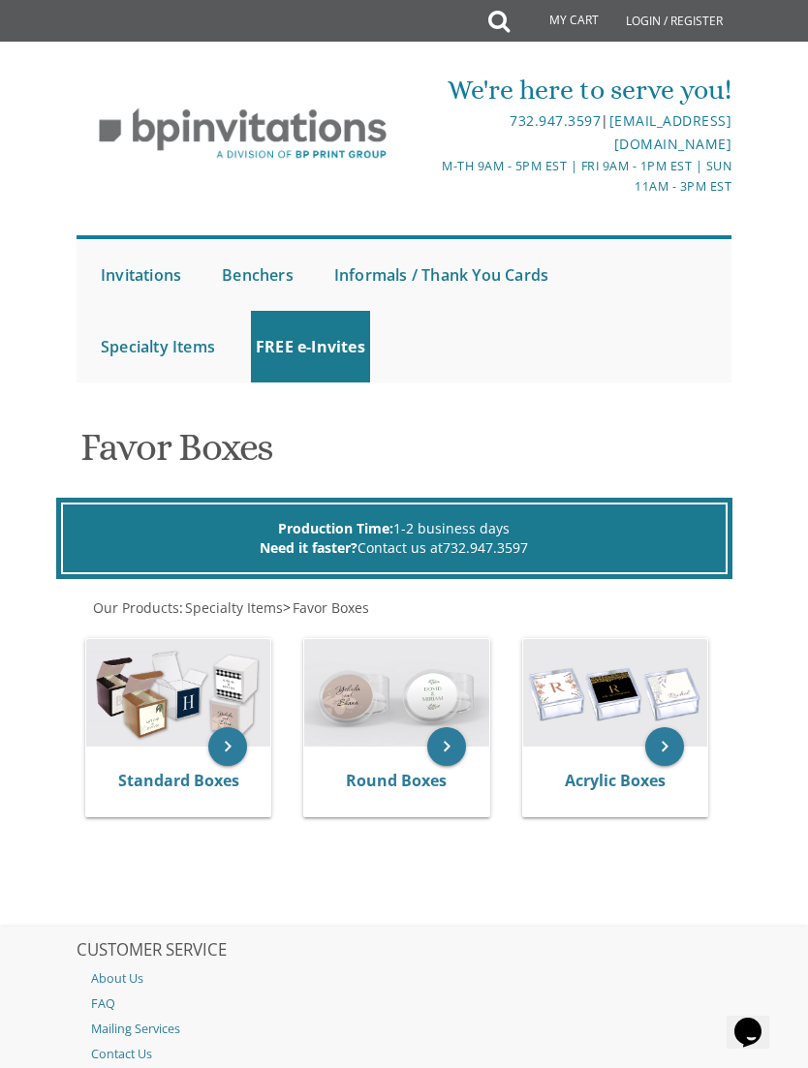
click at [580, 15] on link "My Cart" at bounding box center [560, 21] width 105 height 39
click at [580, 16] on link "My Cart" at bounding box center [560, 21] width 105 height 39
click at [577, 22] on link "My Cart" at bounding box center [560, 21] width 105 height 39
click at [558, 39] on link "My Cart" at bounding box center [560, 21] width 105 height 39
click at [564, 11] on link "My Cart" at bounding box center [560, 21] width 105 height 39
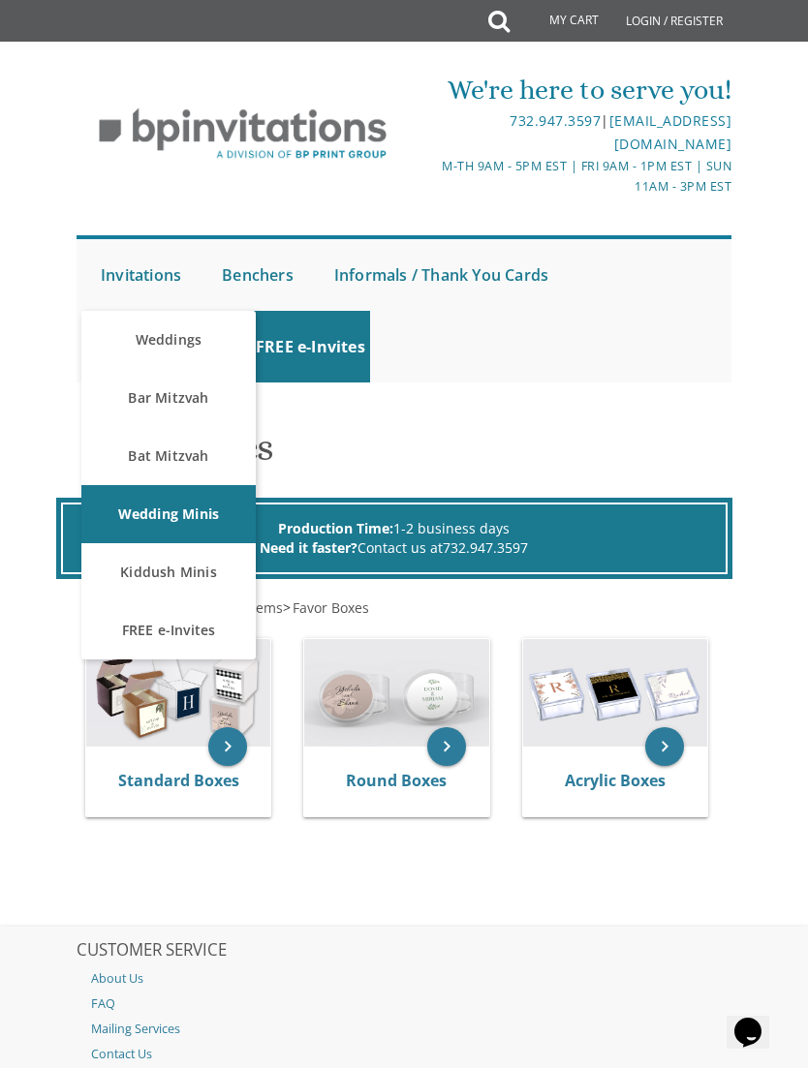
click at [172, 386] on link "Bar Mitzvah" at bounding box center [168, 398] width 174 height 58
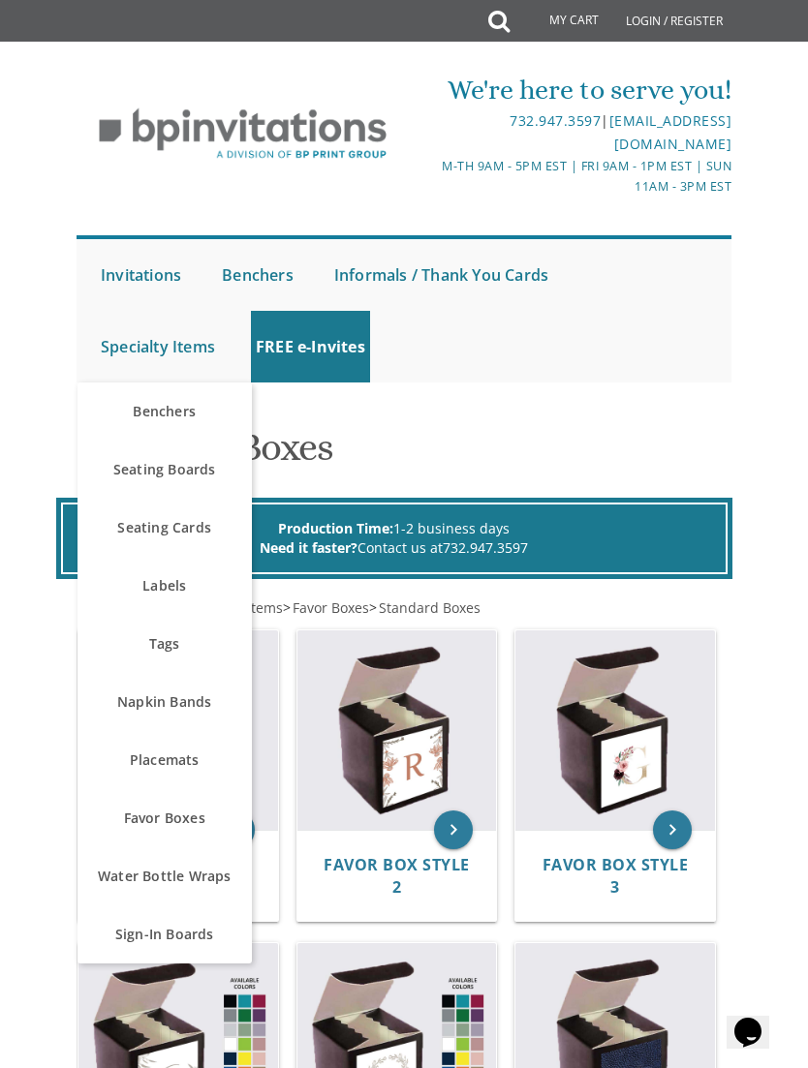
click at [355, 152] on img at bounding box center [243, 134] width 332 height 80
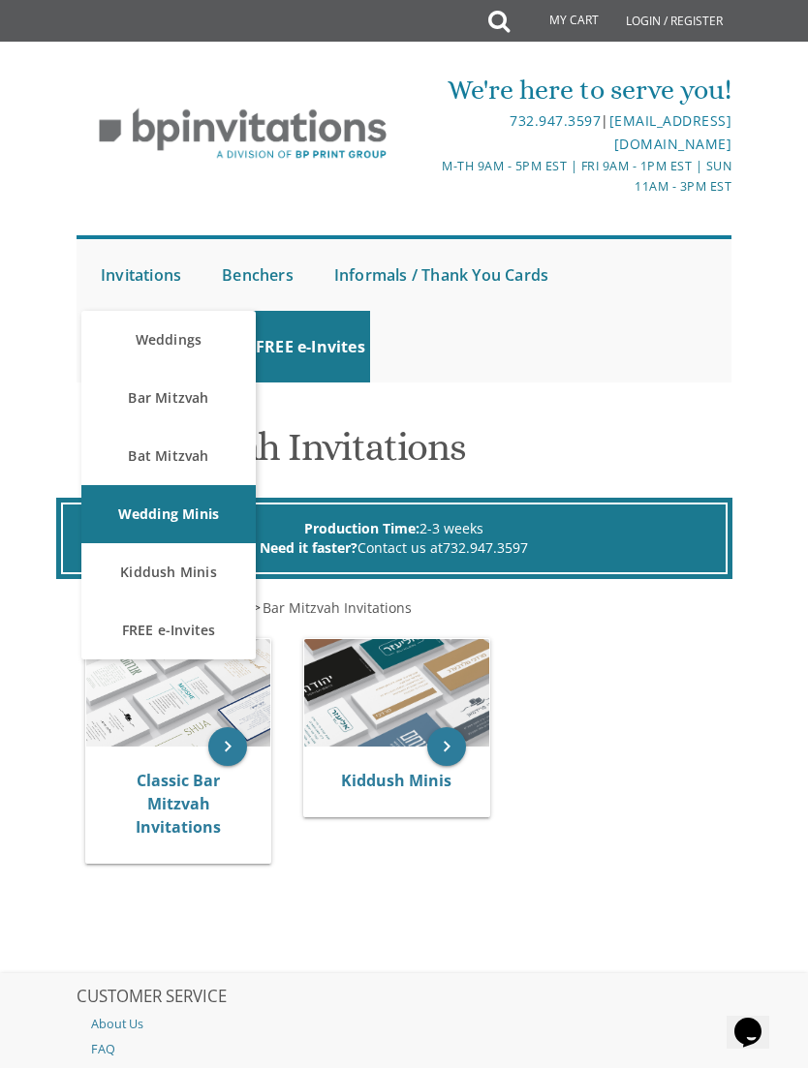
click at [770, 623] on body "My Cart Total: View Cart Item(s) Submit My Cart Total: View Cart Item(s) Login …" at bounding box center [404, 812] width 808 height 1625
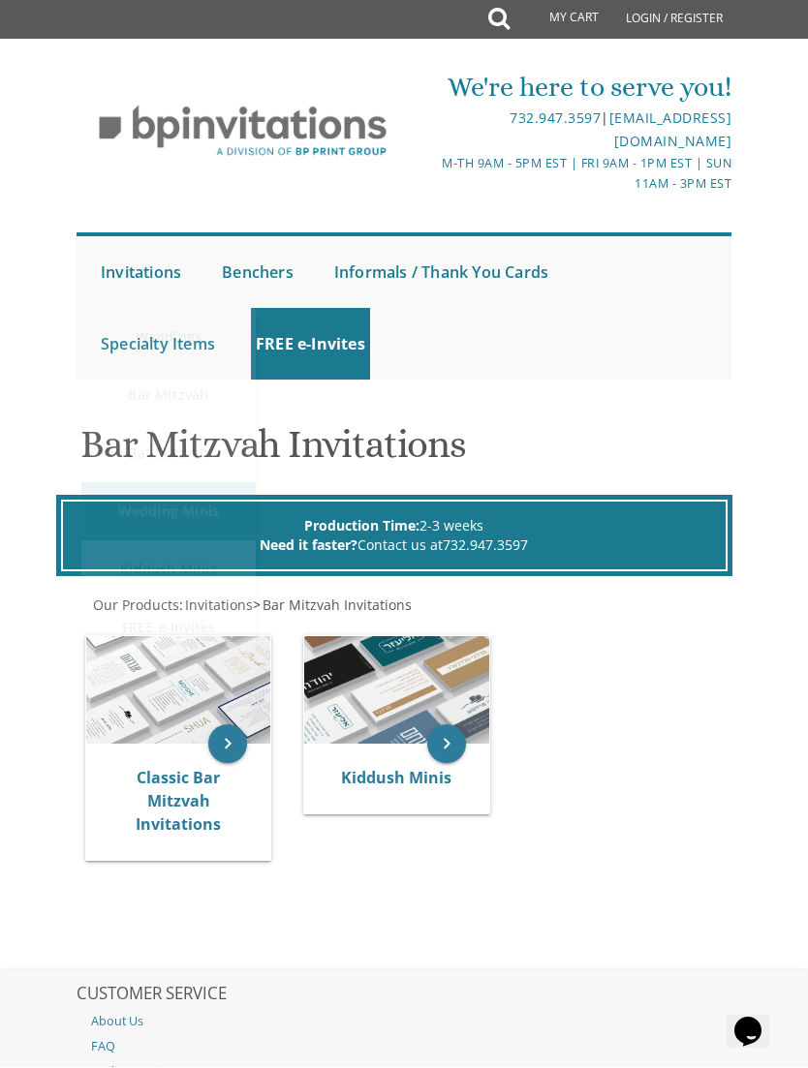
scroll to position [3, 0]
click at [232, 746] on icon "keyboard_arrow_right" at bounding box center [227, 744] width 39 height 39
click at [237, 725] on icon "keyboard_arrow_right" at bounding box center [227, 744] width 39 height 39
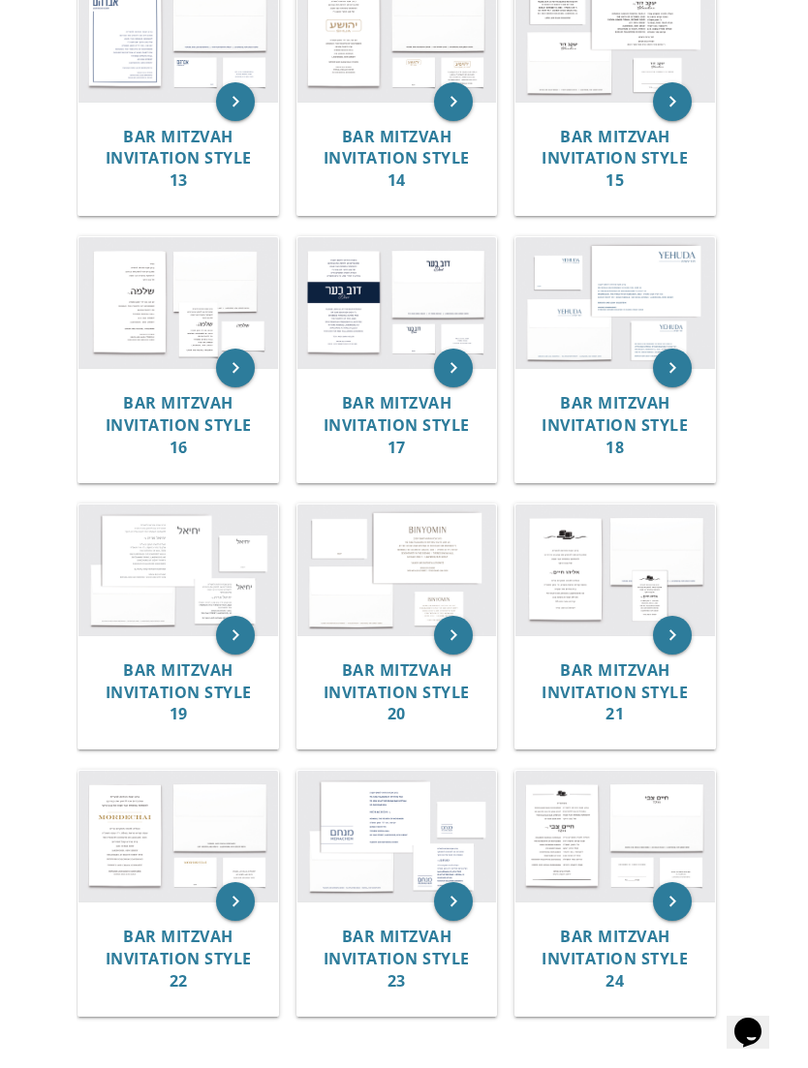
scroll to position [1664, 0]
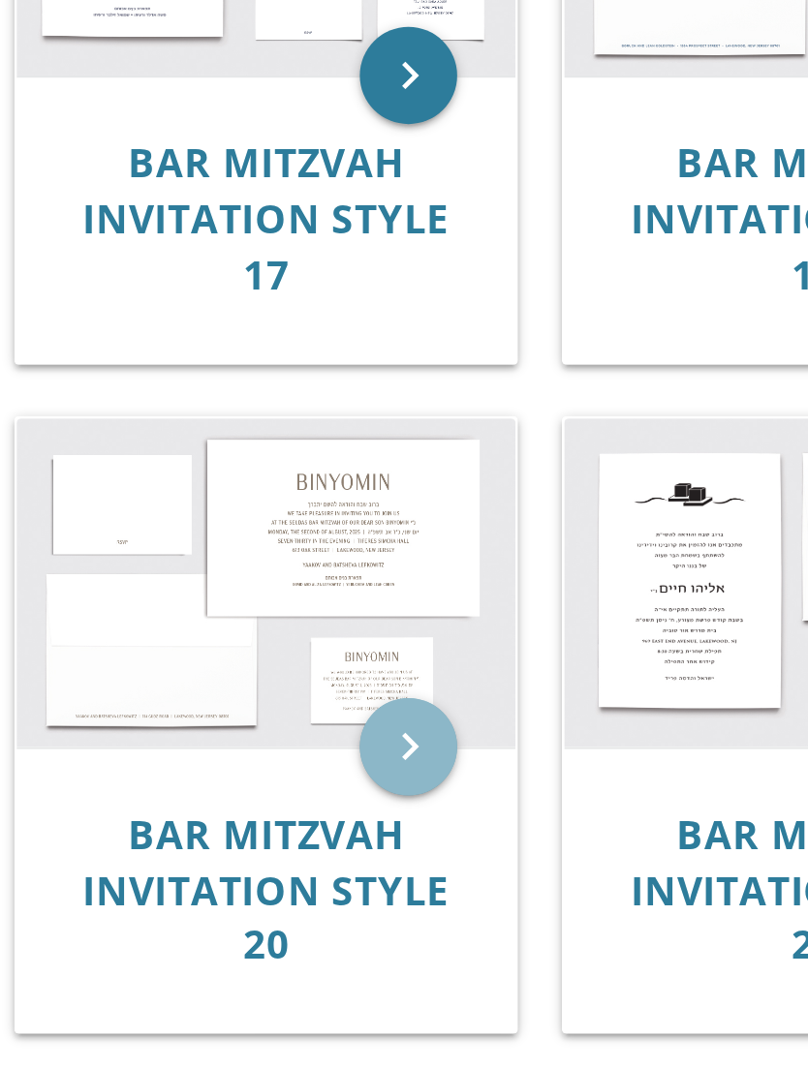
click at [434, 589] on icon "keyboard_arrow_right" at bounding box center [453, 608] width 39 height 39
